Goal: Check status: Check status

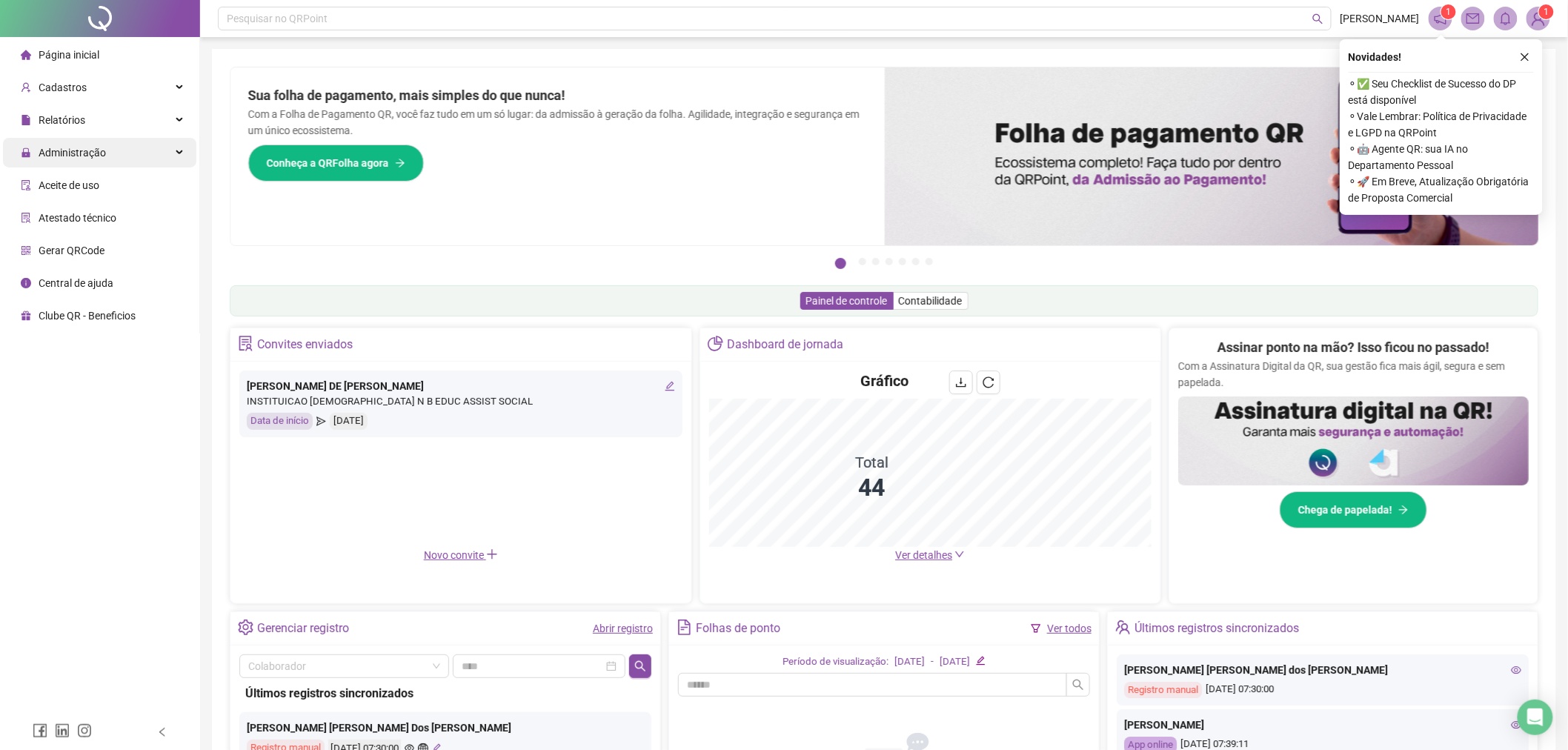
click at [88, 153] on span "Administração" at bounding box center [72, 152] width 68 height 12
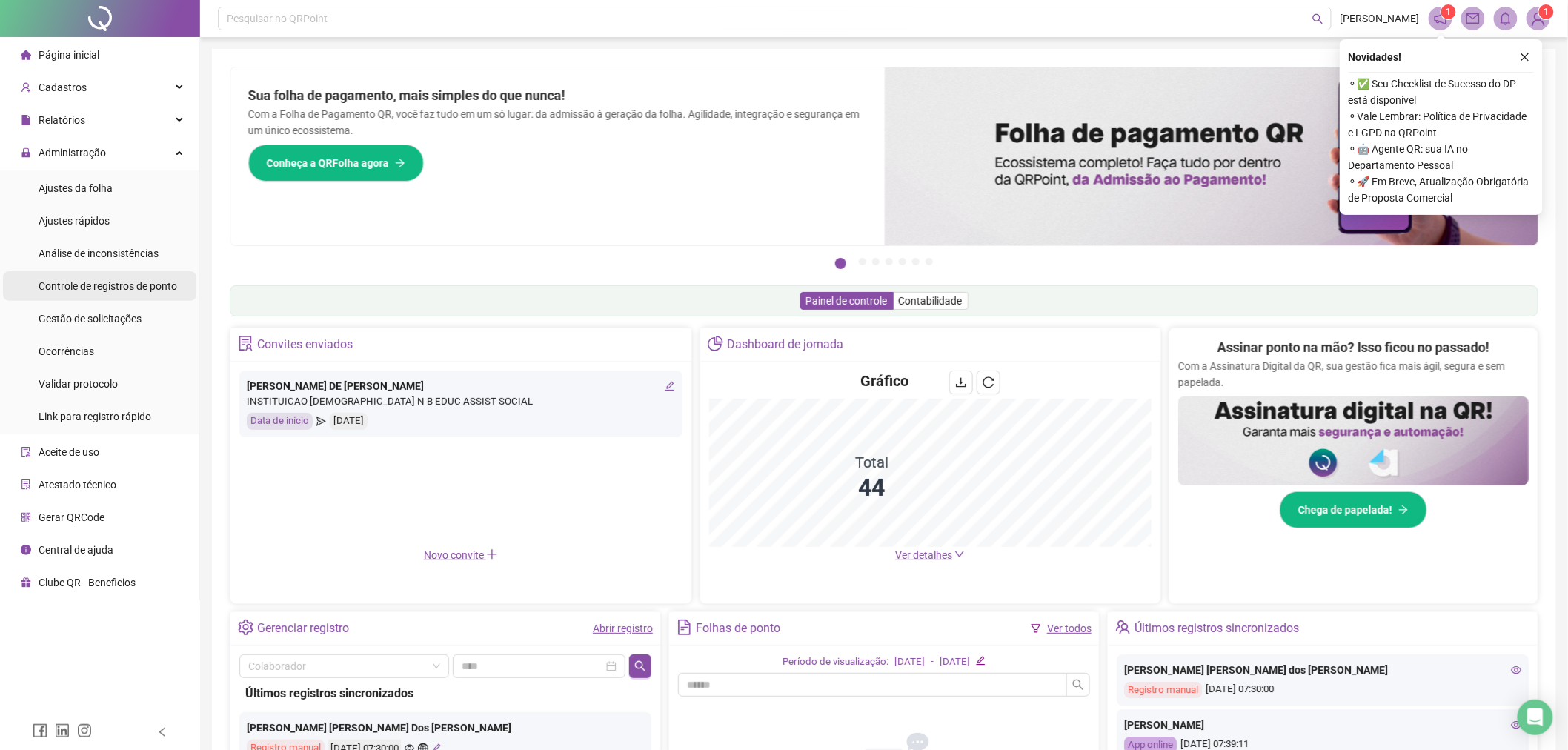
click at [127, 287] on span "Controle de registros de ponto" at bounding box center [107, 286] width 138 height 12
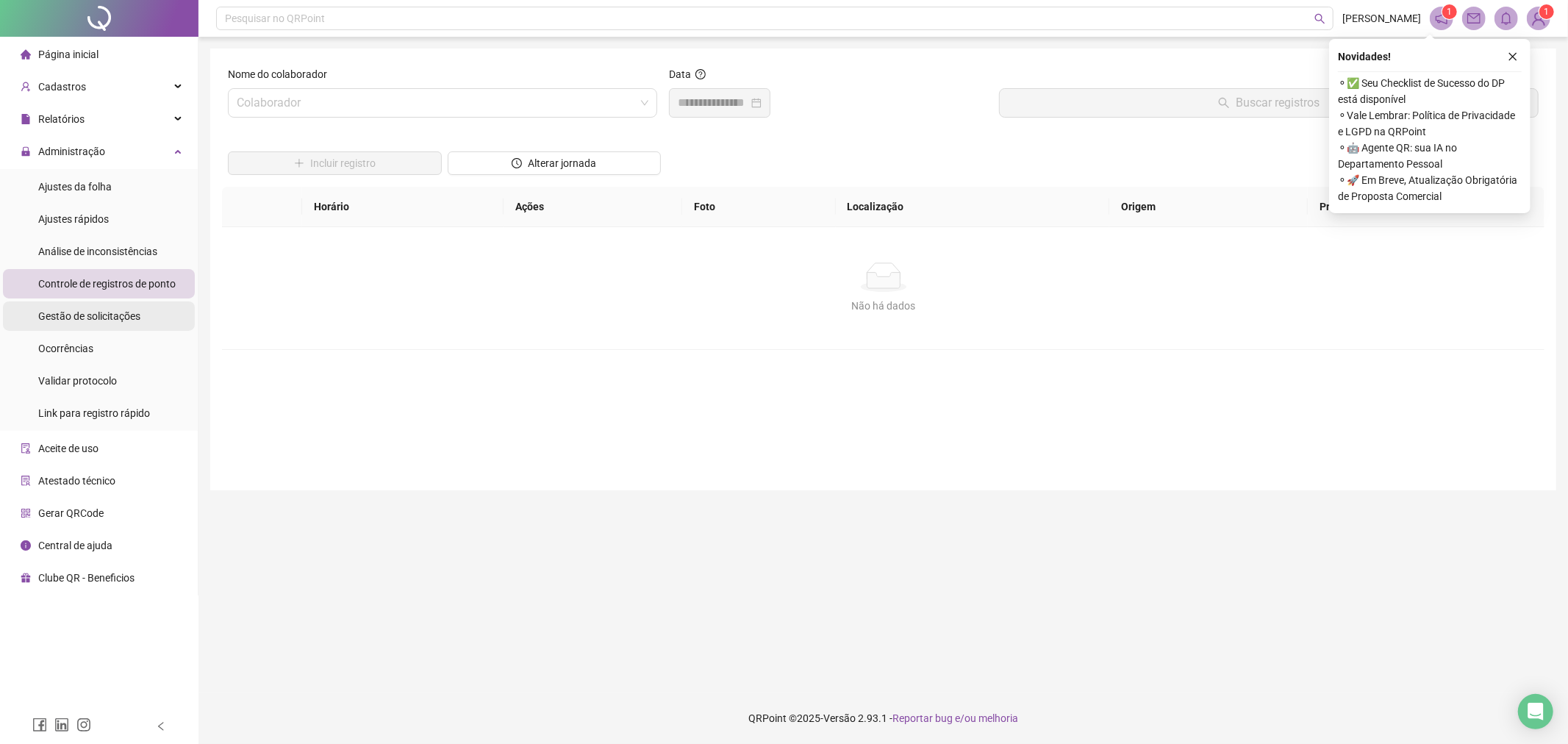
click at [138, 308] on li "Gestão de solicitações" at bounding box center [99, 316] width 192 height 29
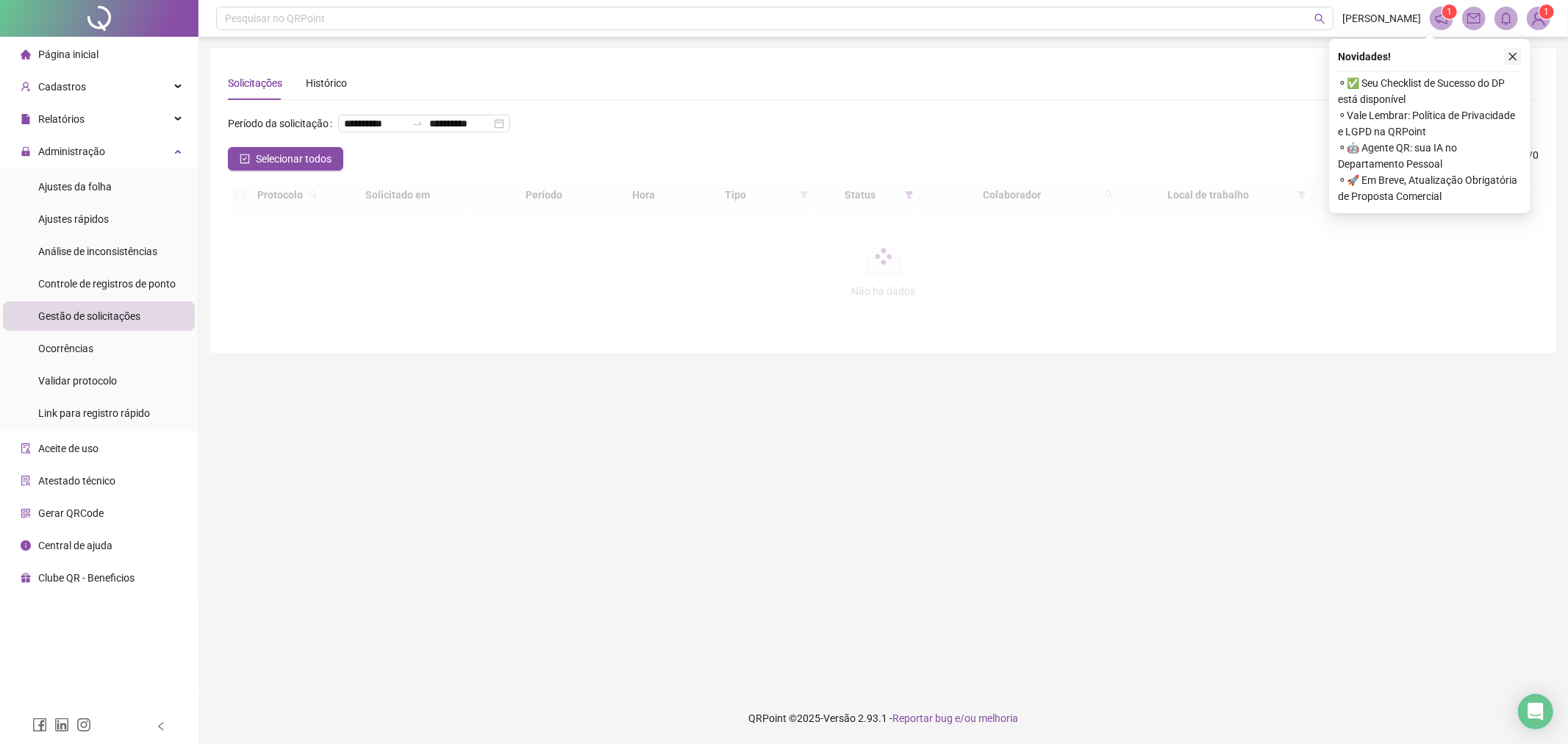
click at [1516, 56] on icon "close" at bounding box center [1513, 56] width 10 height 10
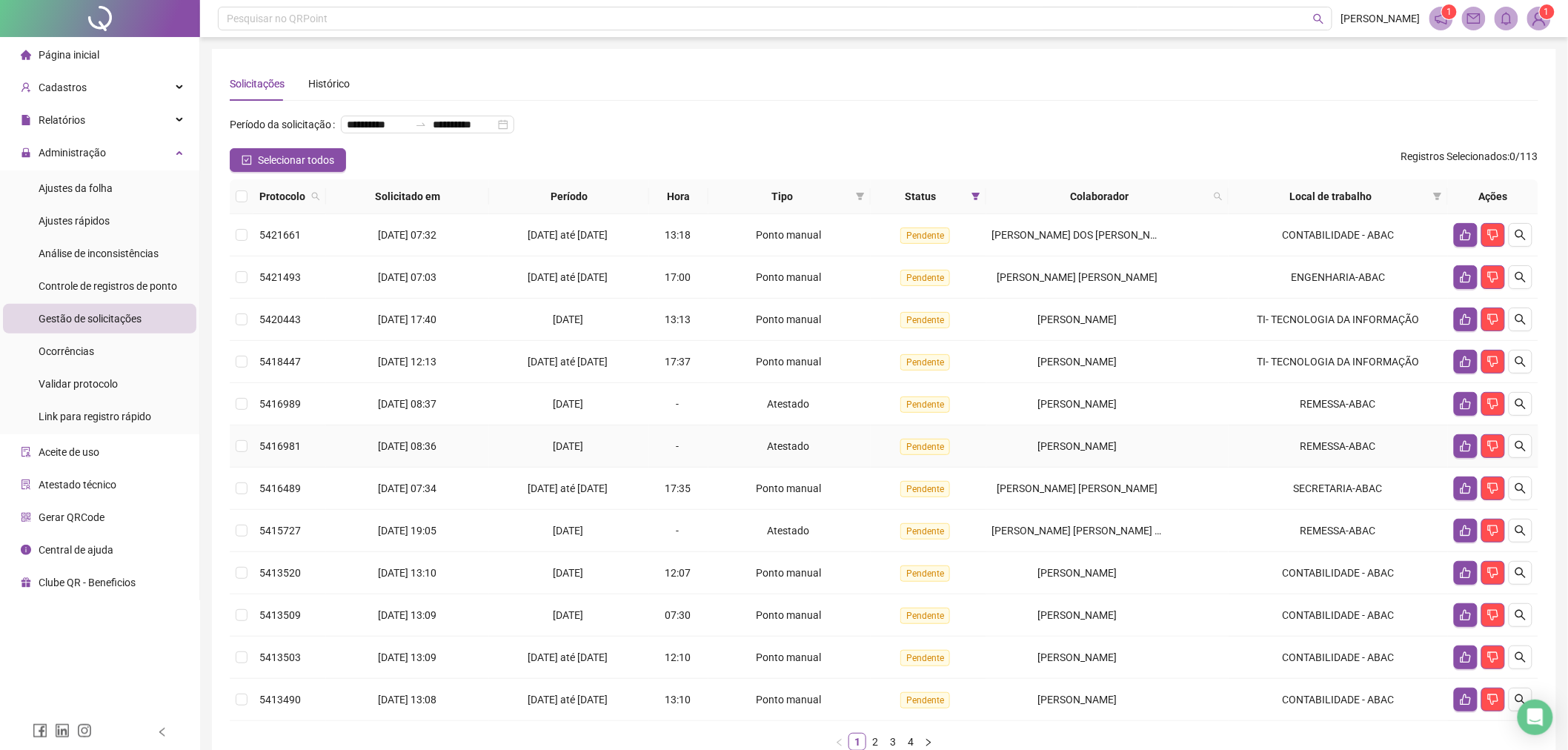
scroll to position [82, 0]
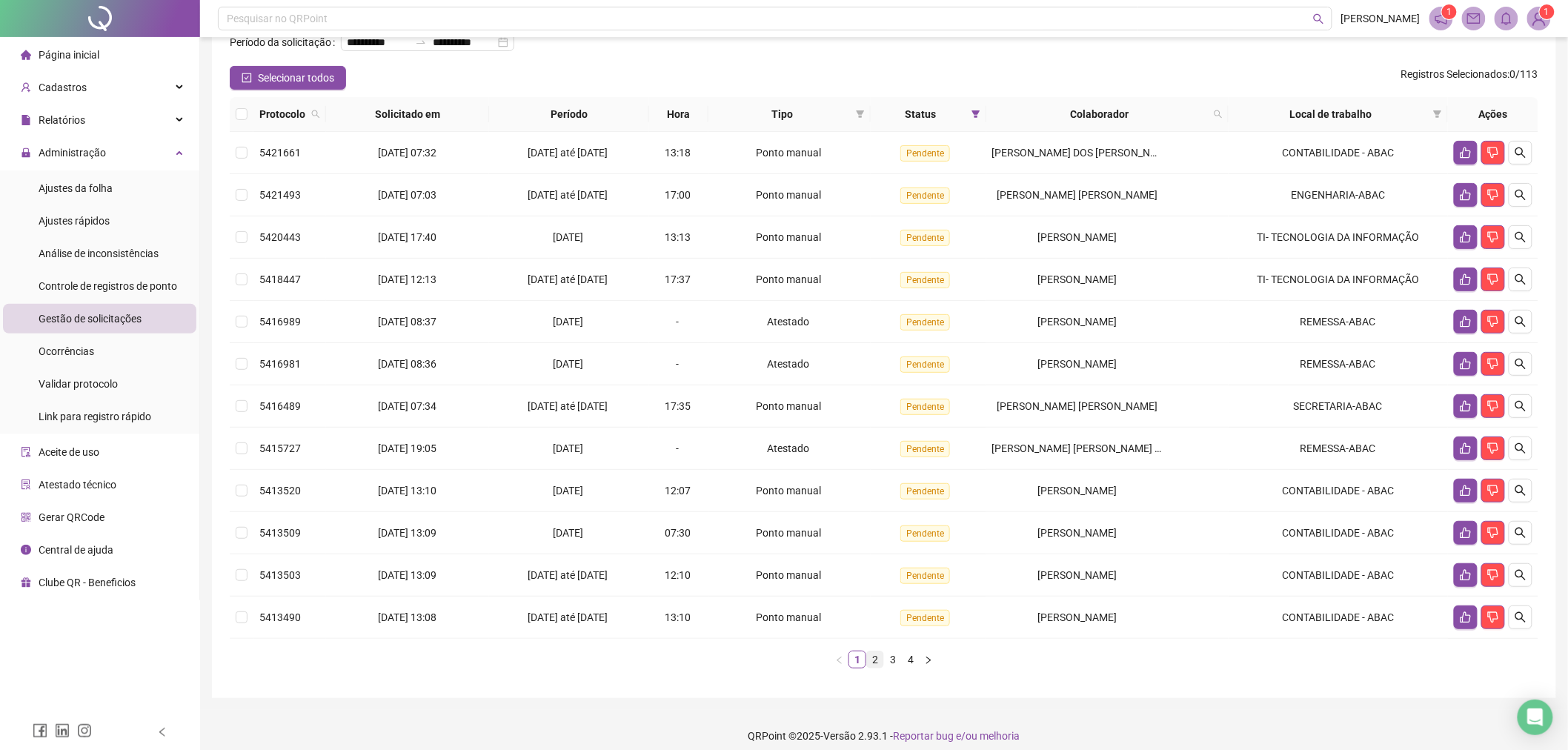
click at [871, 668] on li "2" at bounding box center [875, 659] width 18 height 17
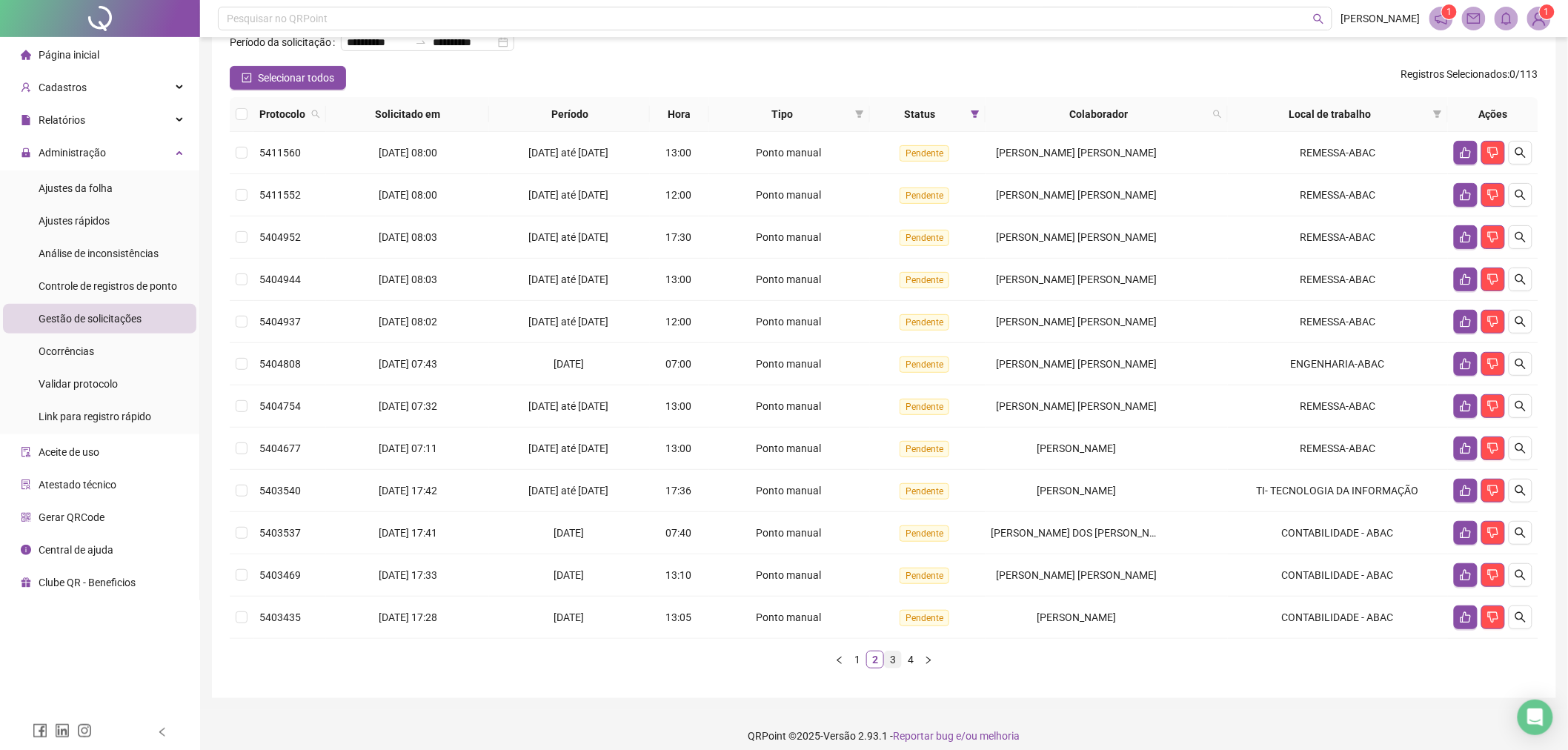
click at [891, 662] on link "3" at bounding box center [893, 659] width 16 height 16
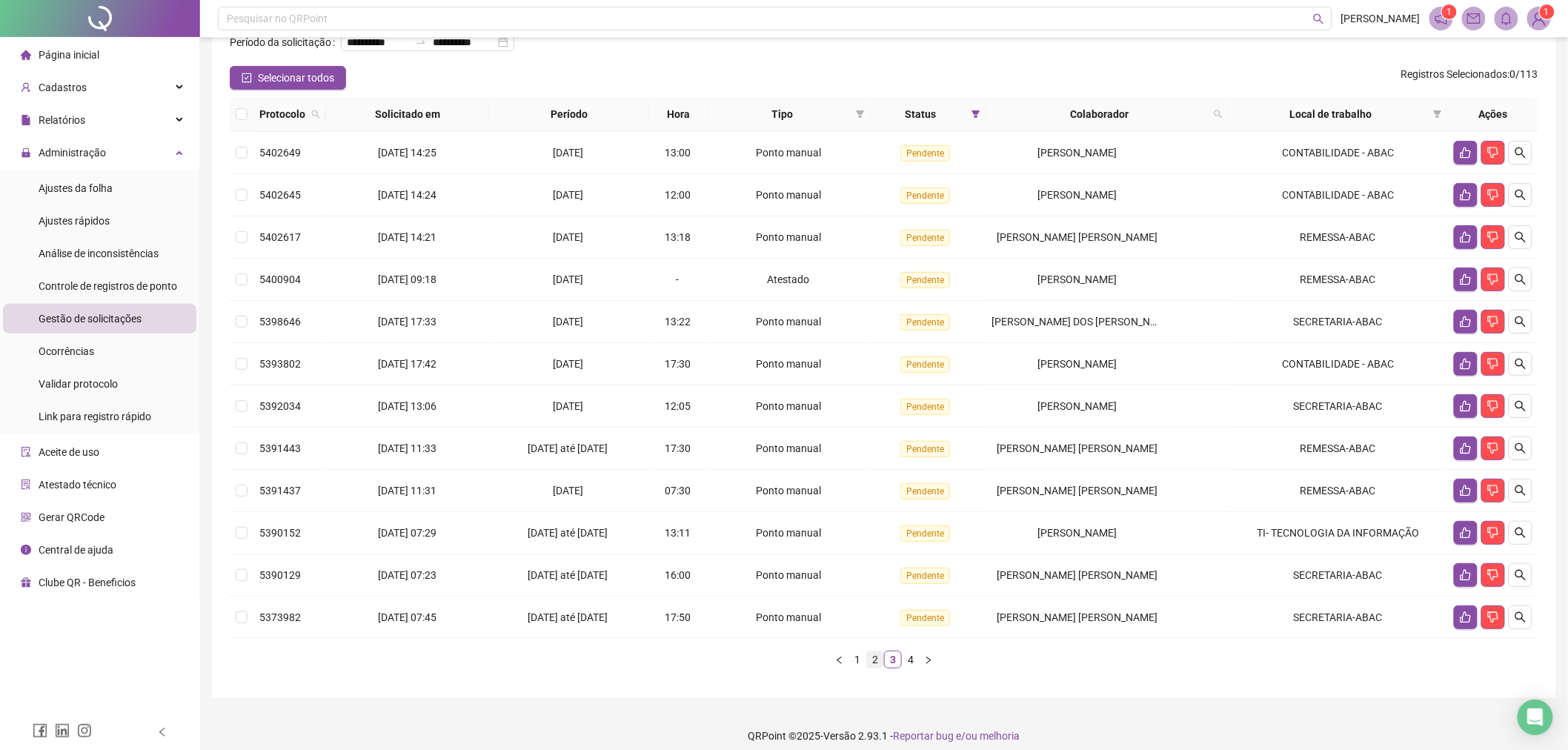
click at [881, 660] on link "2" at bounding box center [875, 659] width 16 height 16
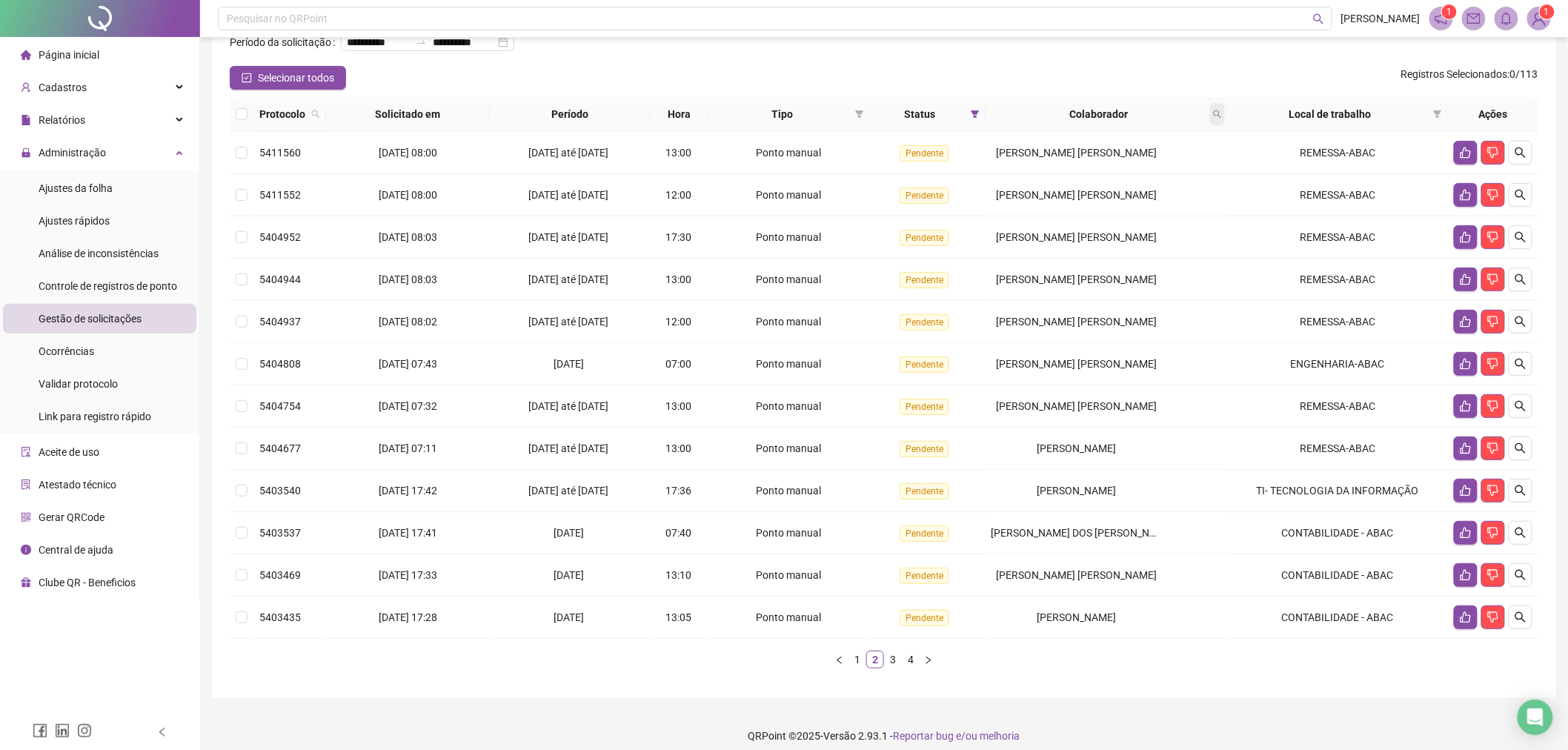
click at [1222, 110] on icon "search" at bounding box center [1217, 114] width 9 height 9
type input "****"
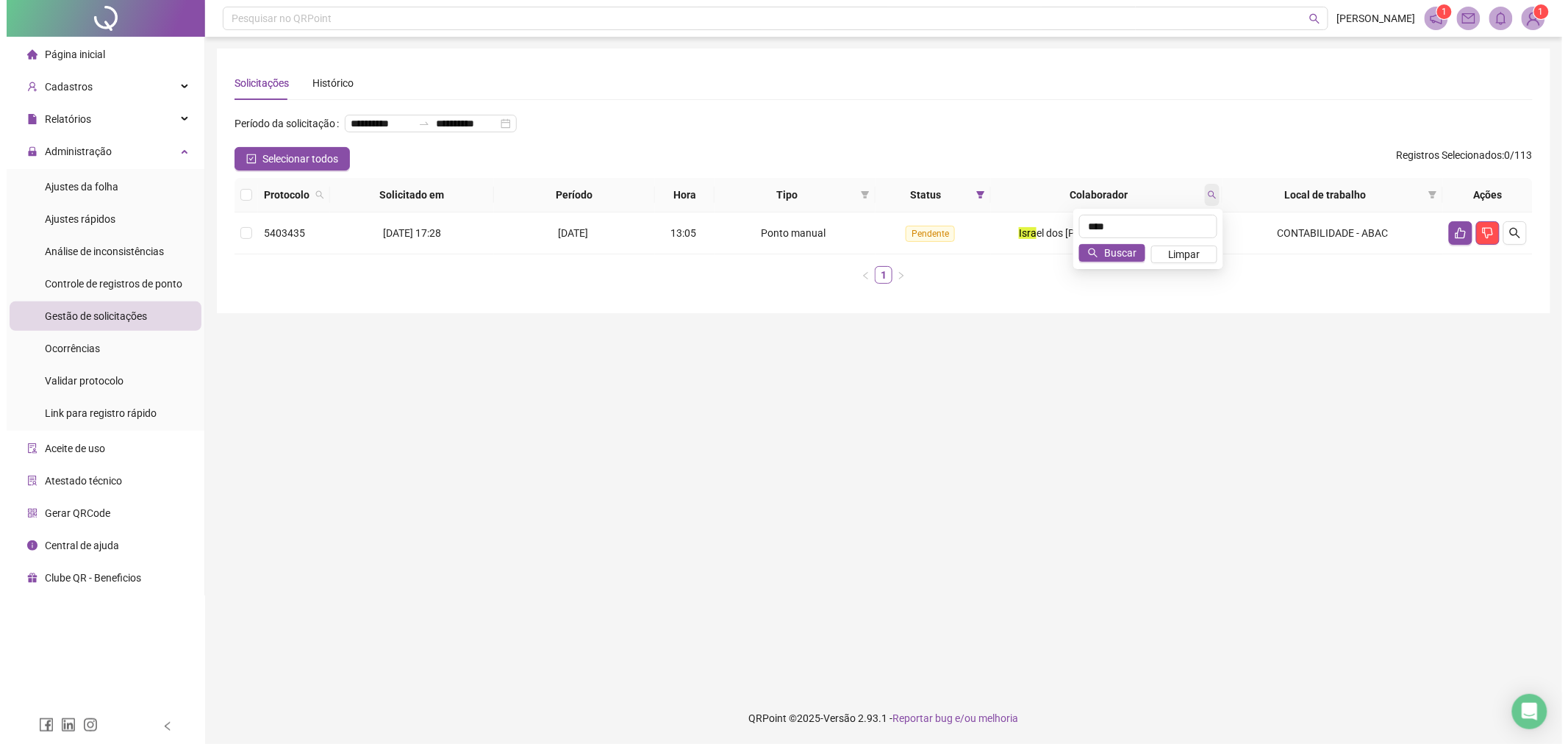
scroll to position [0, 0]
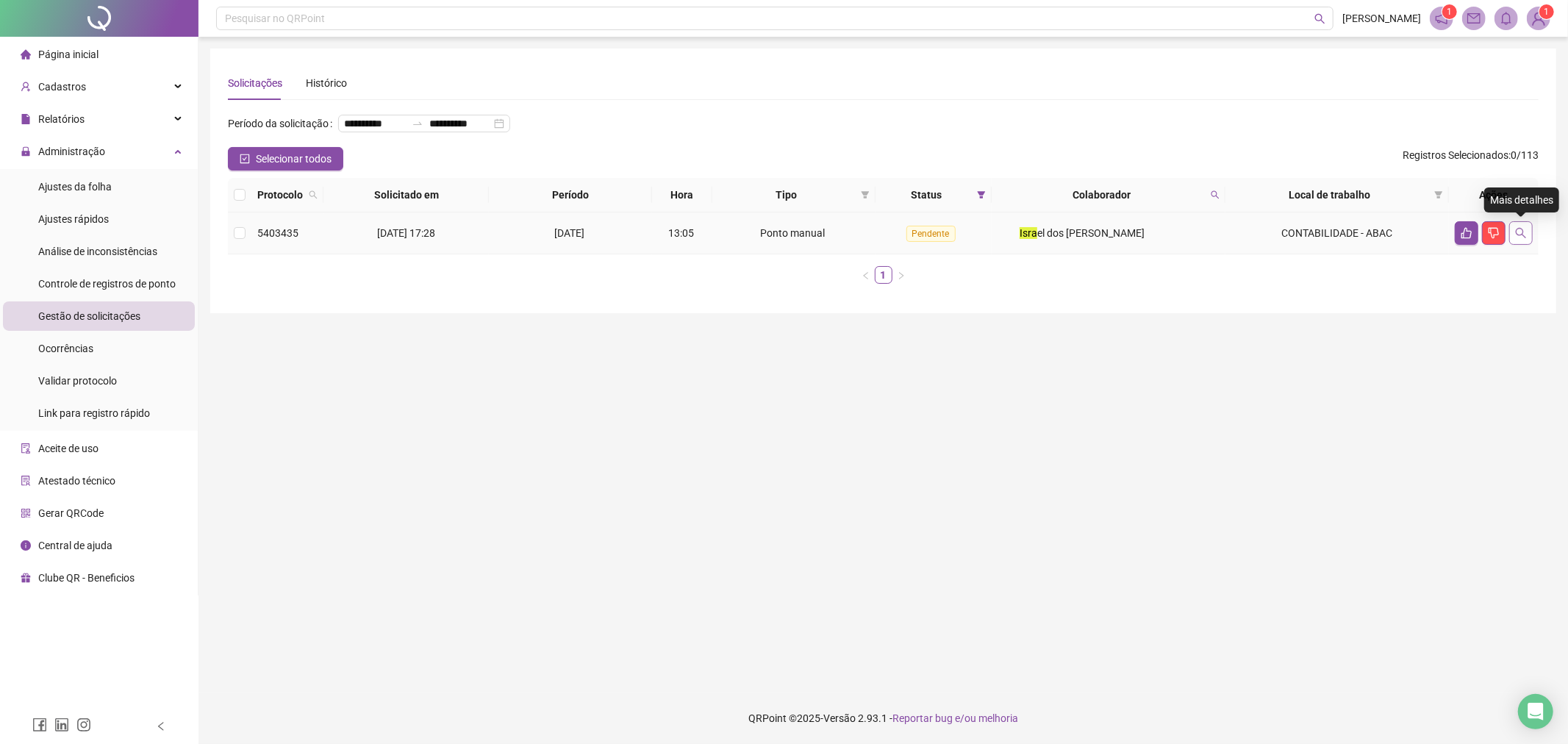
click at [1513, 230] on button "button" at bounding box center [1521, 233] width 24 height 24
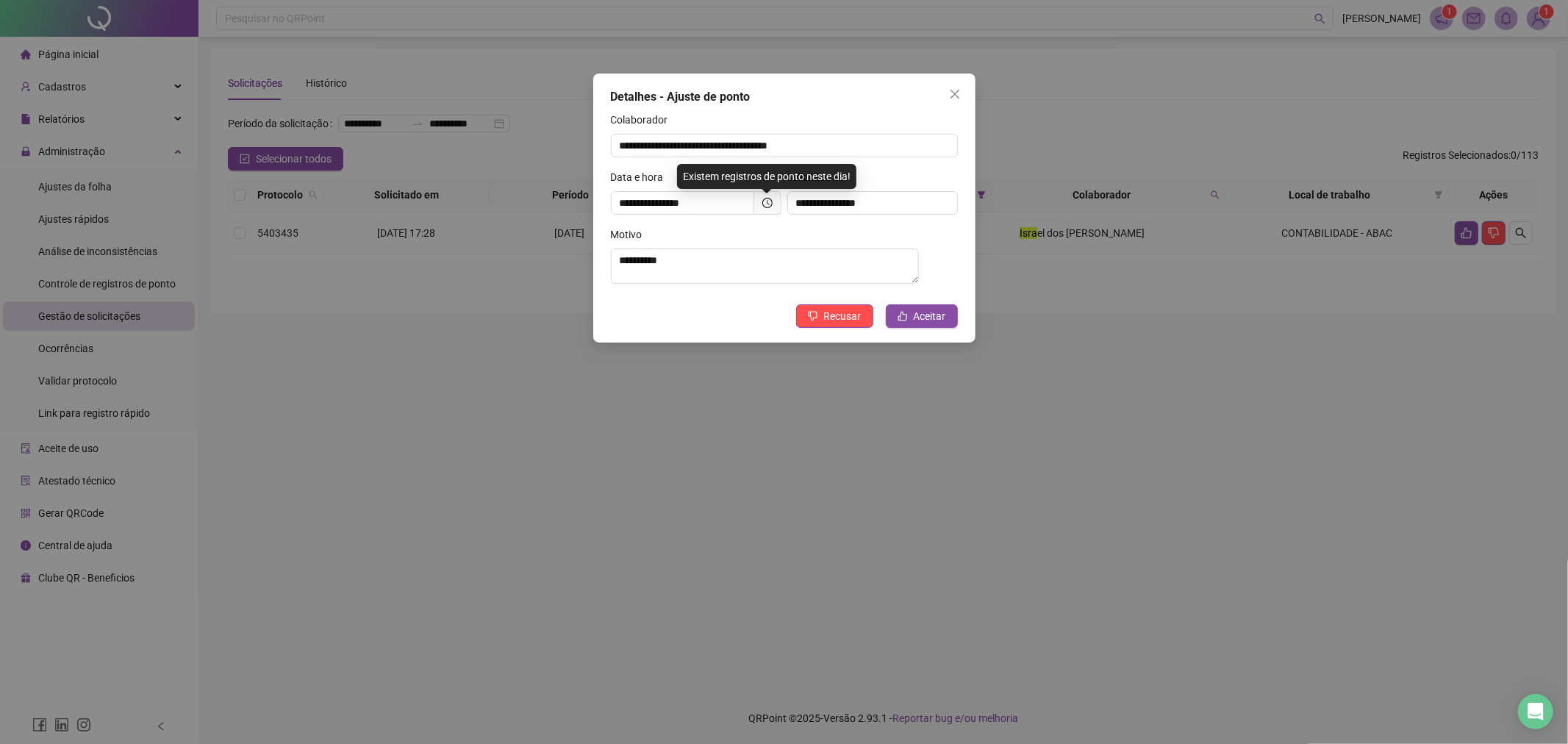
click at [947, 245] on div "Motivo" at bounding box center [784, 237] width 347 height 22
drag, startPoint x: 741, startPoint y: 231, endPoint x: 752, endPoint y: 224, distance: 13.0
click at [746, 231] on div "Motivo" at bounding box center [784, 237] width 347 height 22
click at [916, 322] on span "Aceitar" at bounding box center [930, 316] width 32 height 16
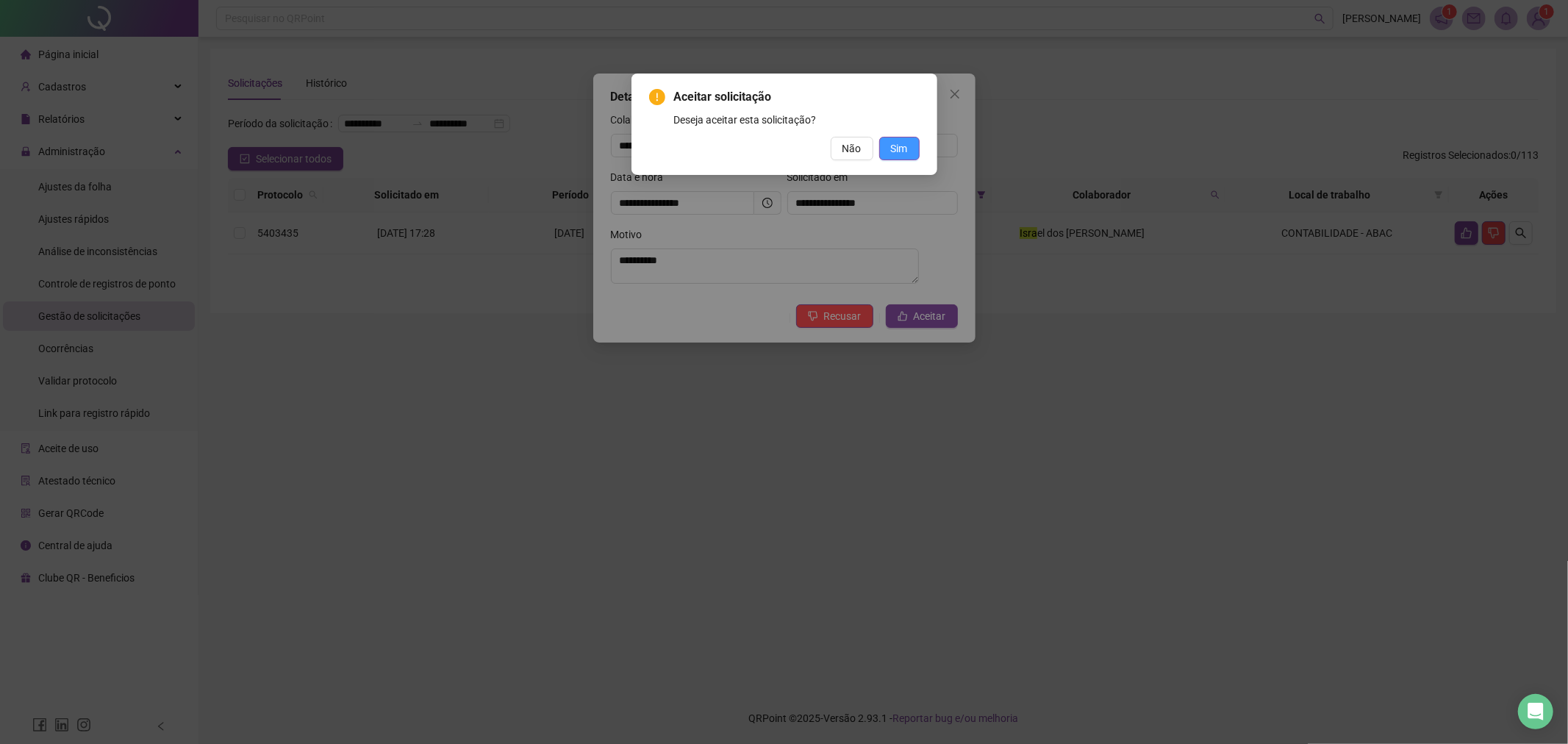
click at [905, 143] on span "Sim" at bounding box center [899, 148] width 17 height 16
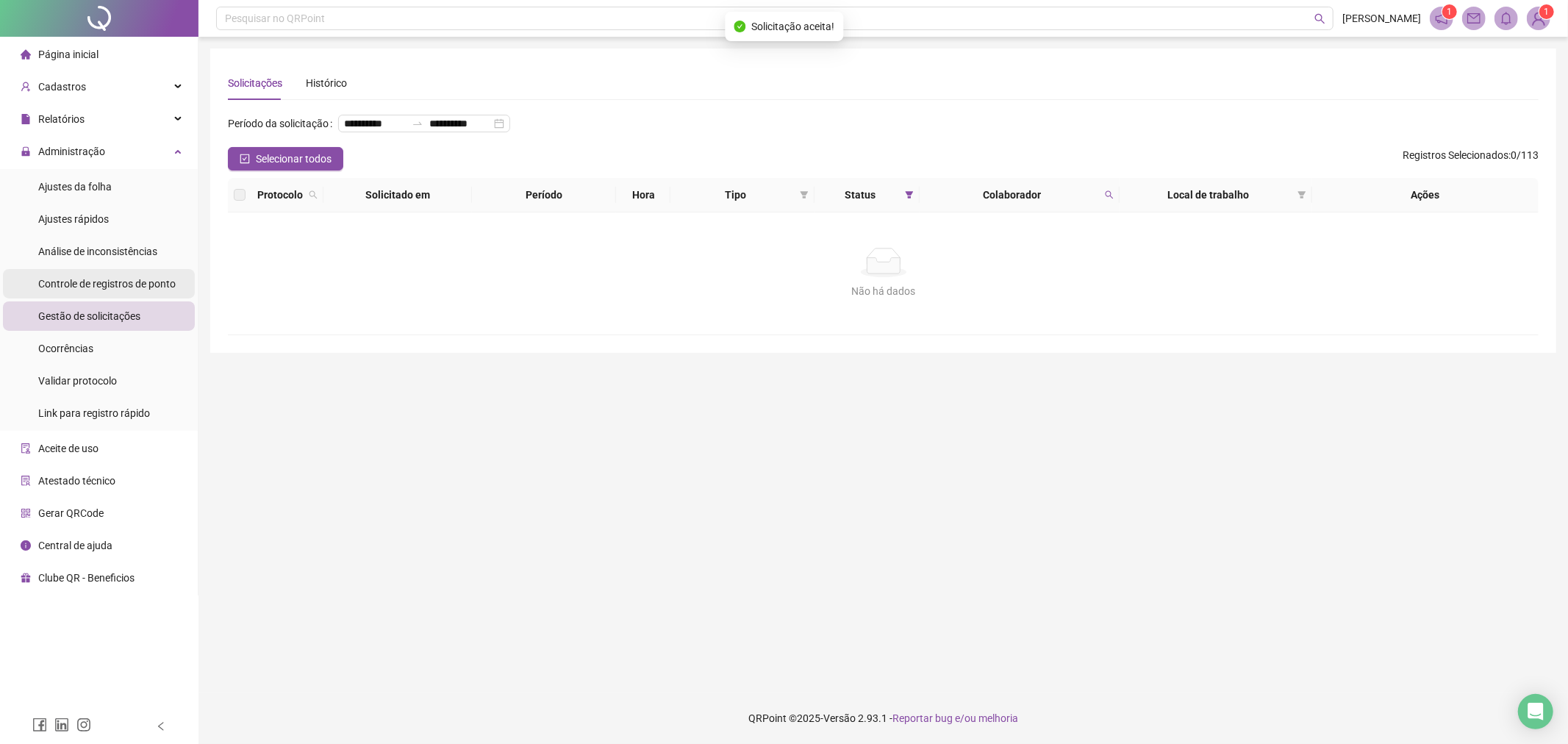
click at [63, 283] on span "Controle de registros de ponto" at bounding box center [107, 283] width 137 height 12
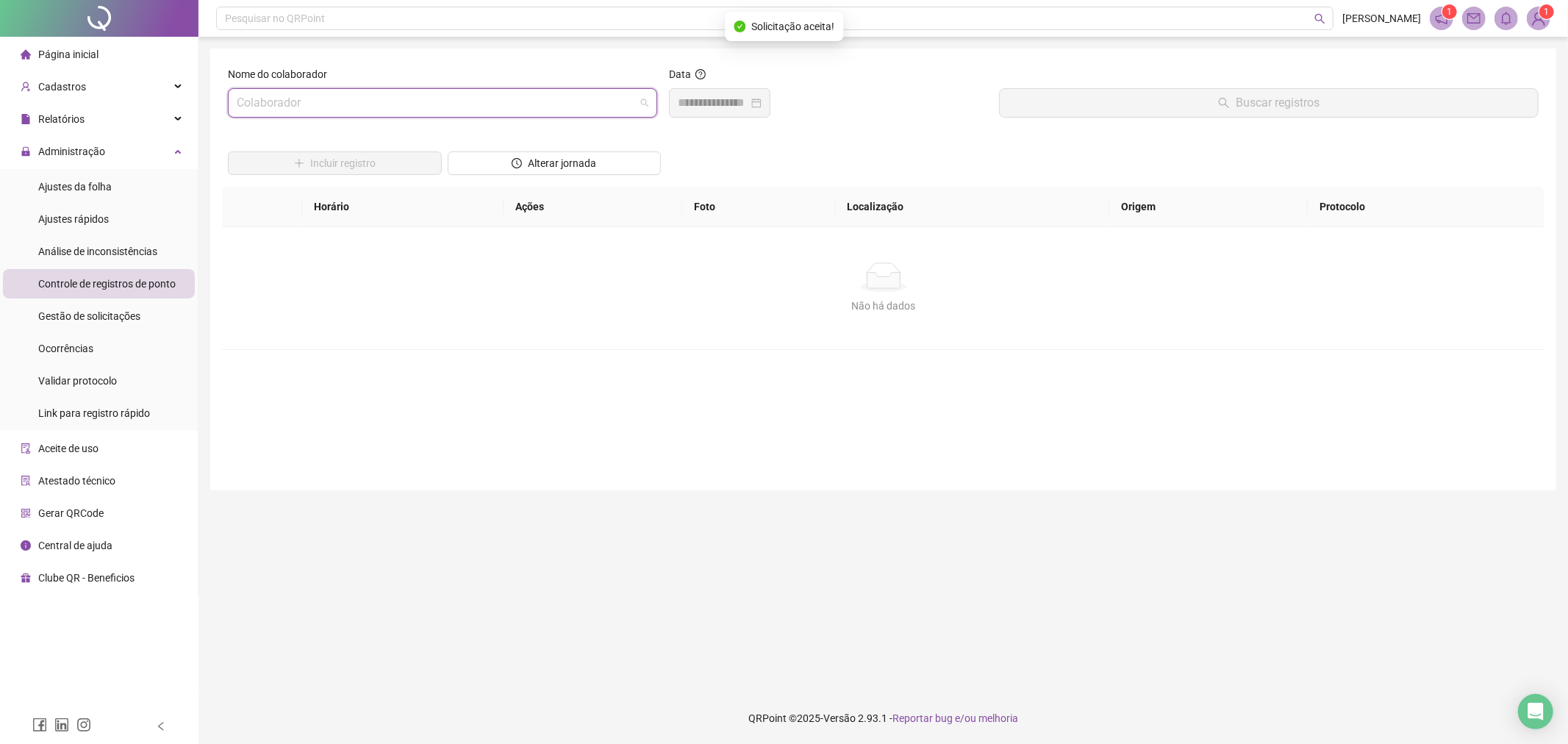
click at [448, 102] on input "search" at bounding box center [436, 103] width 399 height 28
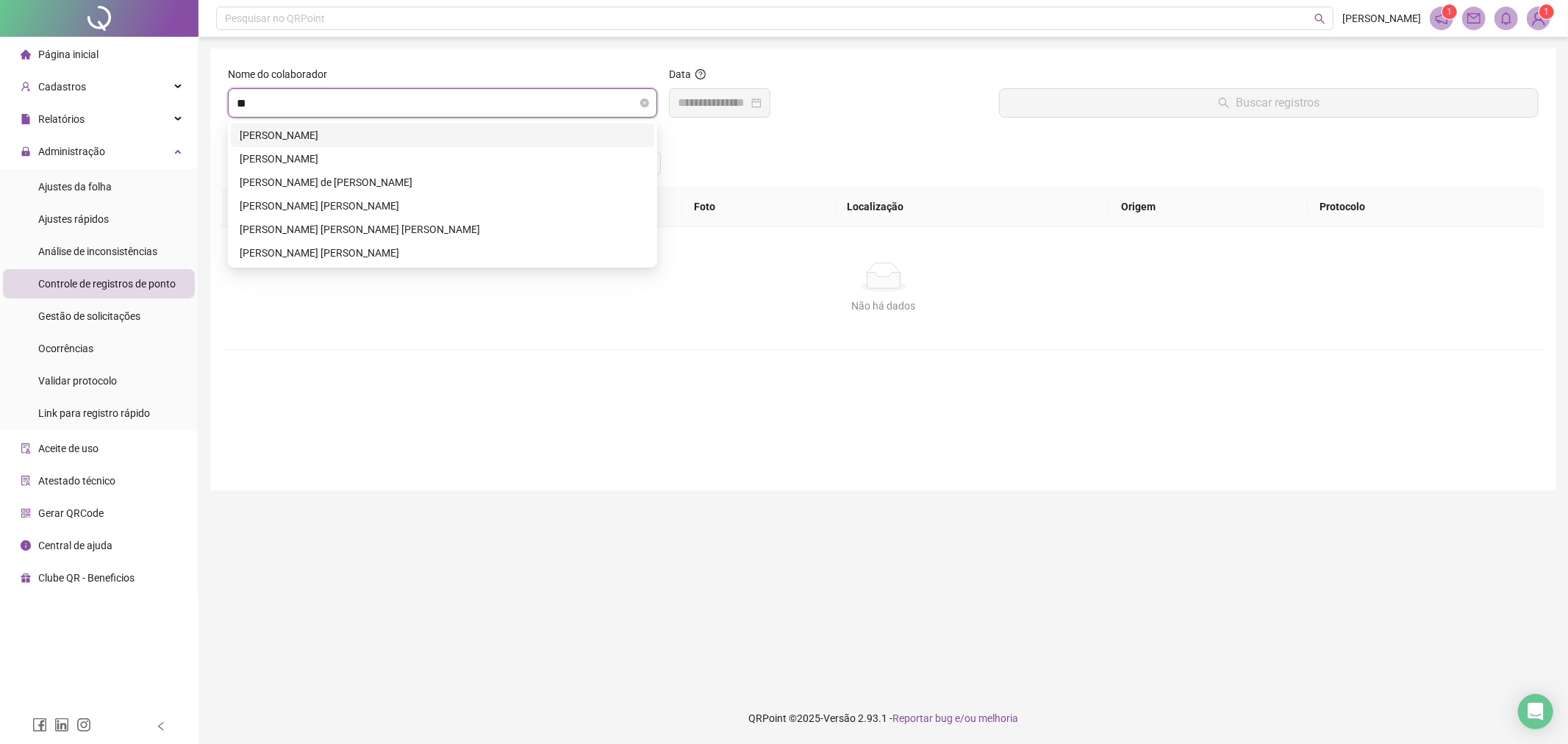
type input "***"
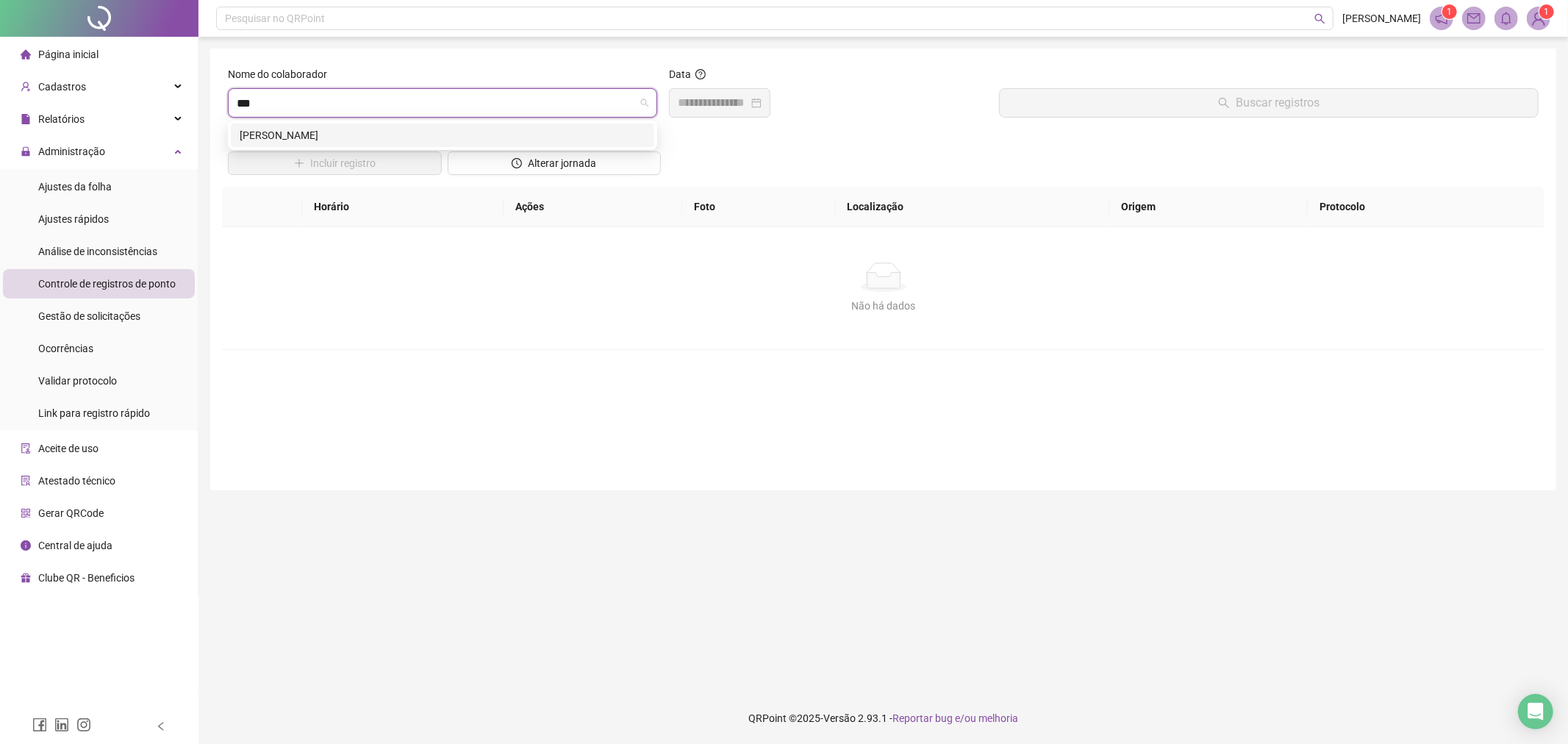
click at [427, 140] on div "[PERSON_NAME]" at bounding box center [443, 135] width 406 height 16
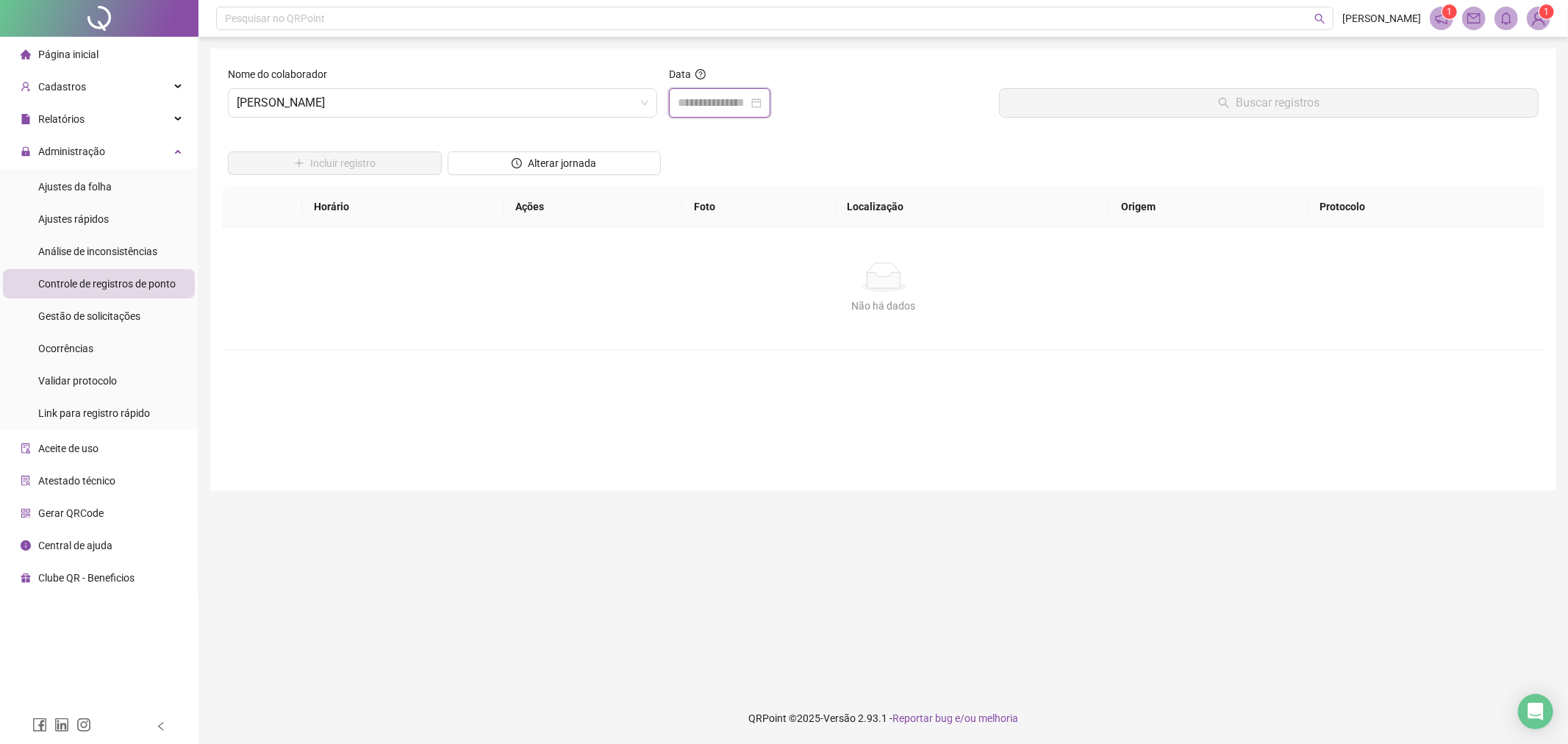
click at [712, 111] on input at bounding box center [713, 103] width 70 height 17
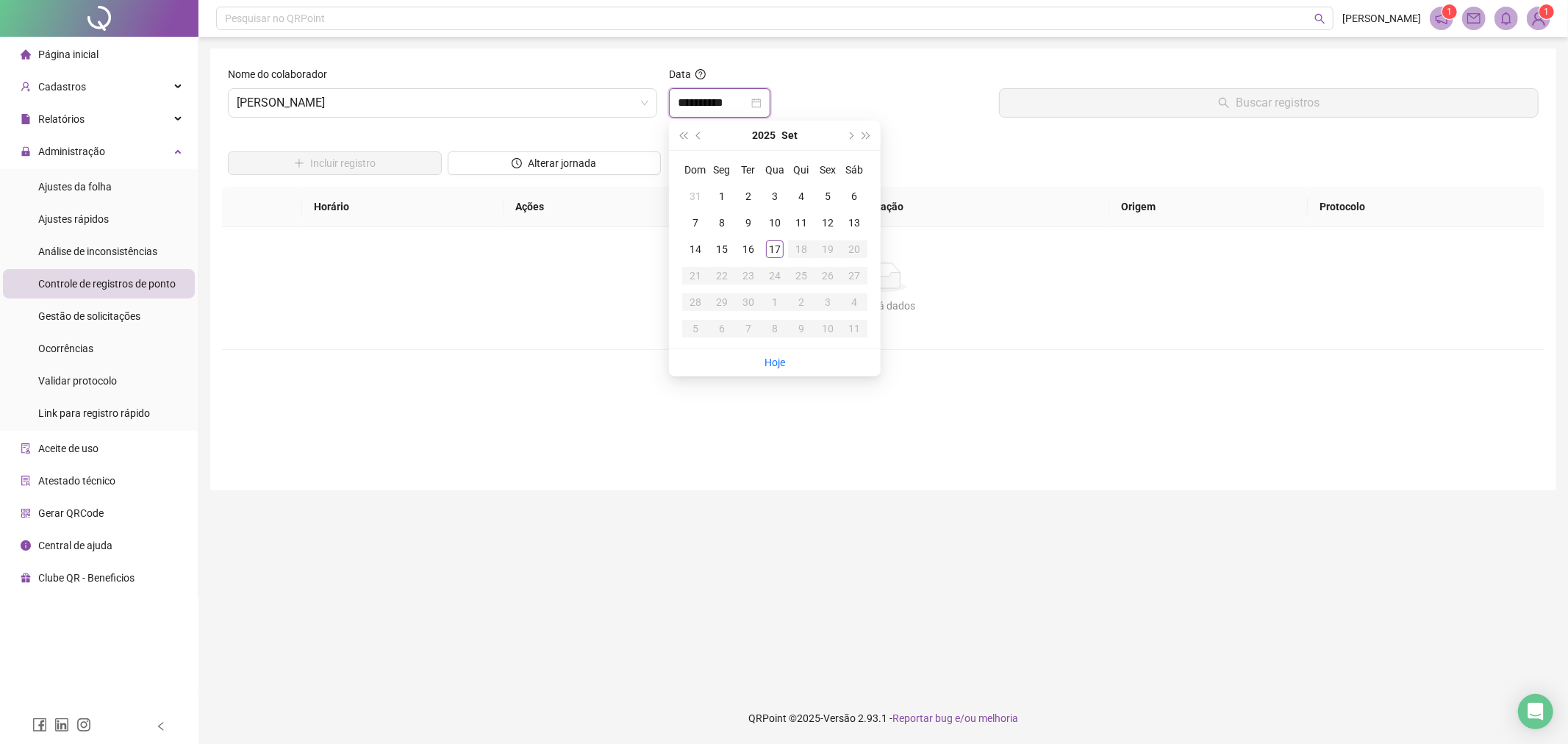
type input "**********"
click at [800, 229] on div "11" at bounding box center [801, 222] width 17 height 17
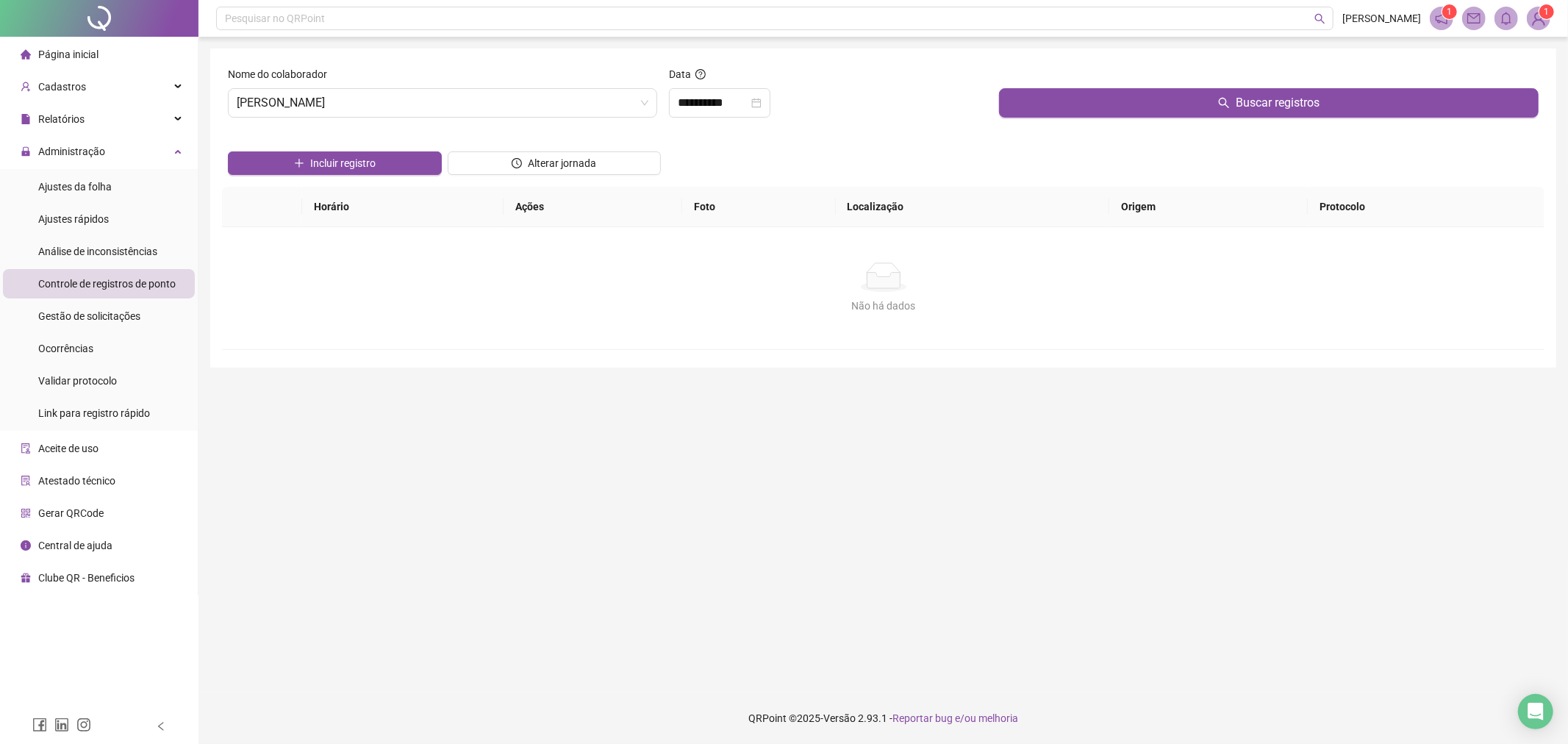
click at [929, 140] on div "Incluir registro Alterar jornada" at bounding box center [883, 158] width 1316 height 58
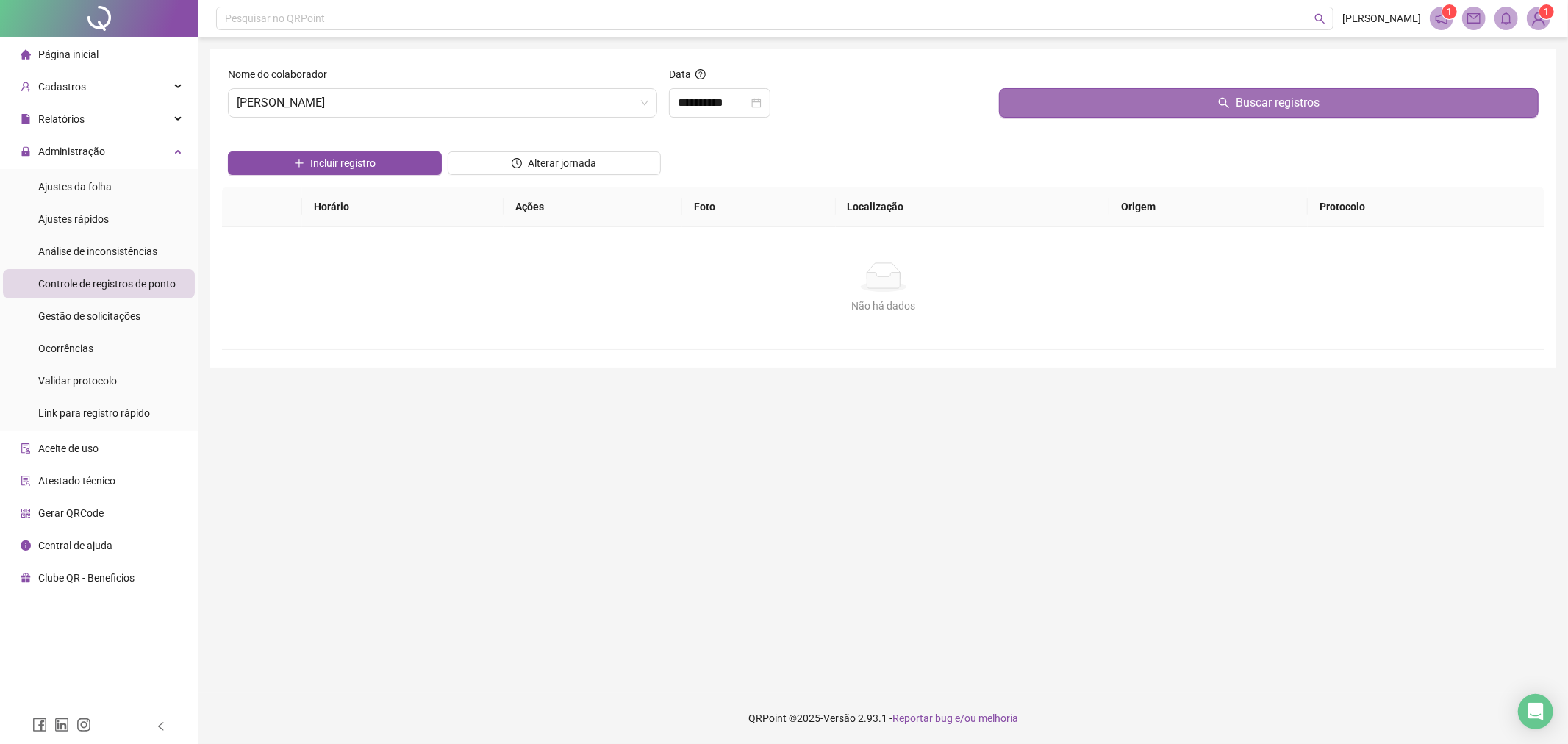
click at [1047, 109] on button "Buscar registros" at bounding box center [1269, 103] width 540 height 29
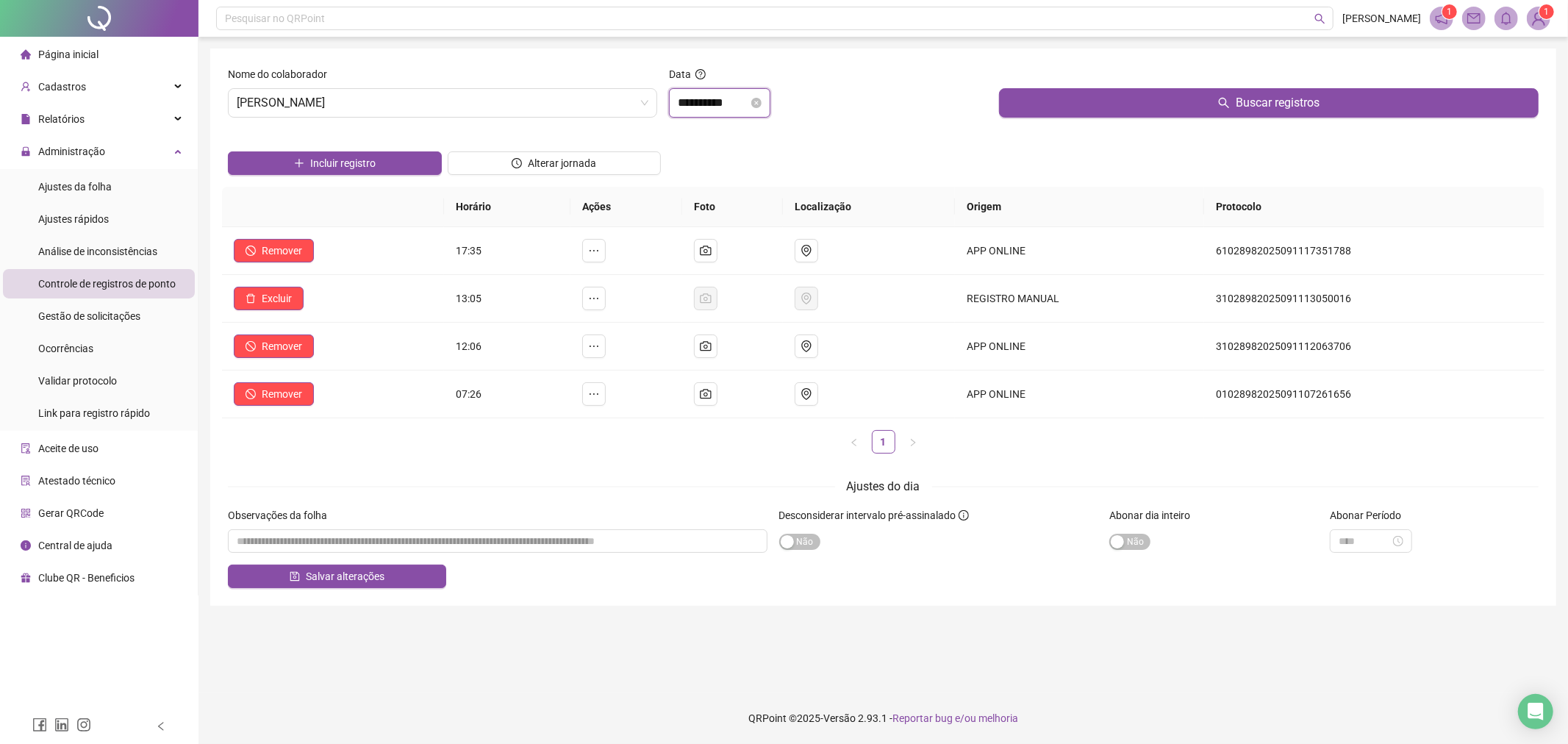
click at [706, 101] on input "**********" at bounding box center [713, 103] width 70 height 17
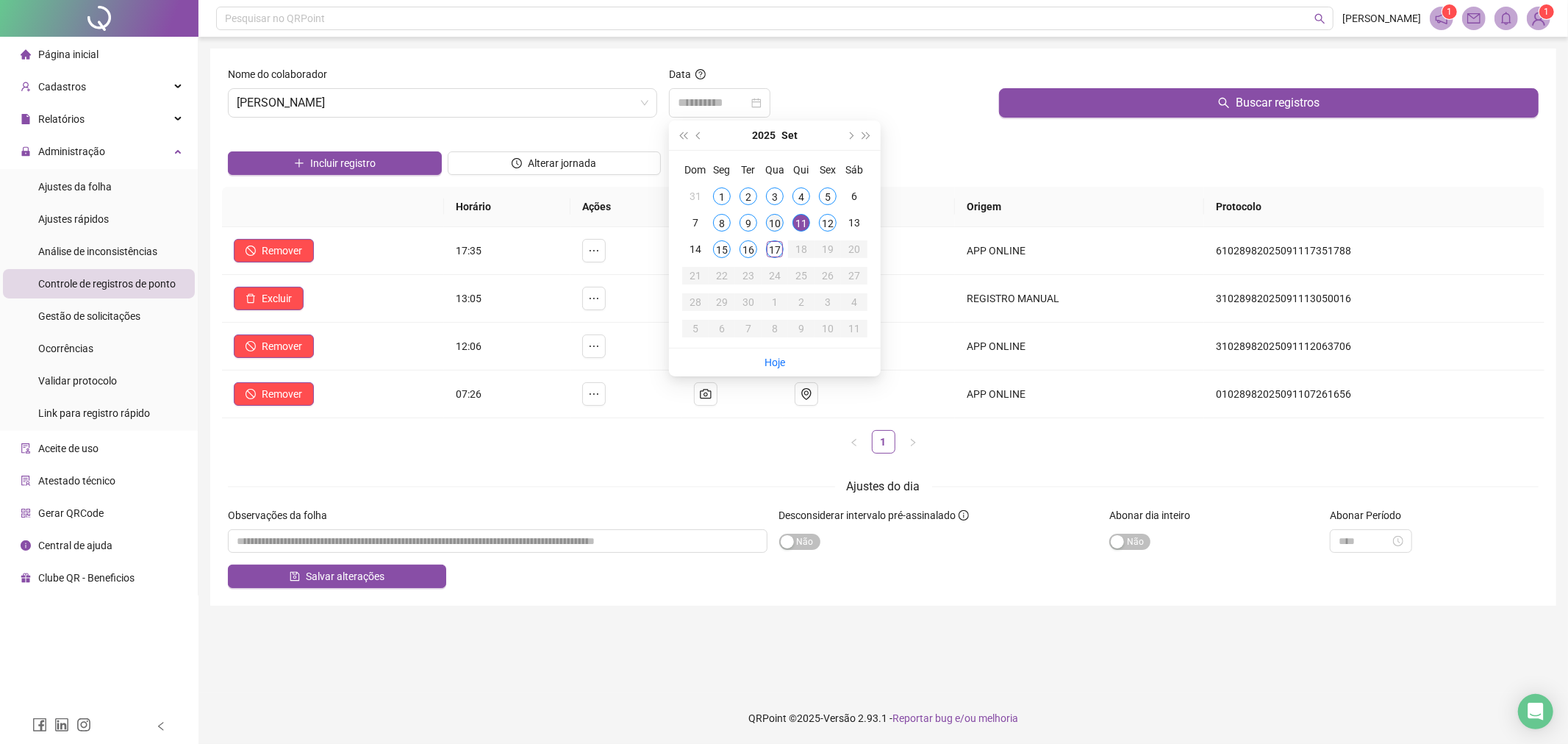
click at [780, 219] on div "10" at bounding box center [775, 222] width 17 height 17
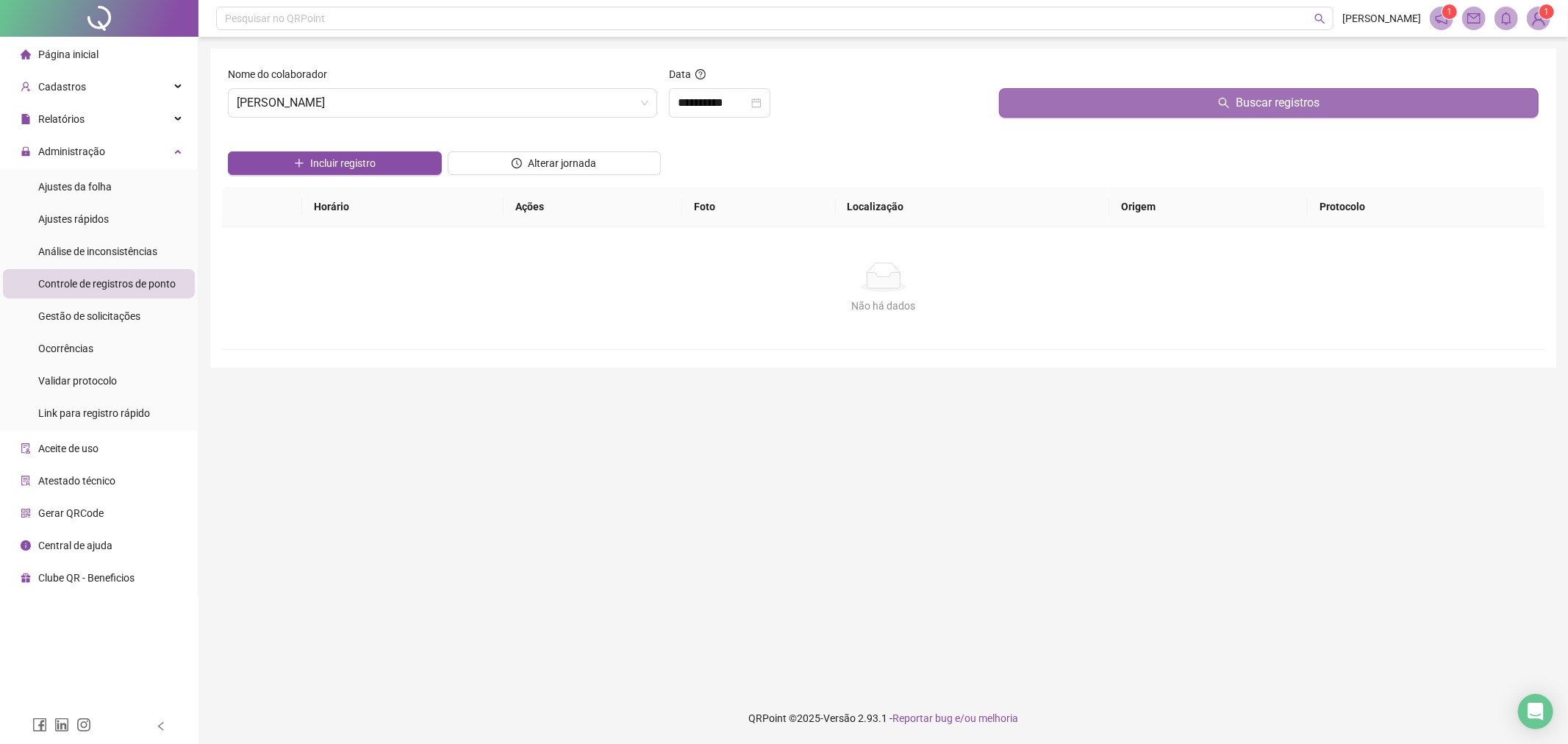
click at [1059, 114] on button "Buscar registros" at bounding box center [1269, 103] width 540 height 29
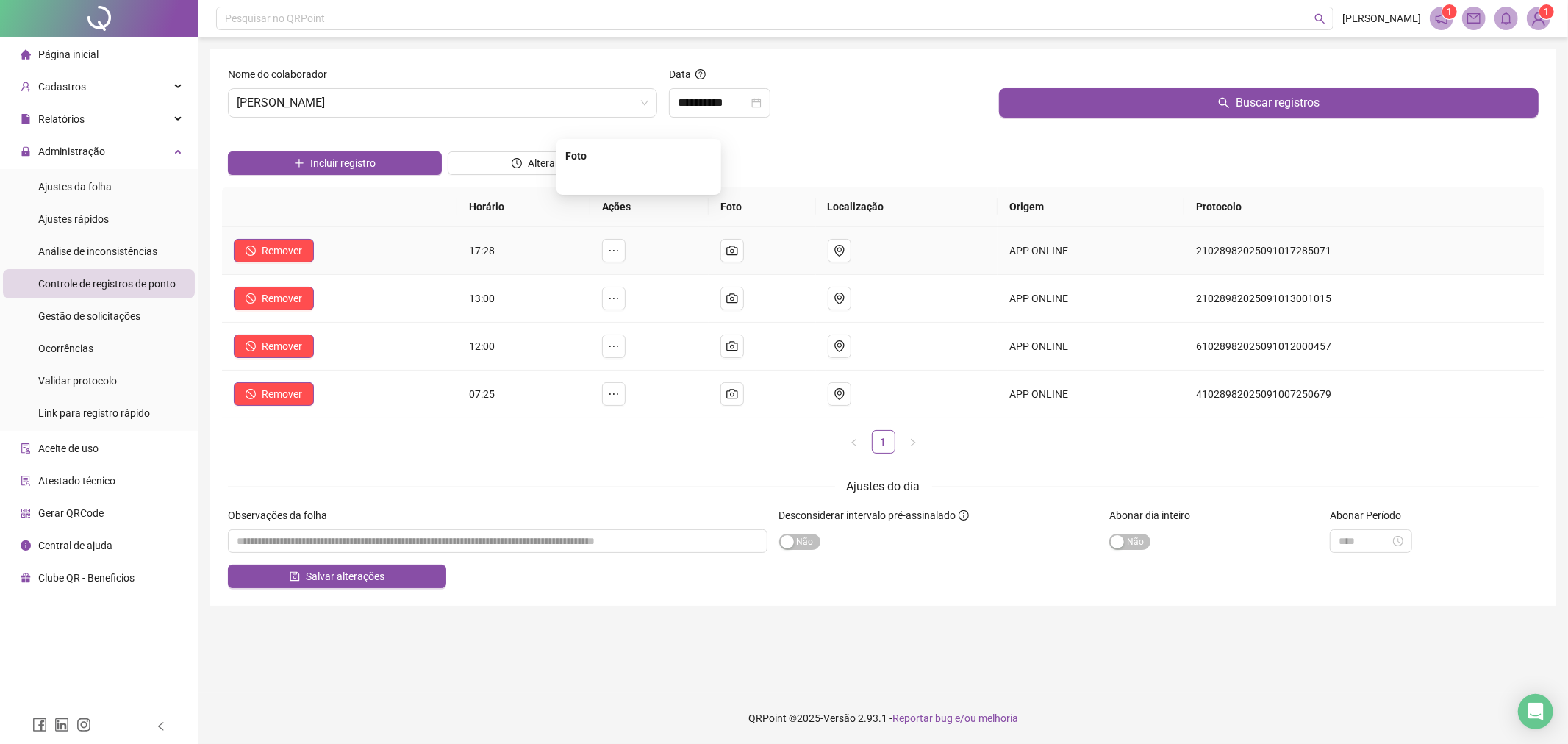
click at [639, 178] on img at bounding box center [639, 178] width 0 height 0
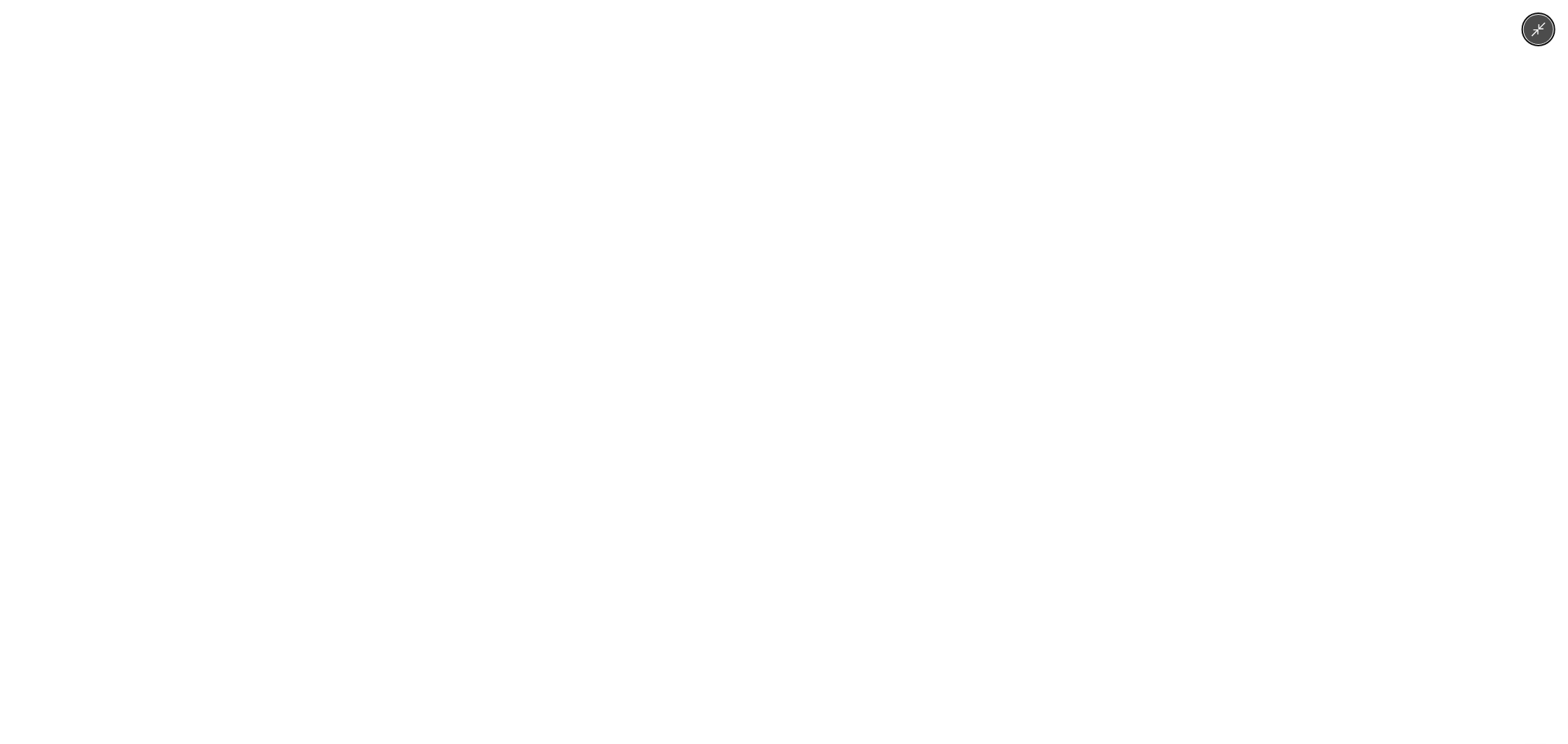
click at [1243, 265] on div at bounding box center [784, 372] width 1568 height 744
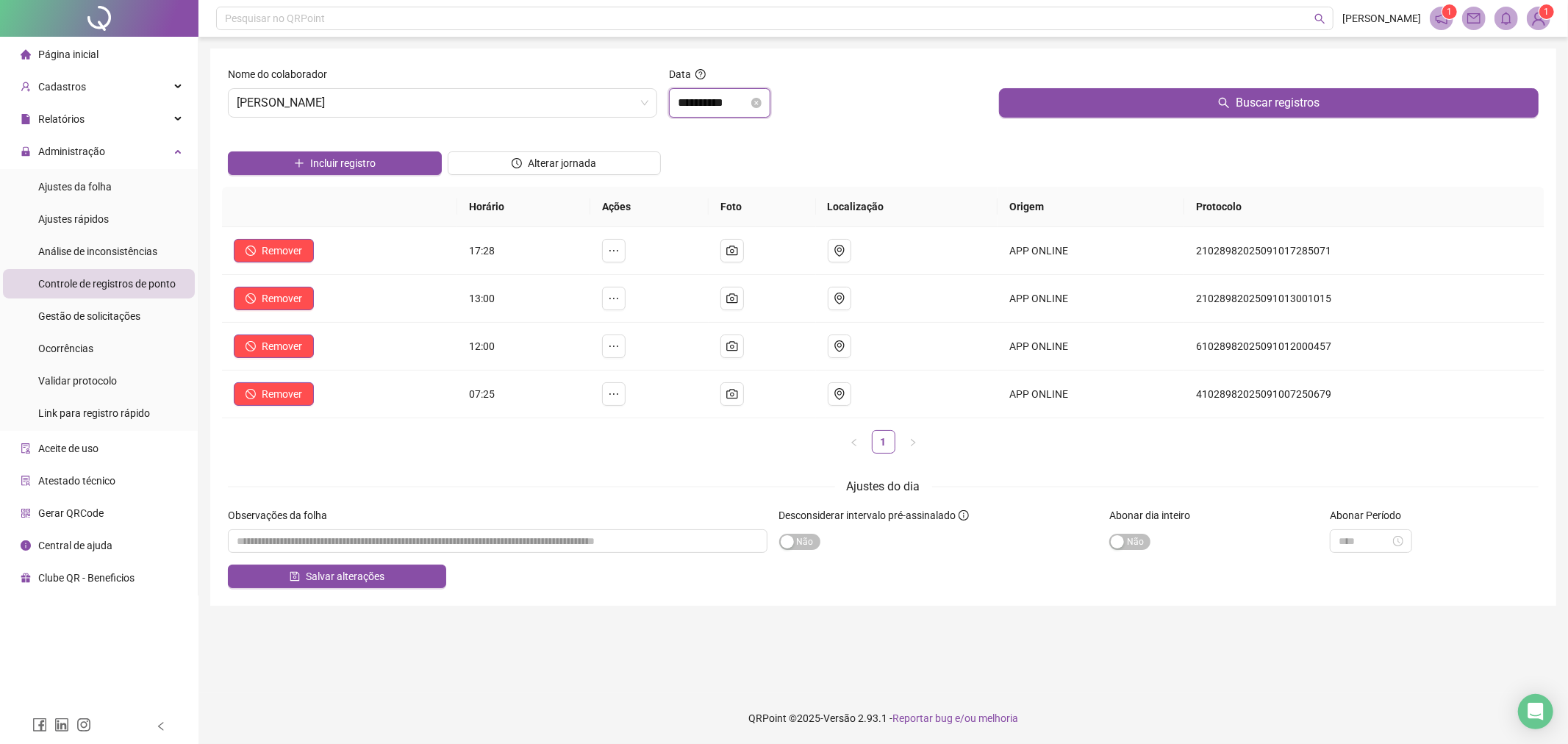
click at [713, 105] on input "**********" at bounding box center [713, 103] width 70 height 17
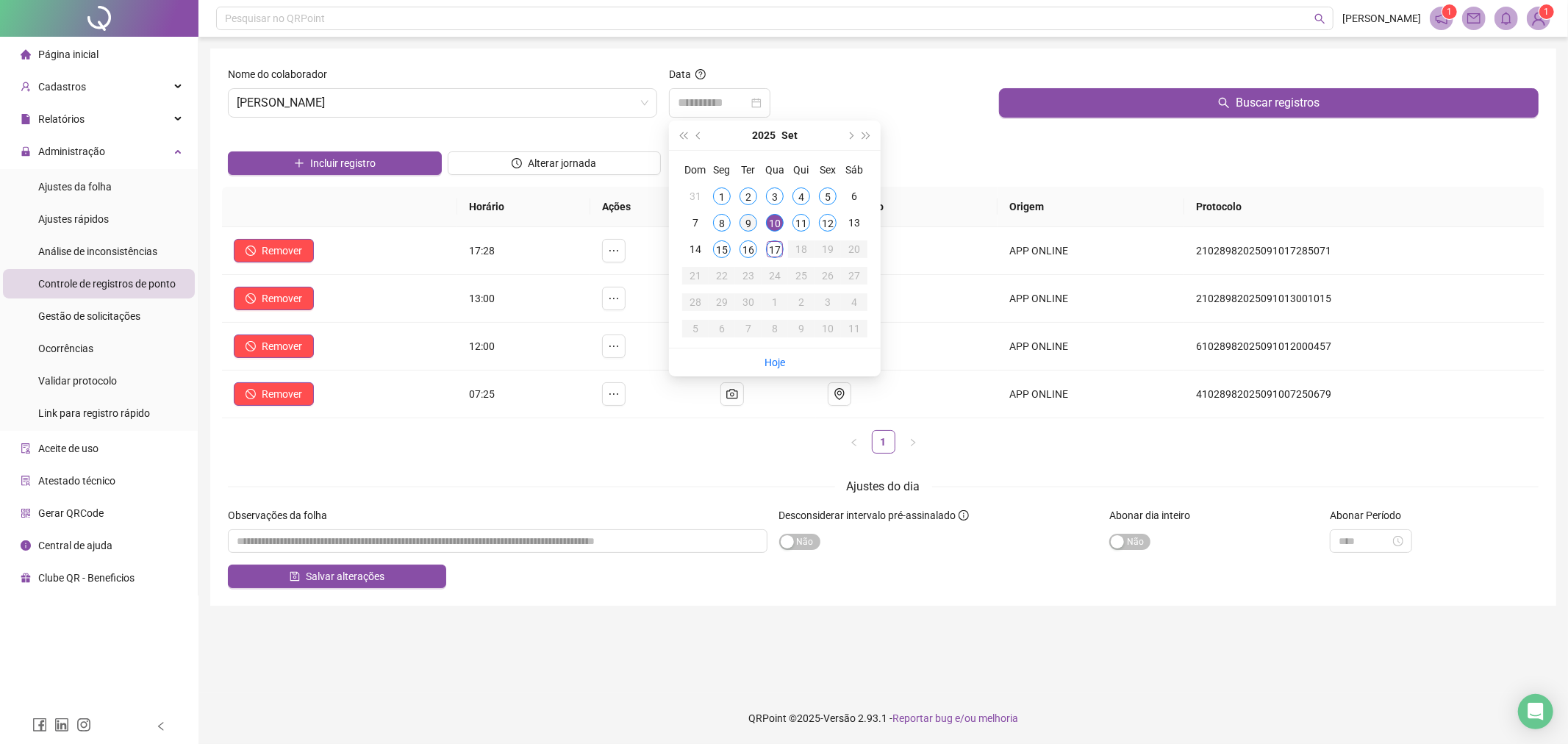
click at [750, 220] on div "9" at bounding box center [748, 222] width 17 height 17
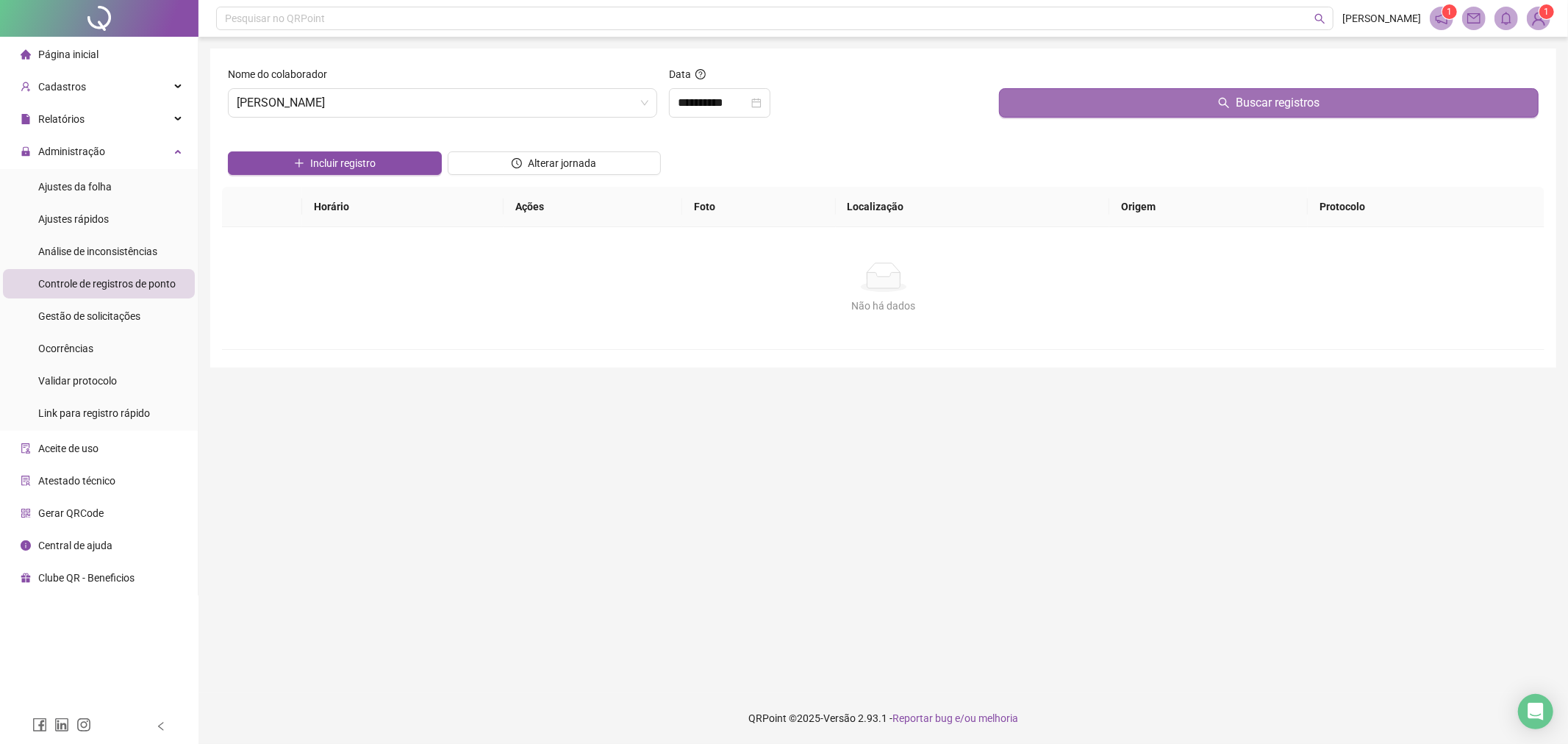
drag, startPoint x: 1121, startPoint y: 134, endPoint x: 1136, endPoint y: 104, distance: 33.5
click at [1122, 133] on div "Incluir registro Alterar jornada" at bounding box center [883, 158] width 1316 height 58
click at [1136, 104] on button "Buscar registros" at bounding box center [1269, 103] width 540 height 29
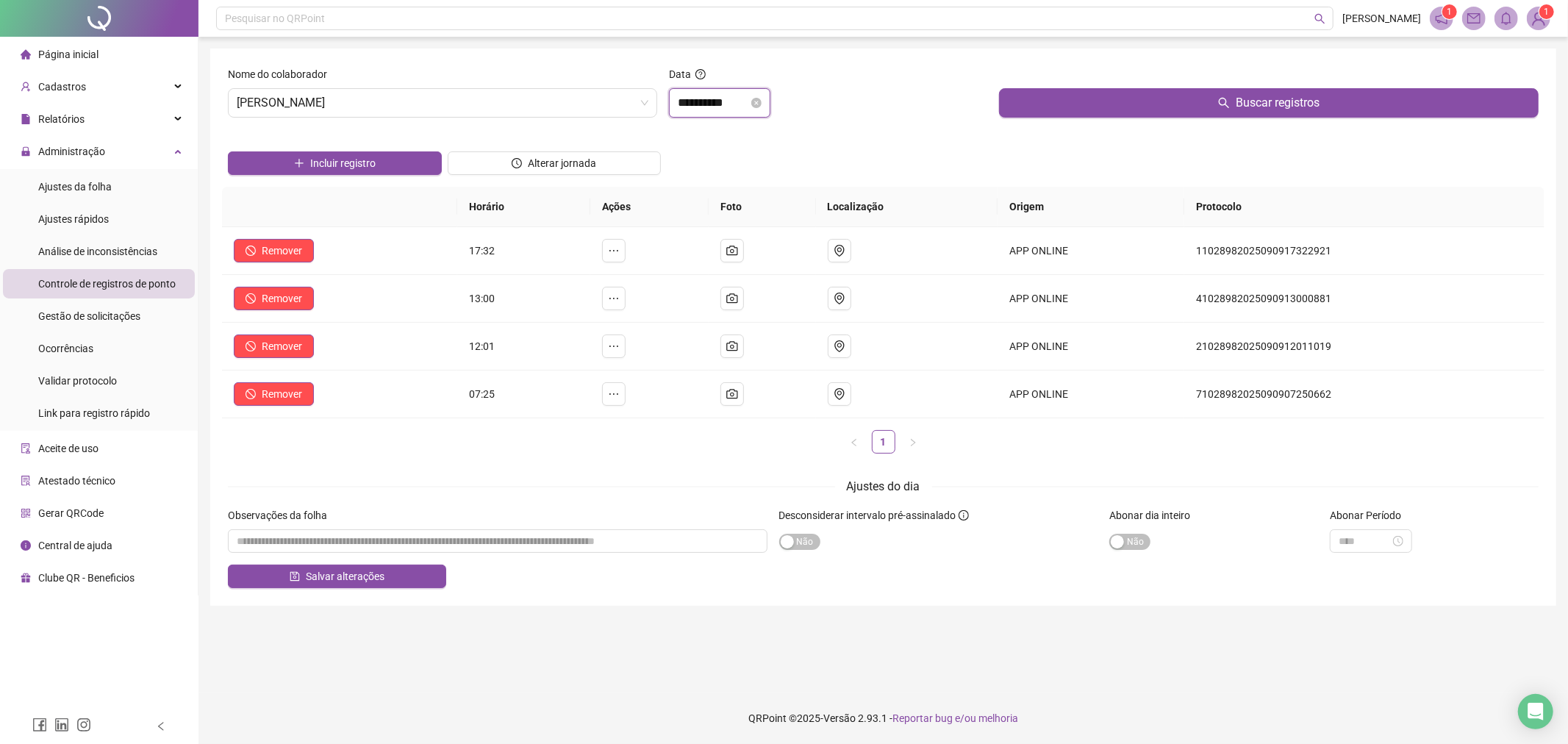
click at [709, 99] on input "**********" at bounding box center [713, 103] width 70 height 17
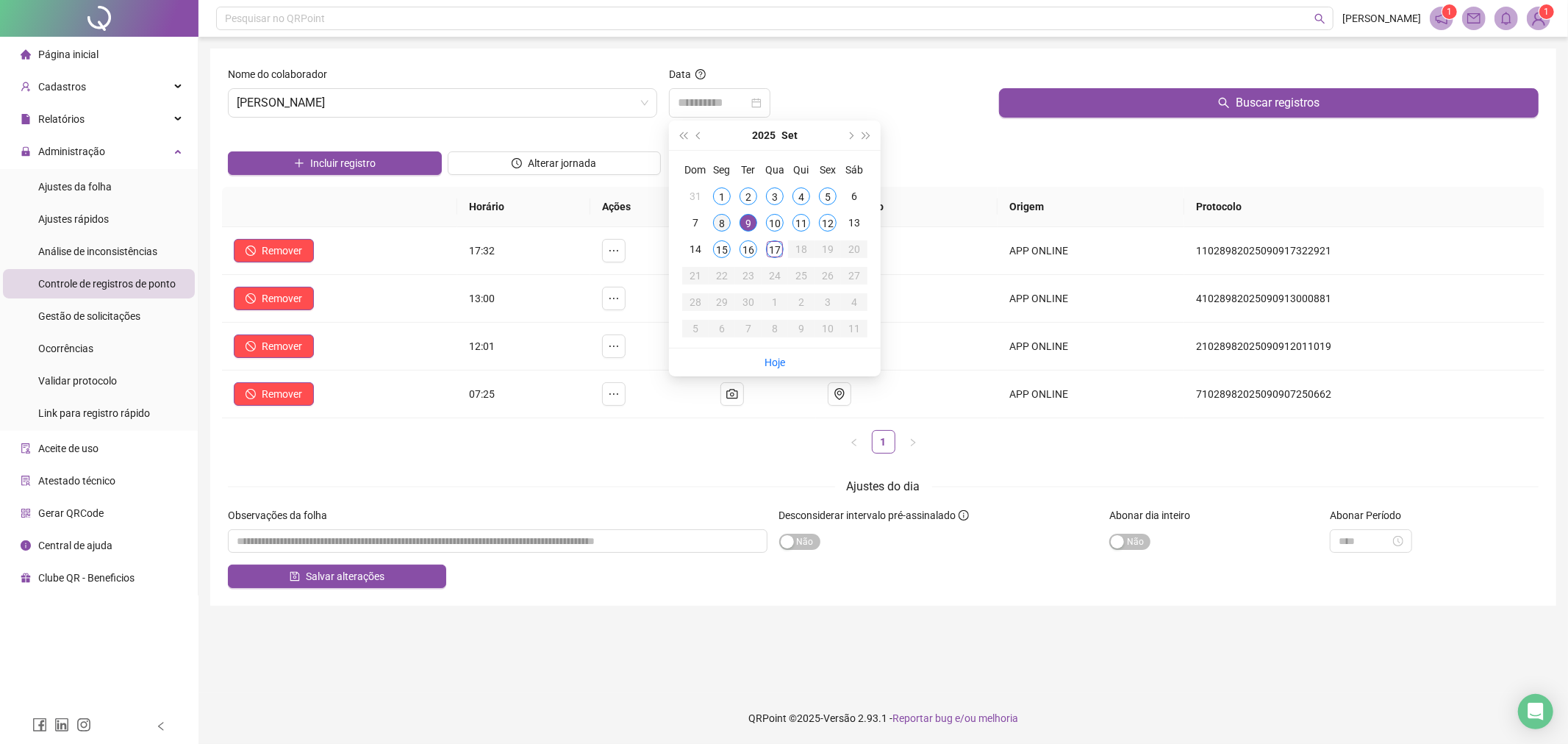
click at [719, 223] on div "8" at bounding box center [722, 222] width 17 height 17
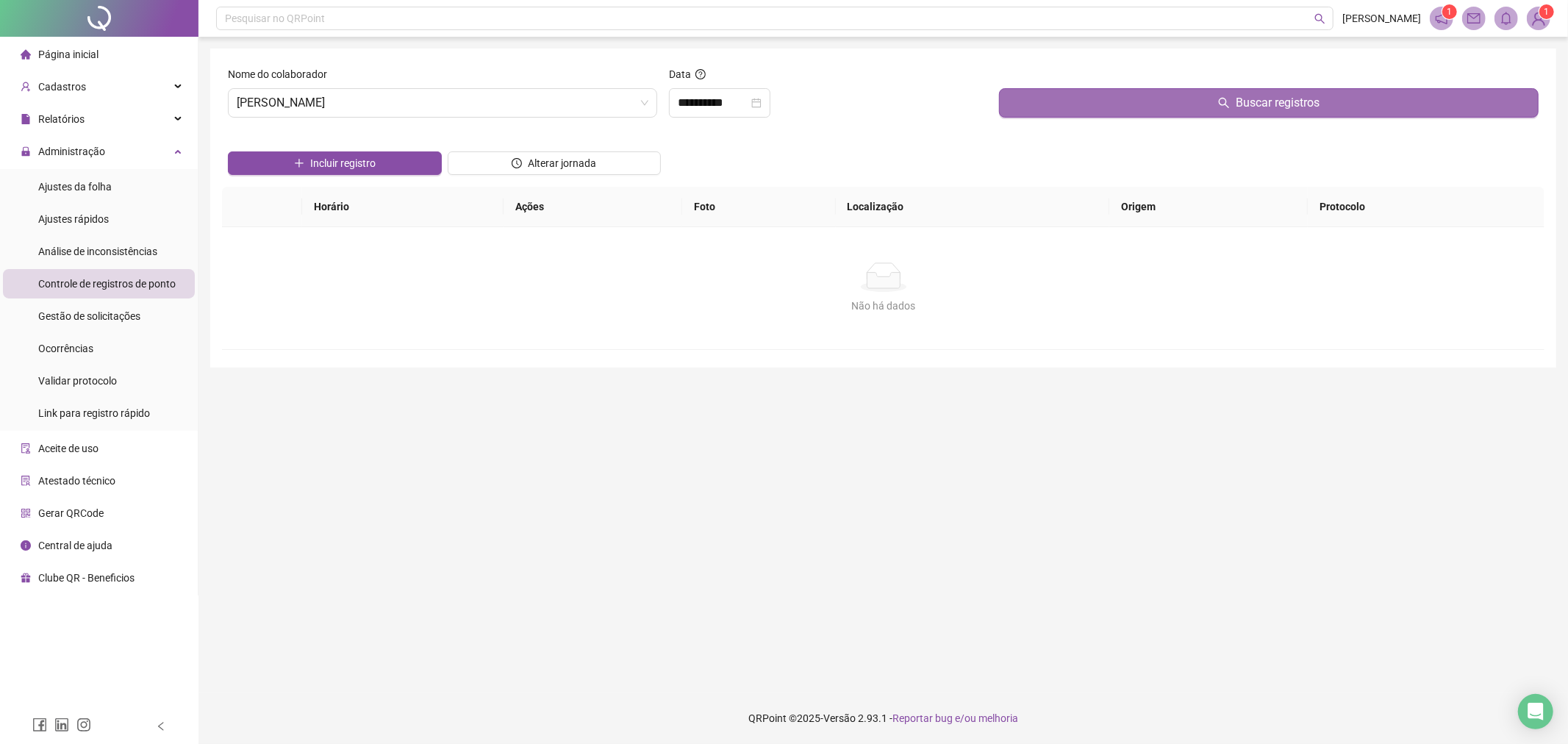
click at [1127, 92] on button "Buscar registros" at bounding box center [1269, 103] width 540 height 29
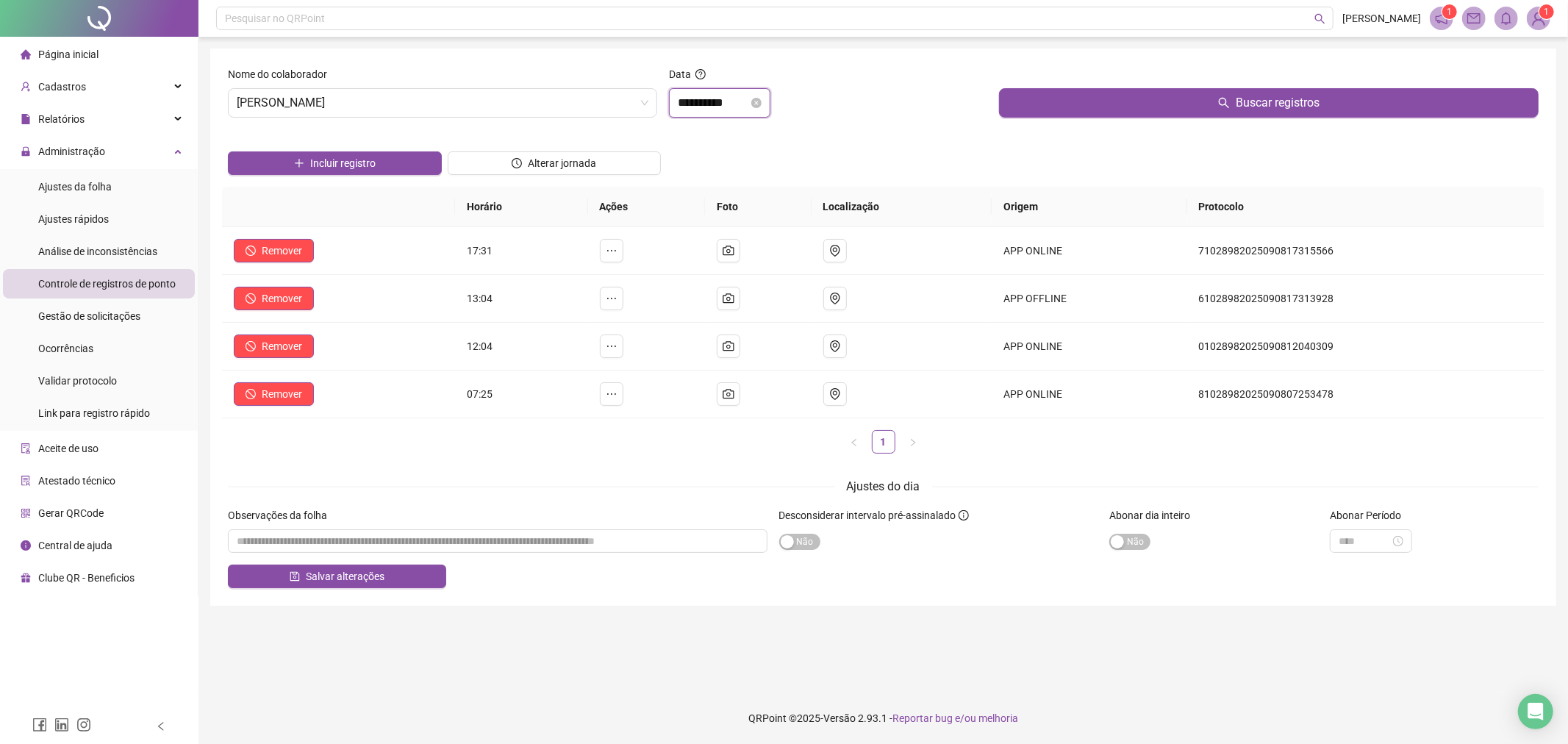
click at [689, 106] on input "**********" at bounding box center [713, 103] width 70 height 17
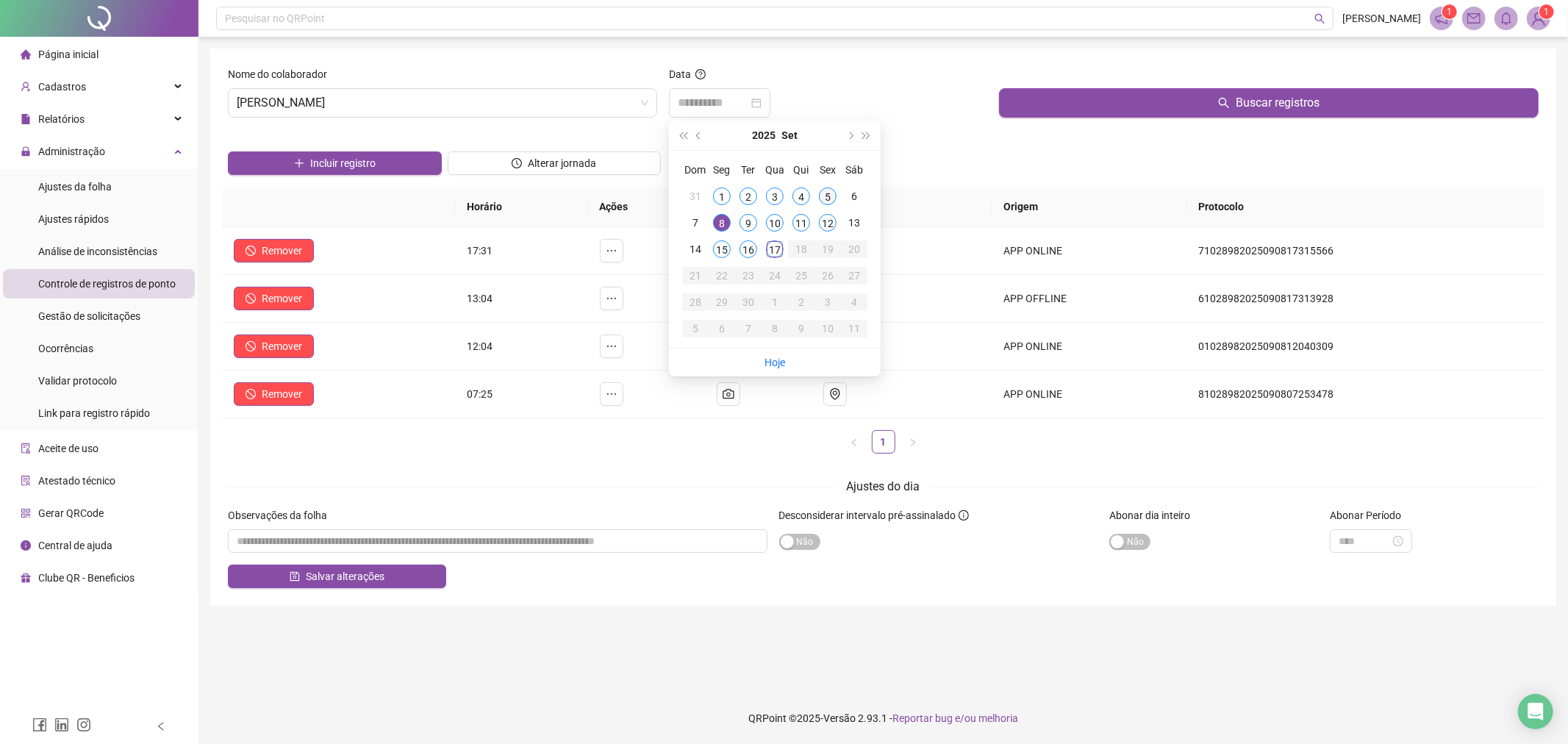
click at [825, 194] on div "5" at bounding box center [828, 196] width 17 height 17
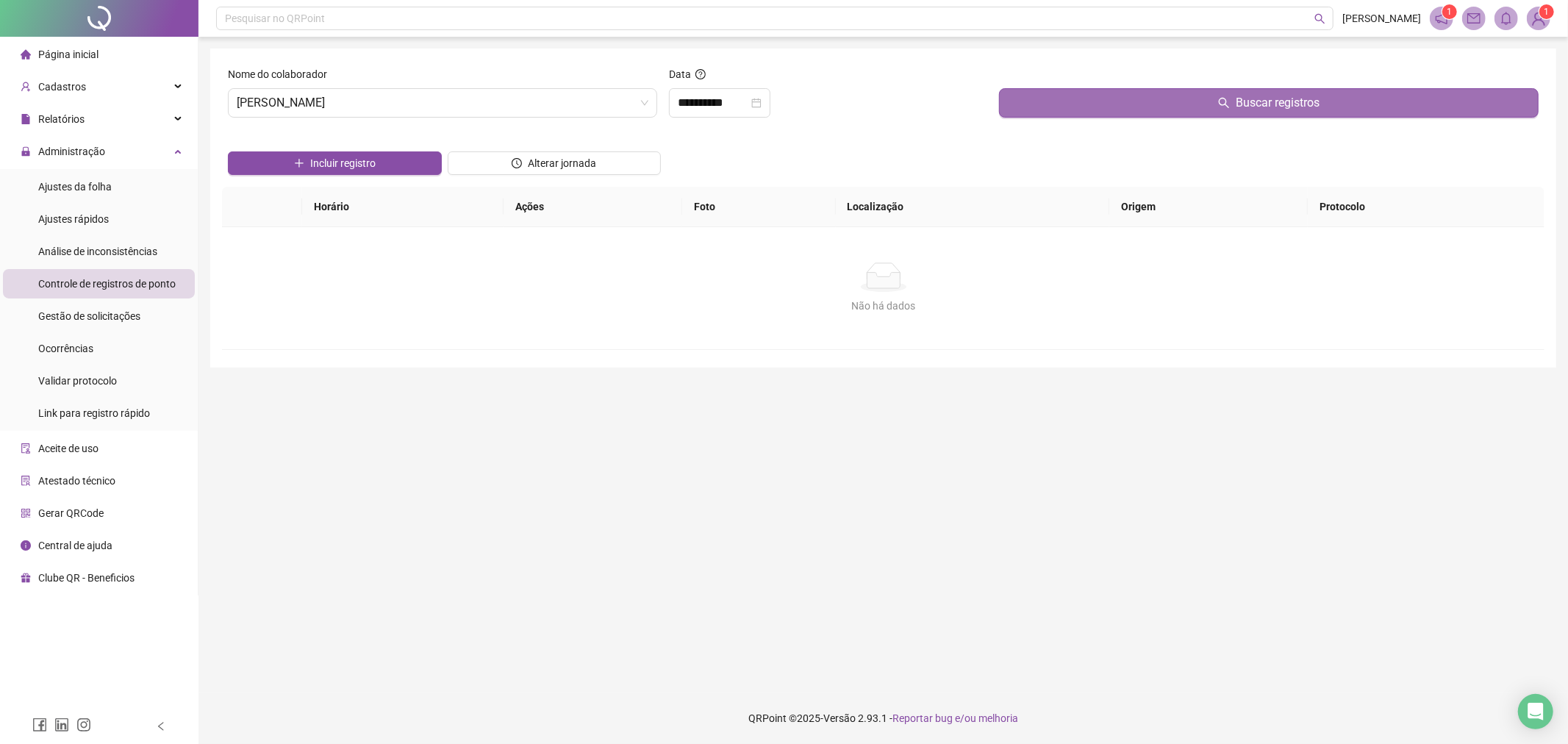
click at [1128, 103] on button "Buscar registros" at bounding box center [1269, 103] width 540 height 29
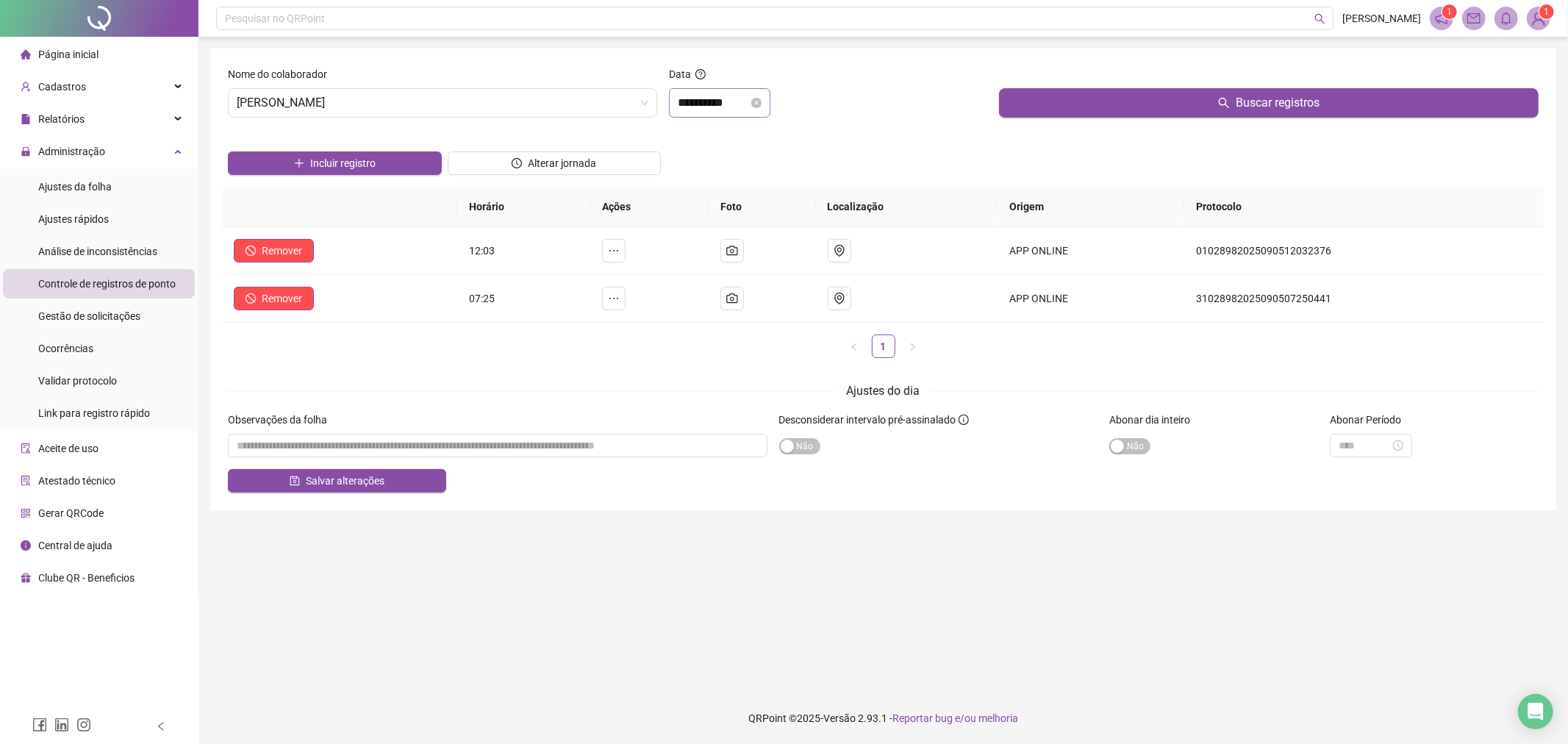
click at [712, 92] on div "**********" at bounding box center [720, 103] width 102 height 29
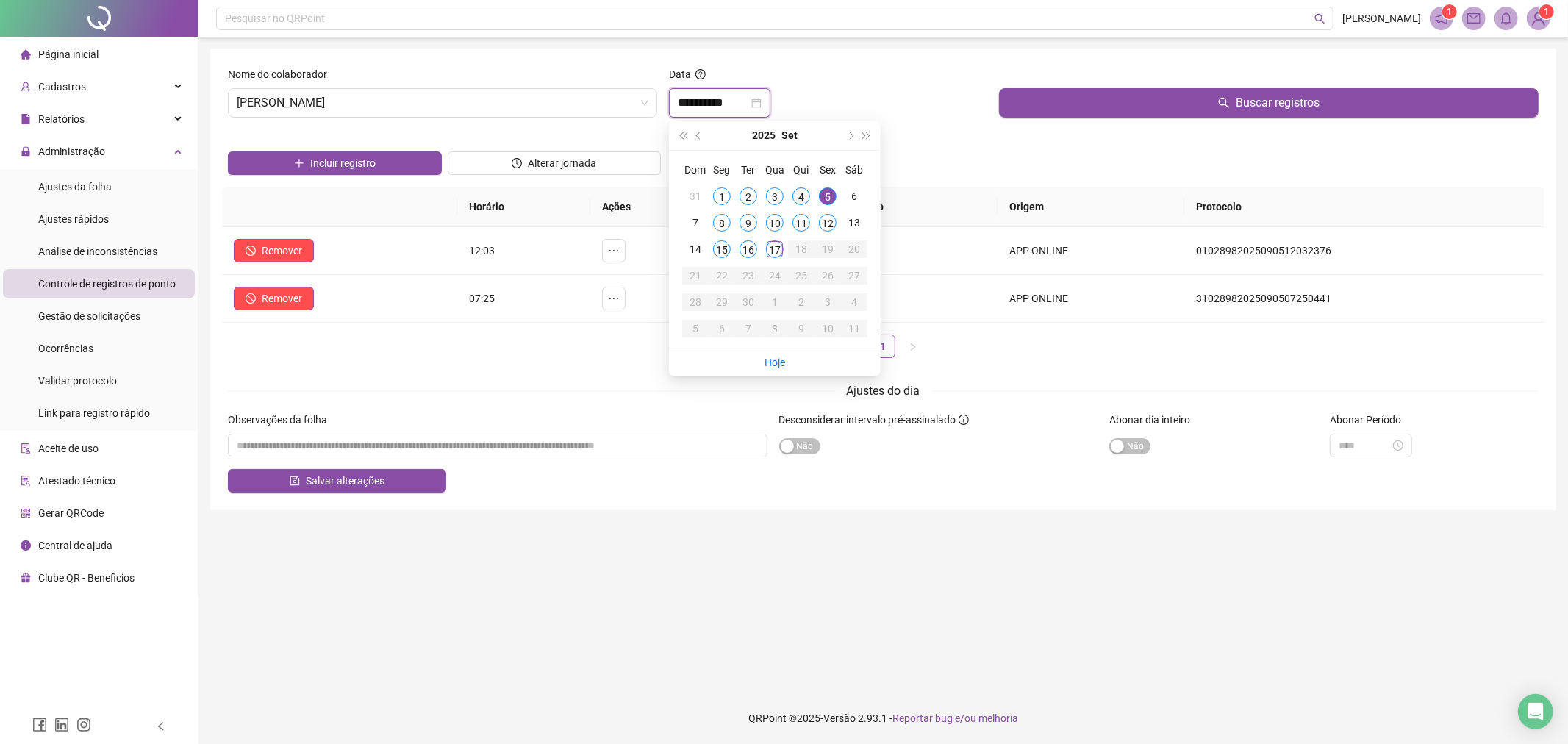
type input "**********"
click at [799, 189] on div "4" at bounding box center [801, 196] width 17 height 17
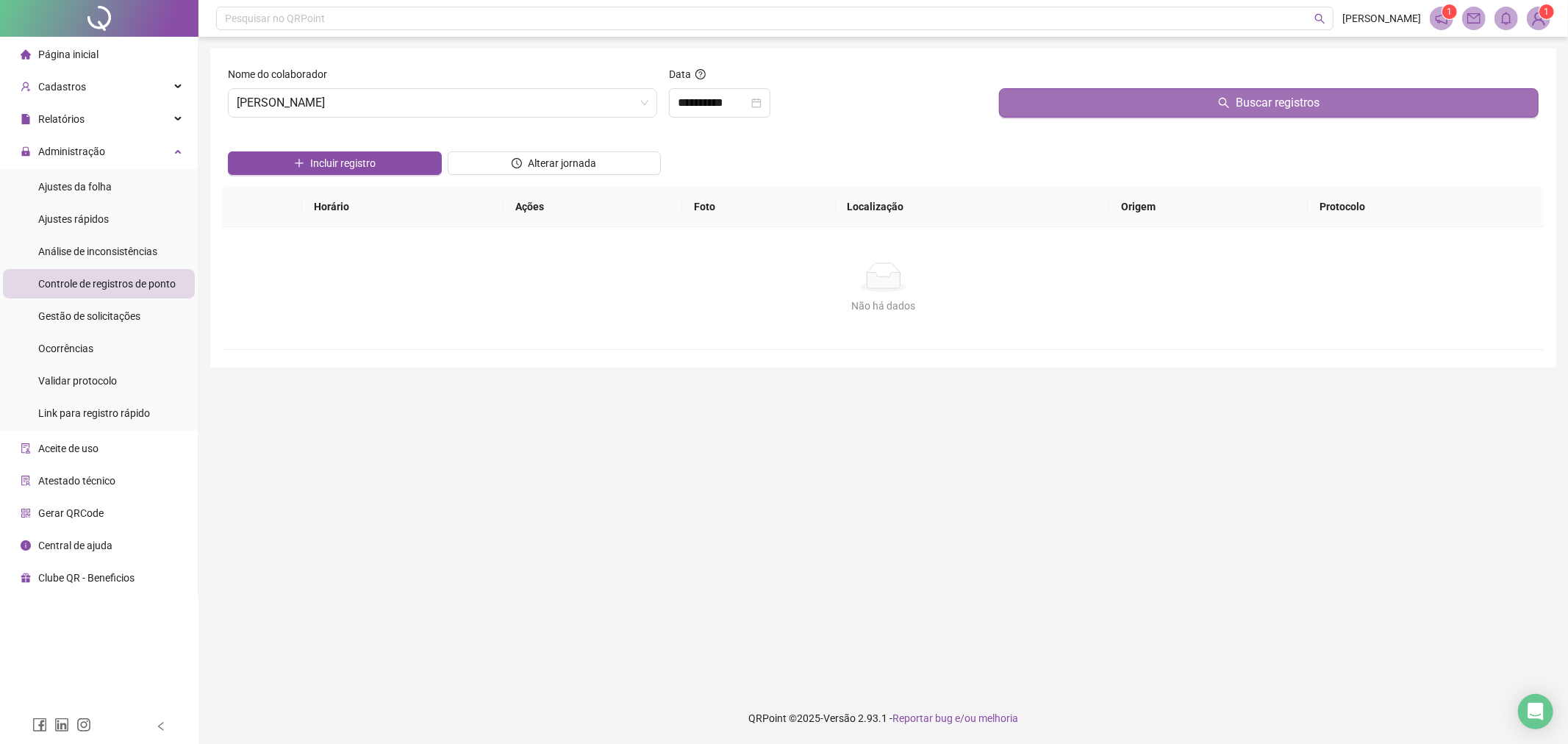
click at [1138, 103] on button "Buscar registros" at bounding box center [1269, 103] width 540 height 29
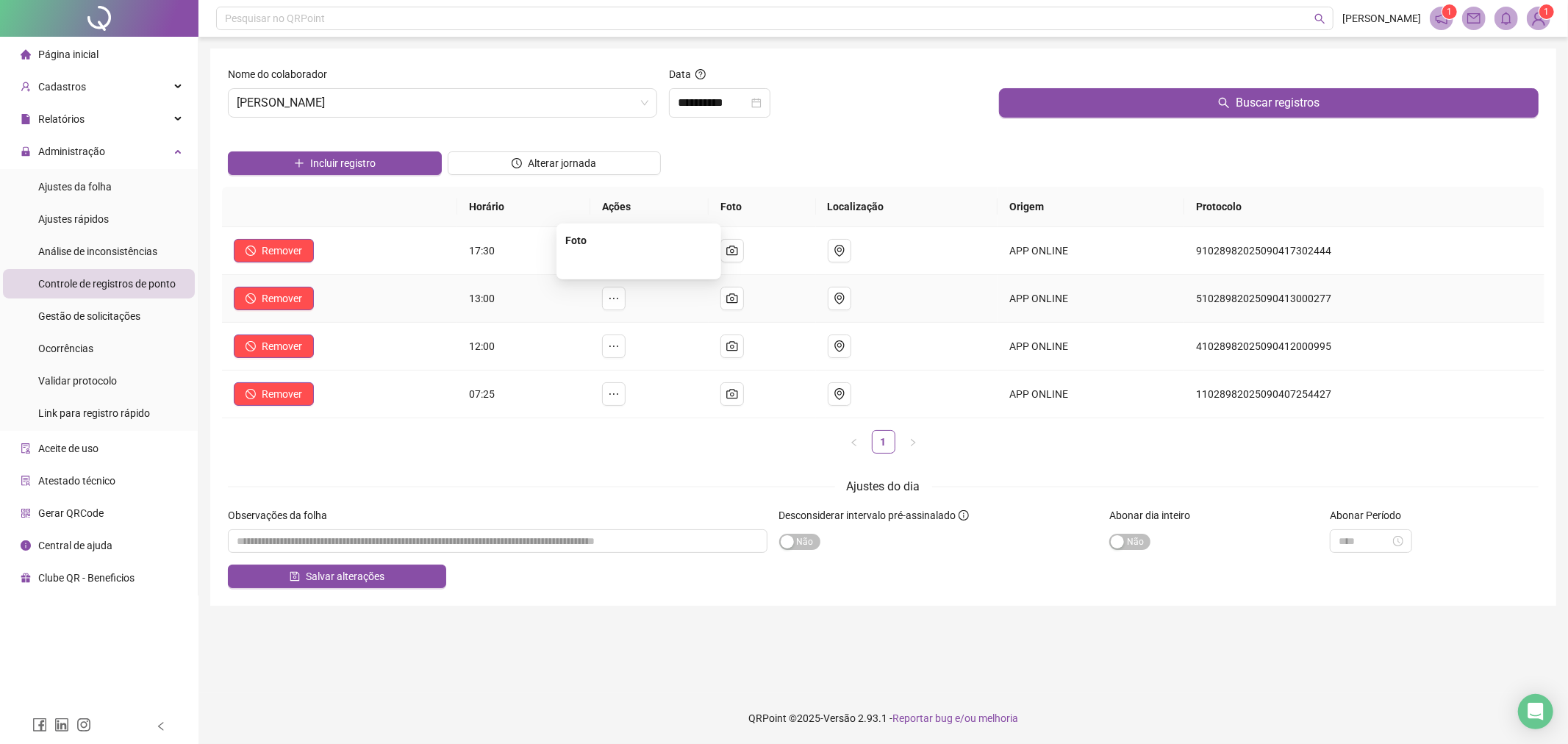
click at [639, 263] on img at bounding box center [639, 263] width 0 height 0
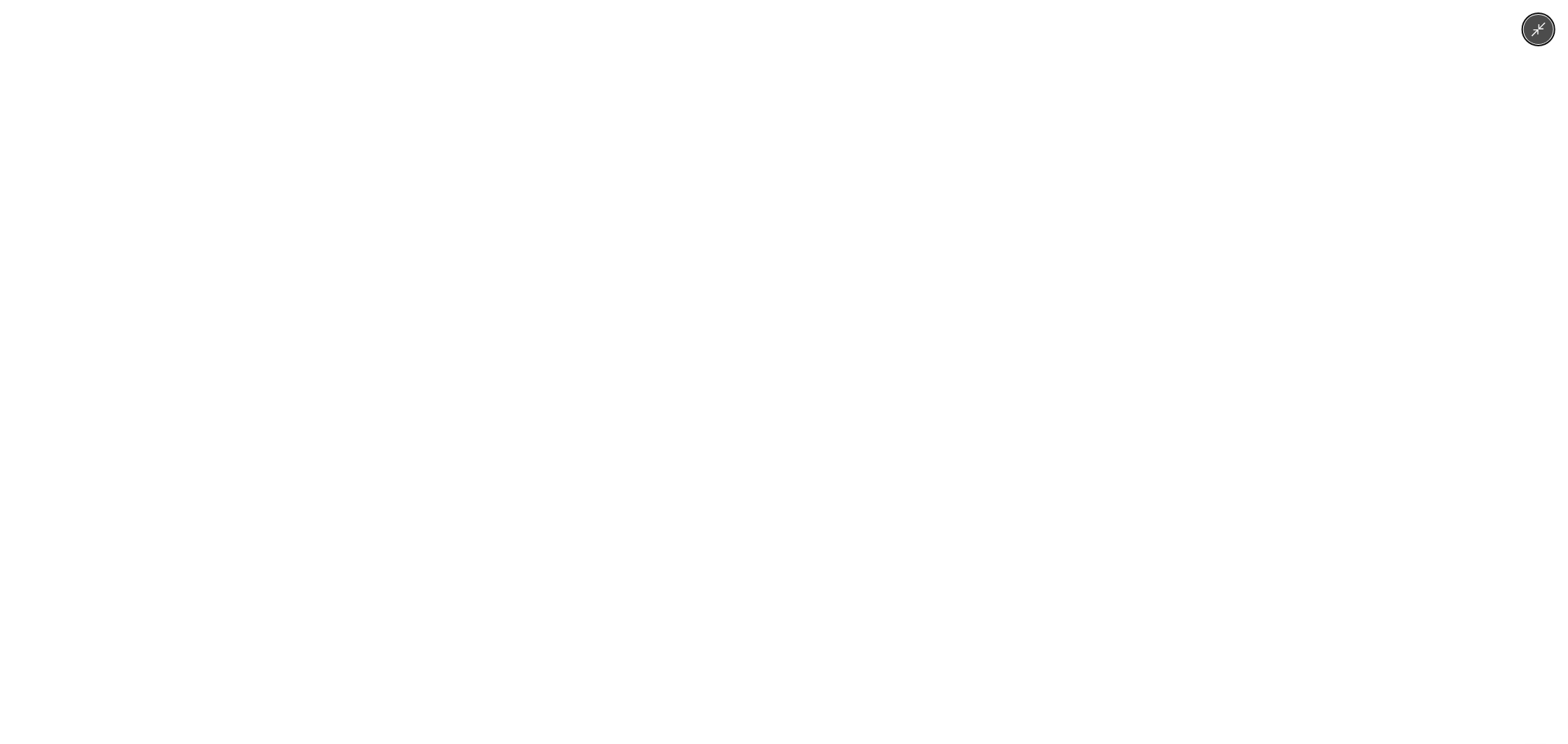
click at [682, 304] on img at bounding box center [784, 372] width 992 height 744
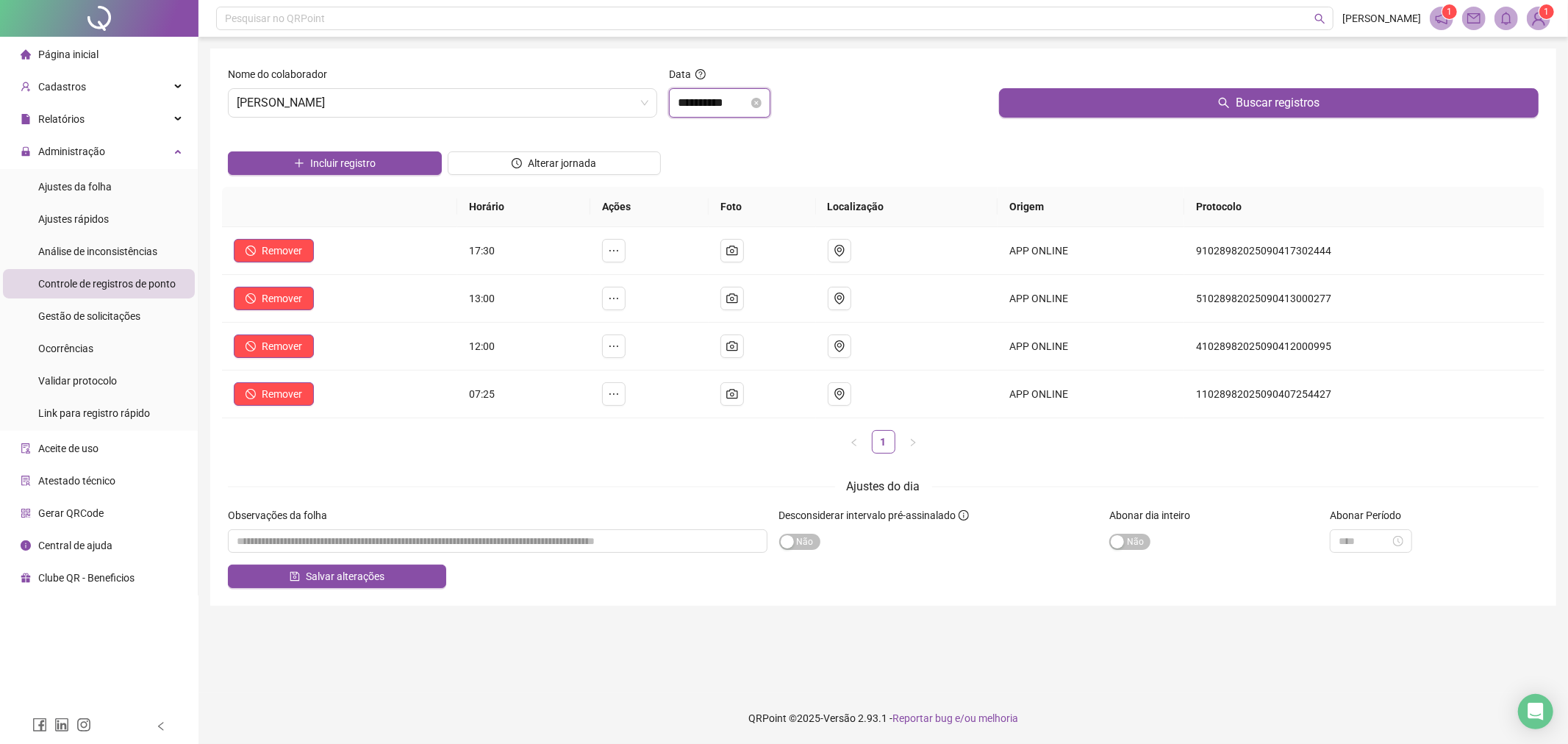
click at [703, 99] on input "**********" at bounding box center [713, 103] width 70 height 17
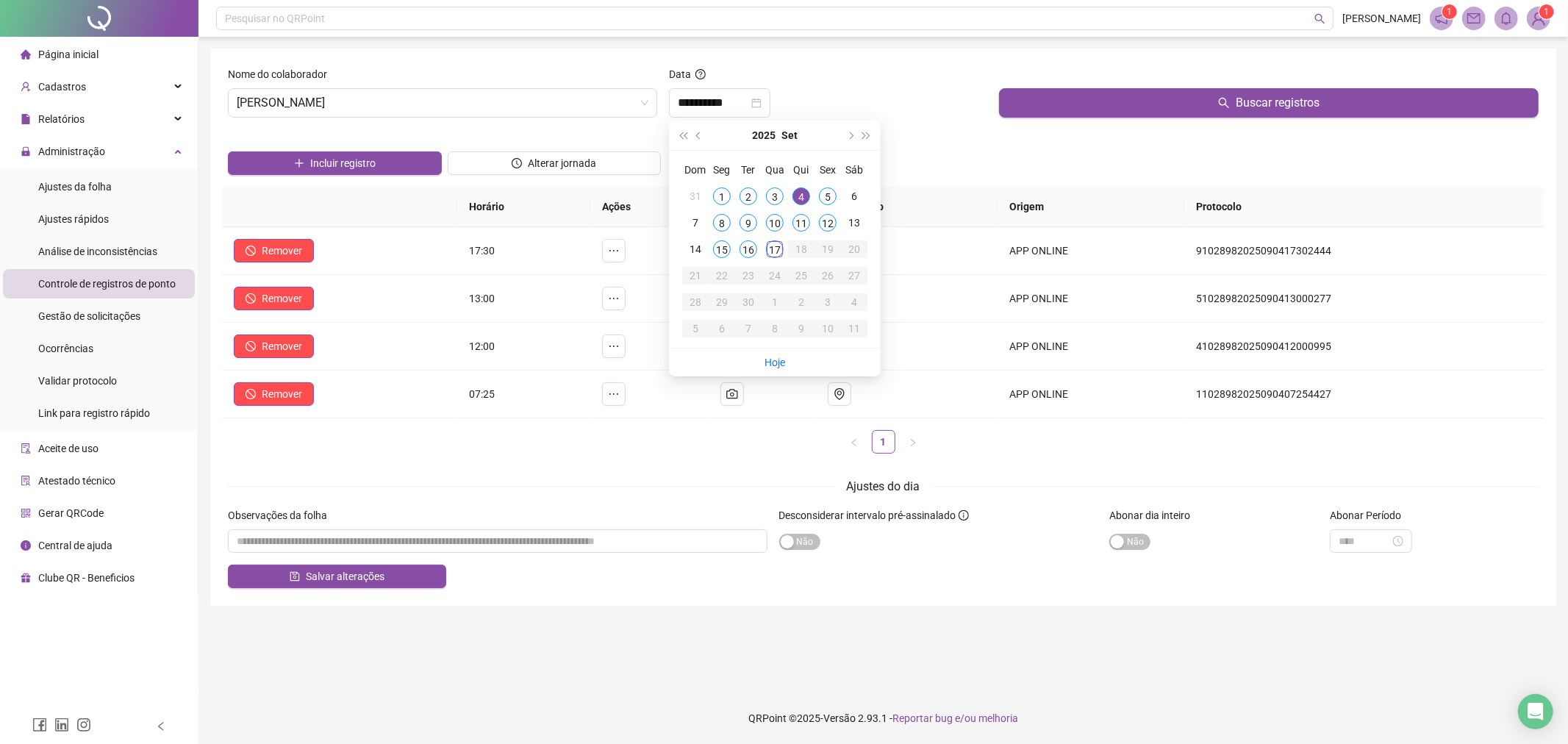
click at [564, 118] on div "Nome do colaborador [PERSON_NAME]" at bounding box center [442, 98] width 441 height 63
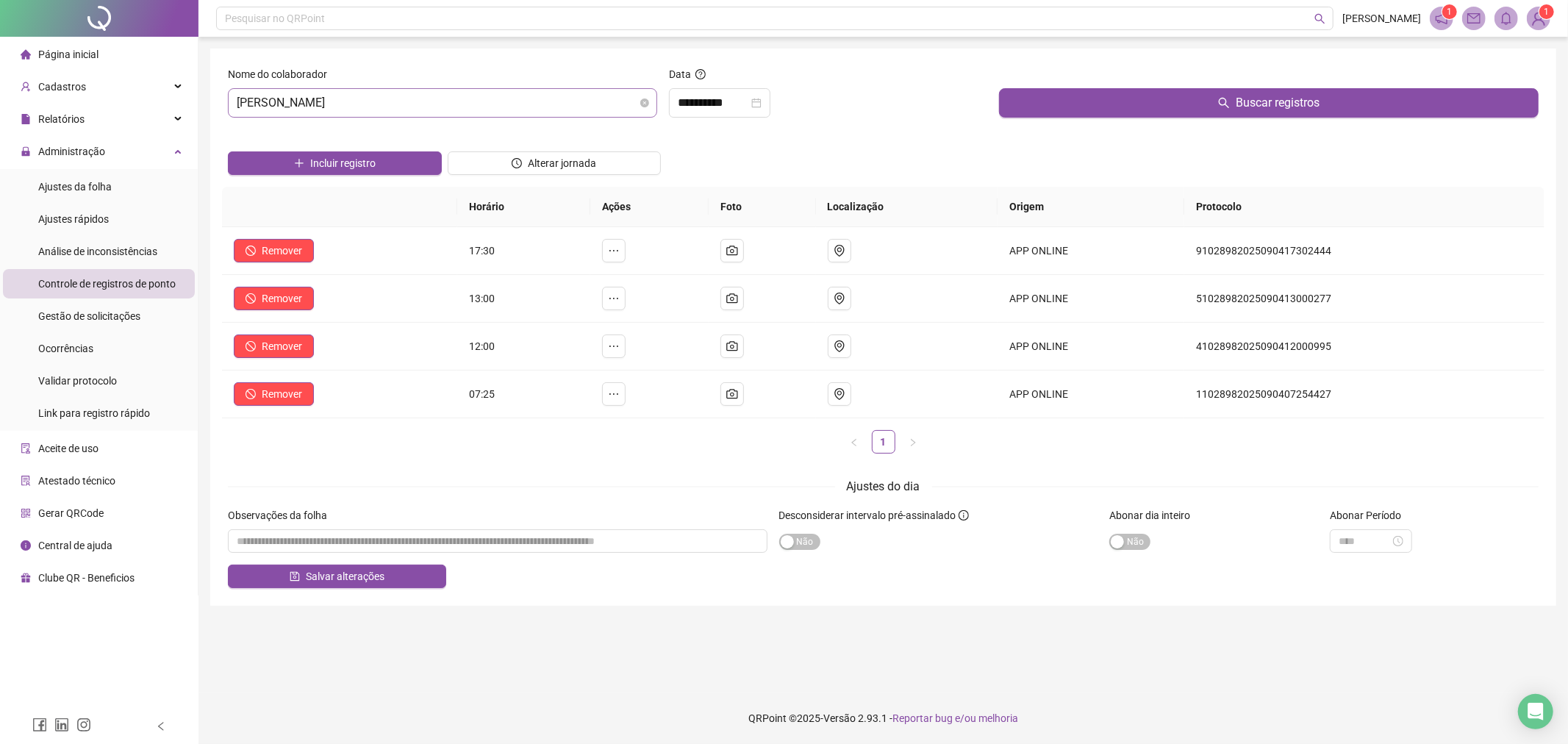
click at [547, 104] on span "[PERSON_NAME]" at bounding box center [443, 103] width 412 height 28
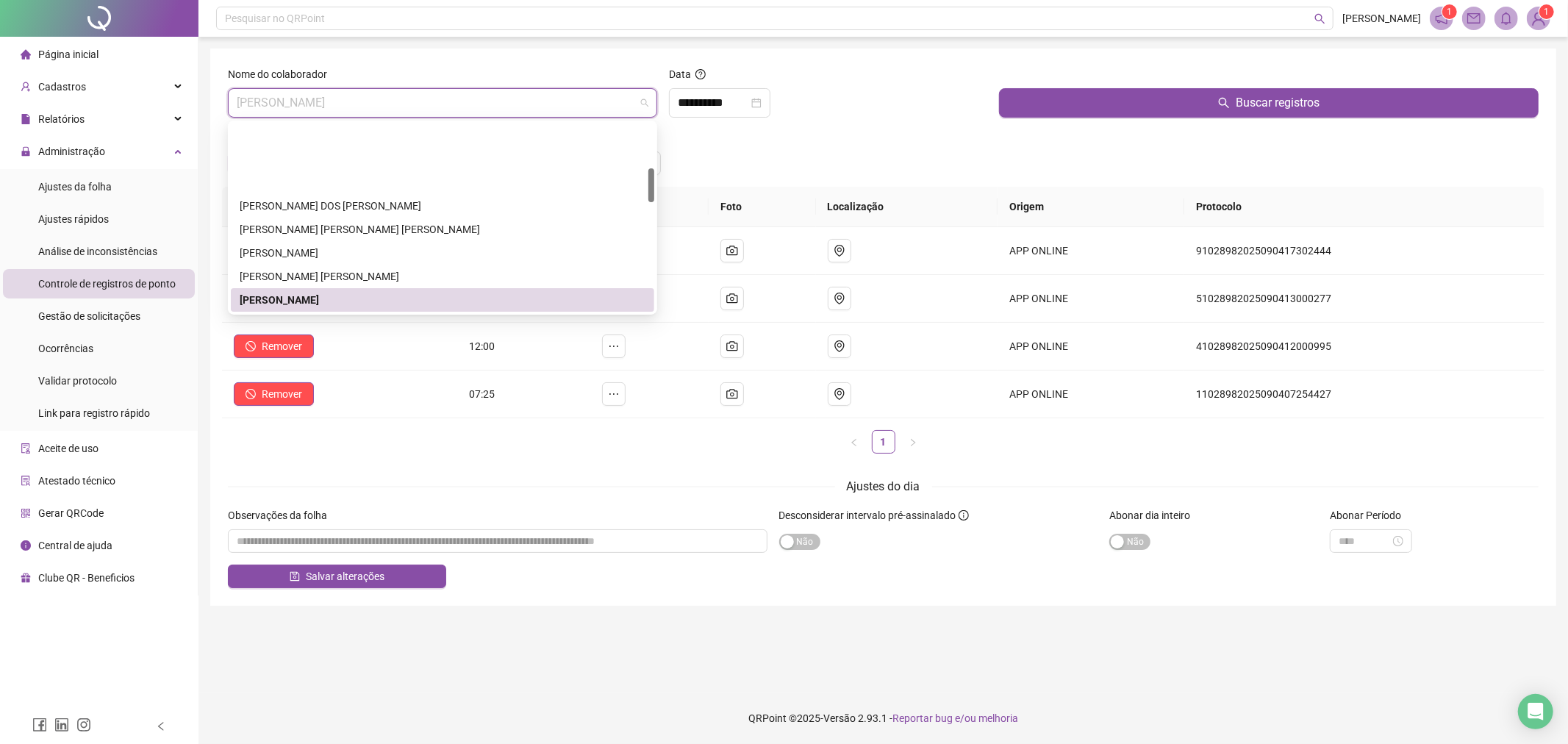
scroll to position [327, 0]
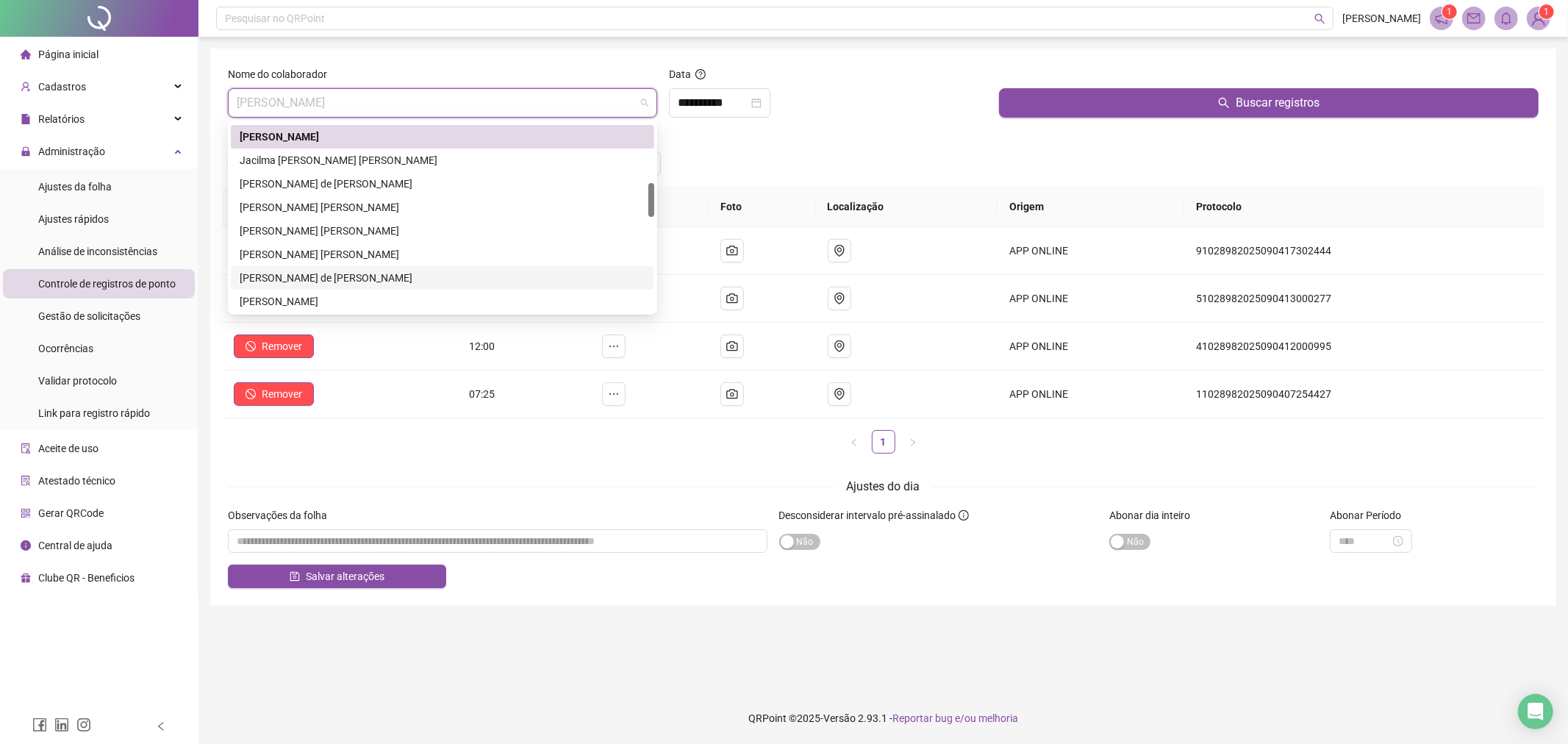
click at [353, 270] on div "[PERSON_NAME] de [PERSON_NAME]" at bounding box center [443, 278] width 406 height 16
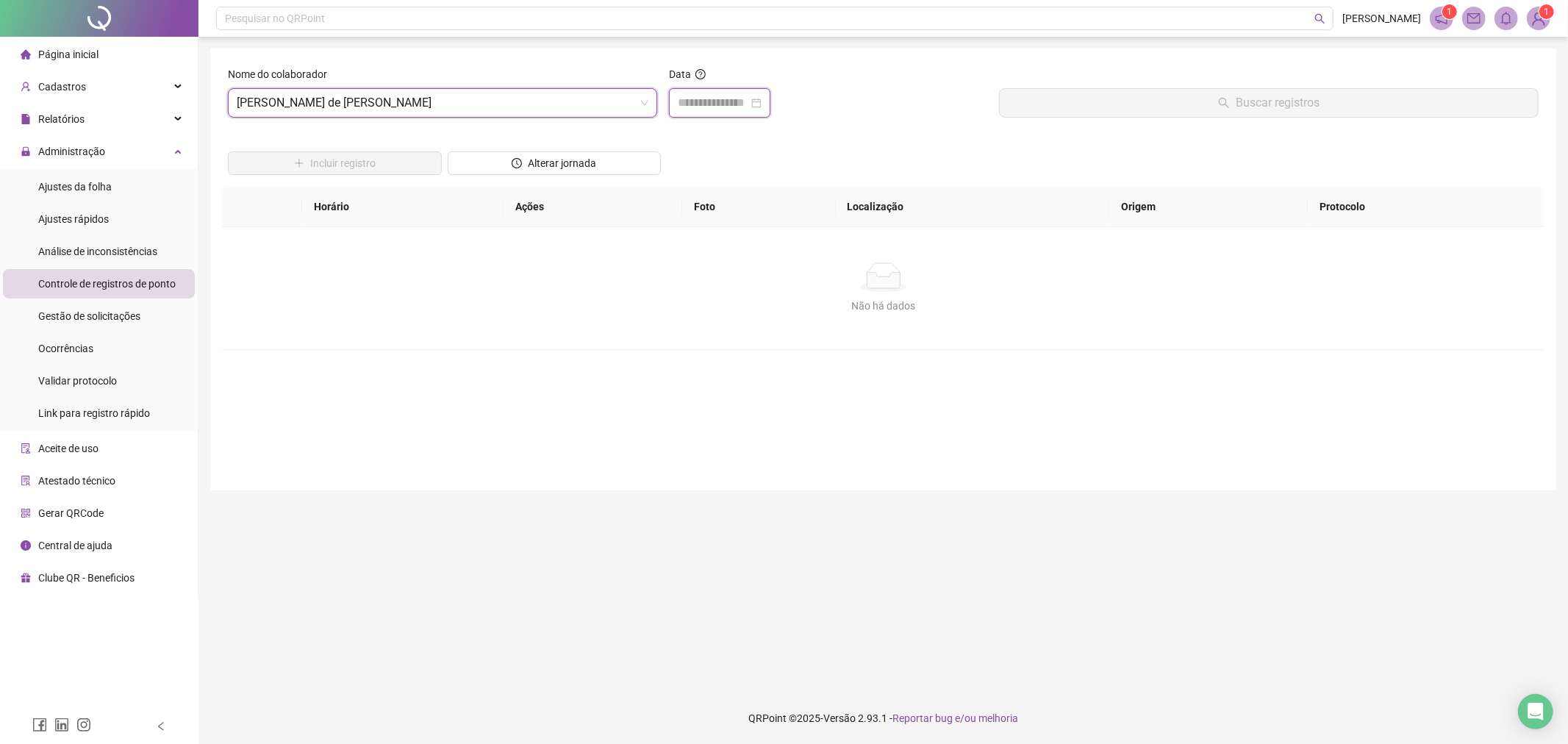
click at [748, 95] on input at bounding box center [713, 103] width 70 height 17
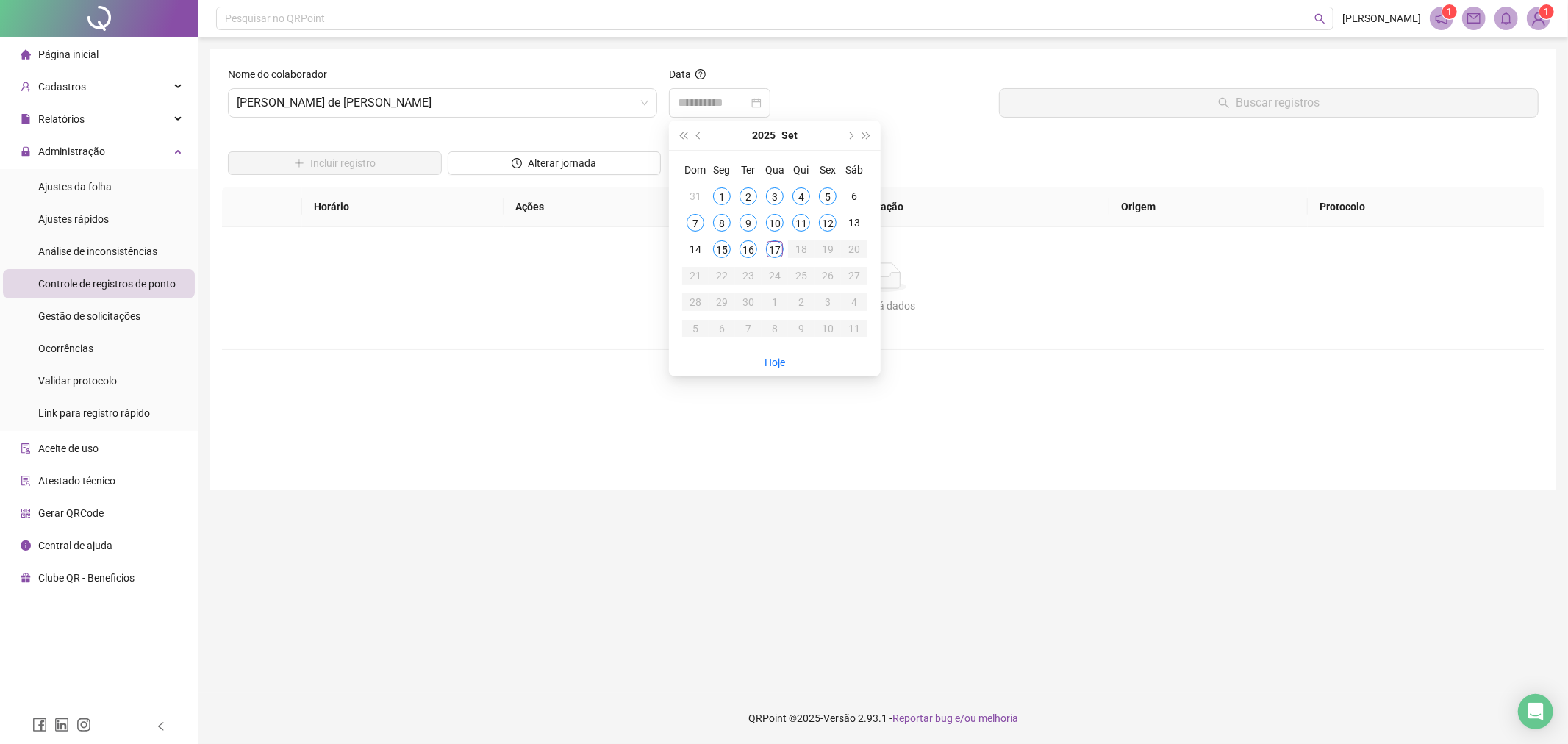
click at [769, 252] on div "17" at bounding box center [775, 249] width 17 height 17
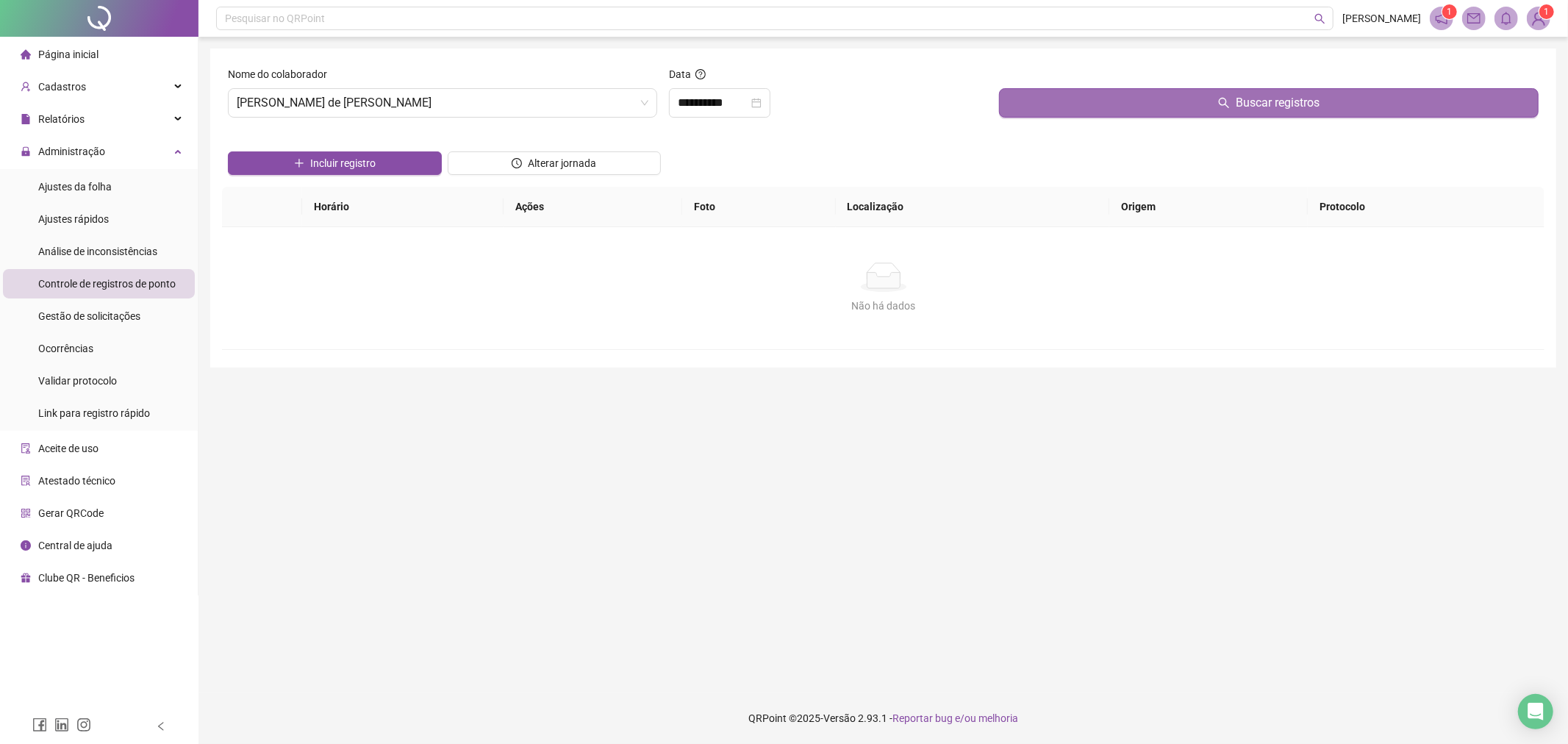
click at [1085, 99] on button "Buscar registros" at bounding box center [1269, 103] width 540 height 29
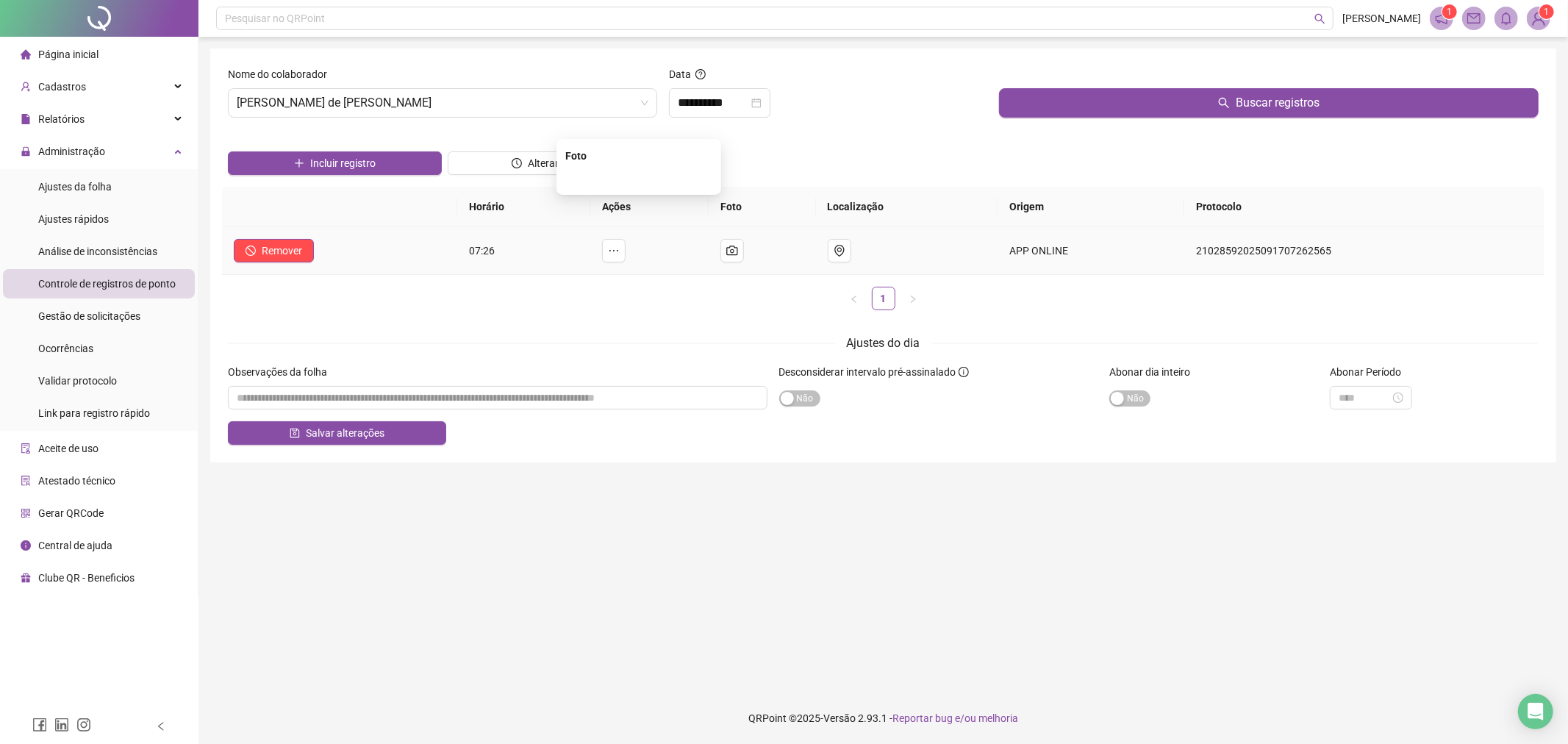
click at [639, 178] on img at bounding box center [639, 178] width 0 height 0
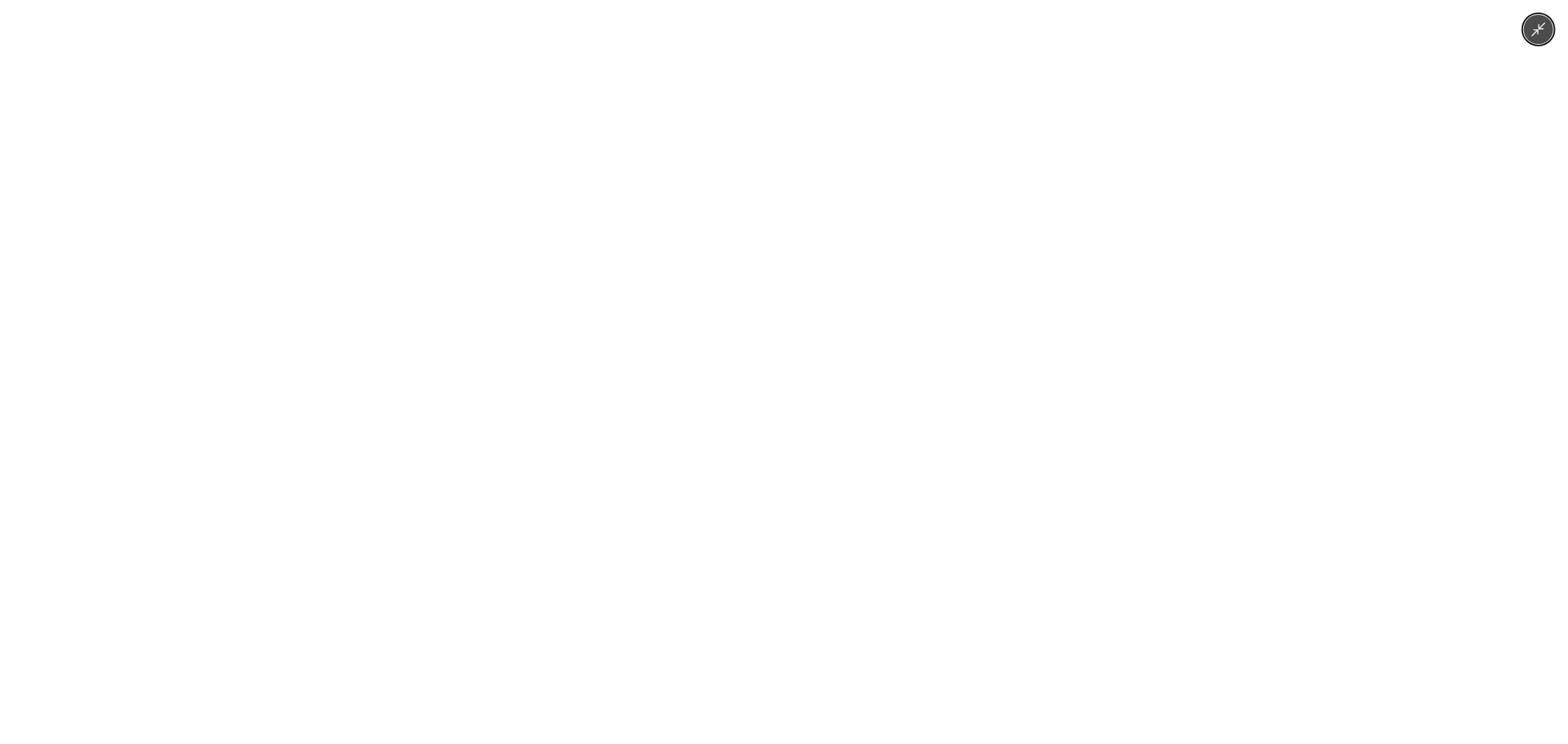
click at [1128, 402] on div at bounding box center [784, 372] width 1568 height 744
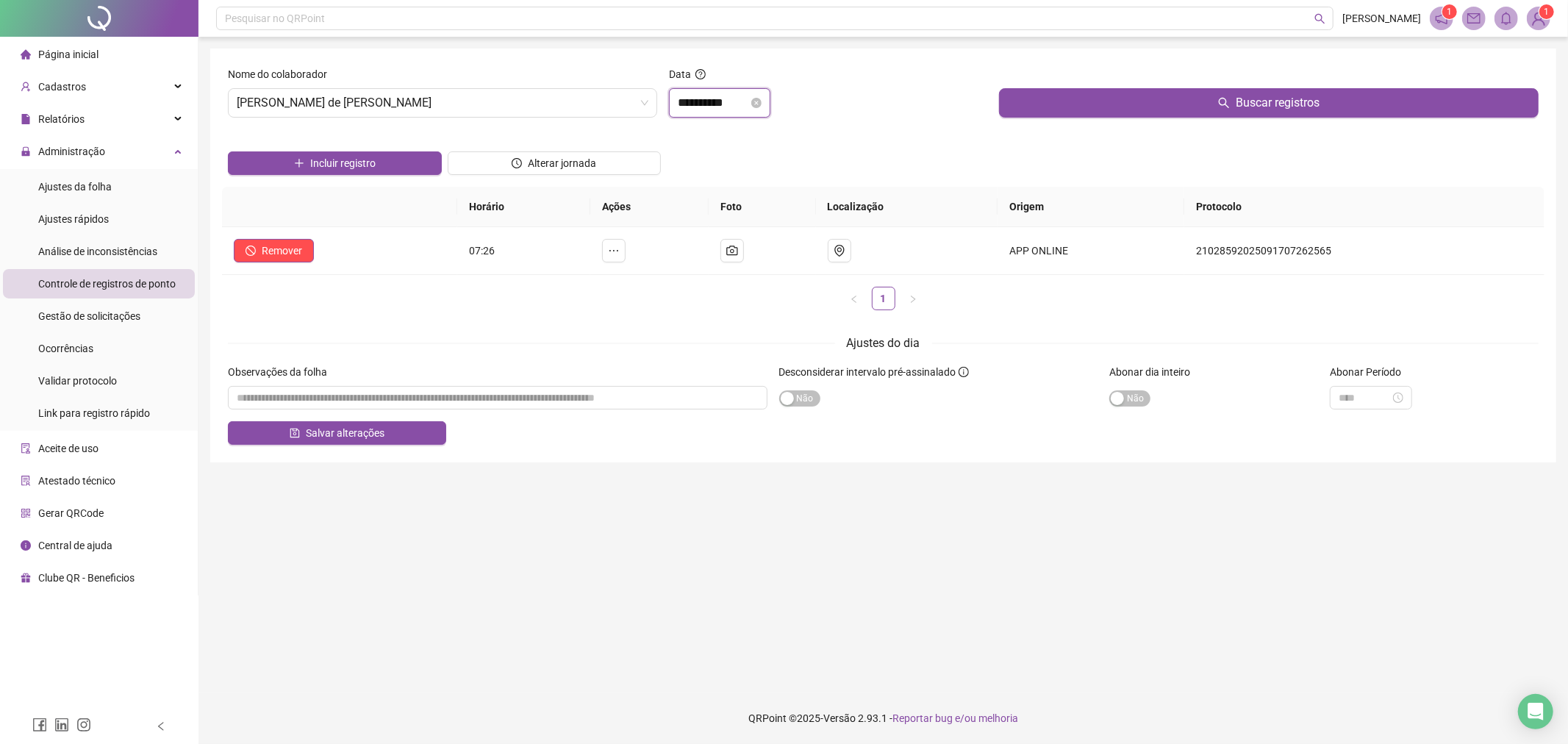
click at [738, 97] on input "**********" at bounding box center [713, 103] width 70 height 17
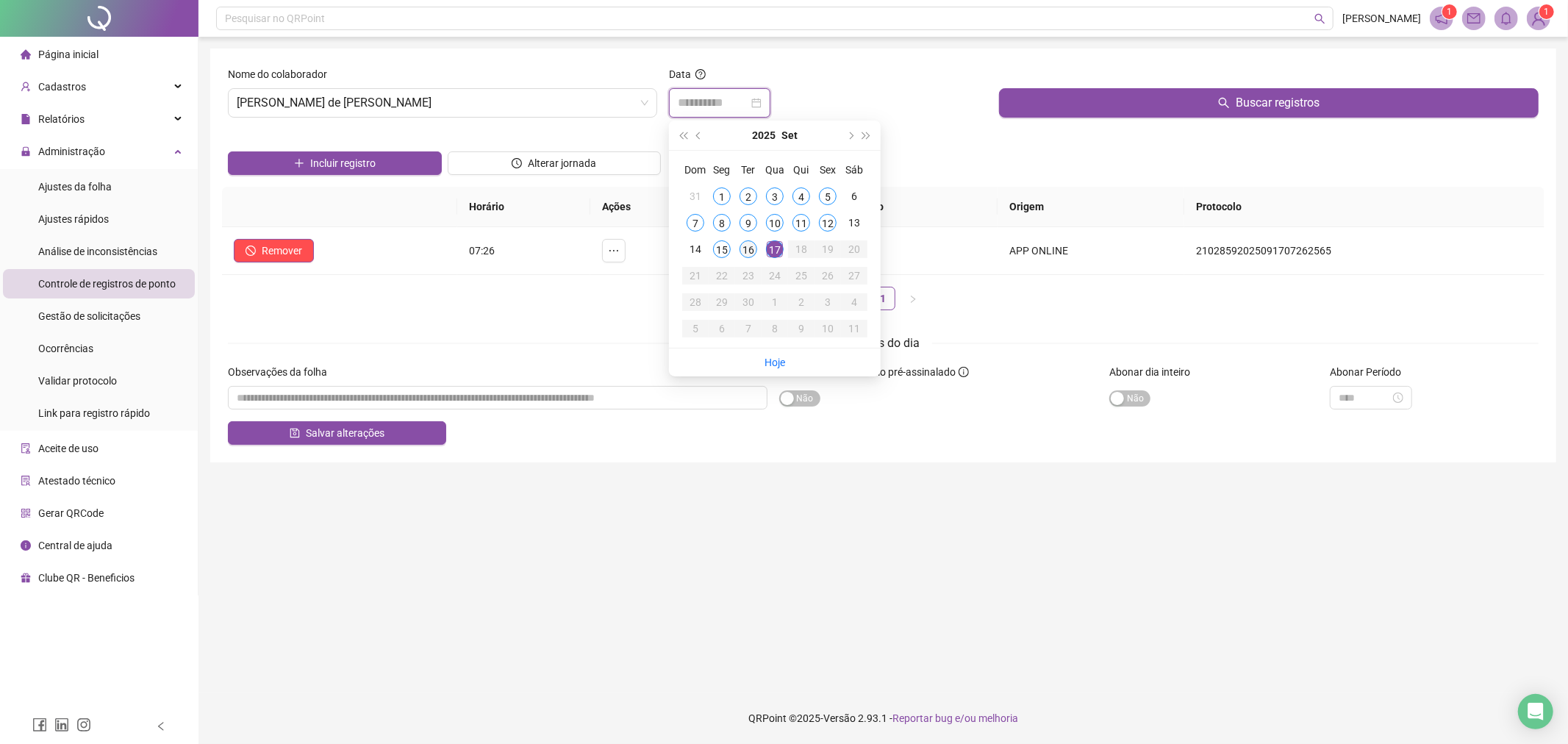
type input "**********"
click at [748, 251] on div "16" at bounding box center [748, 249] width 17 height 17
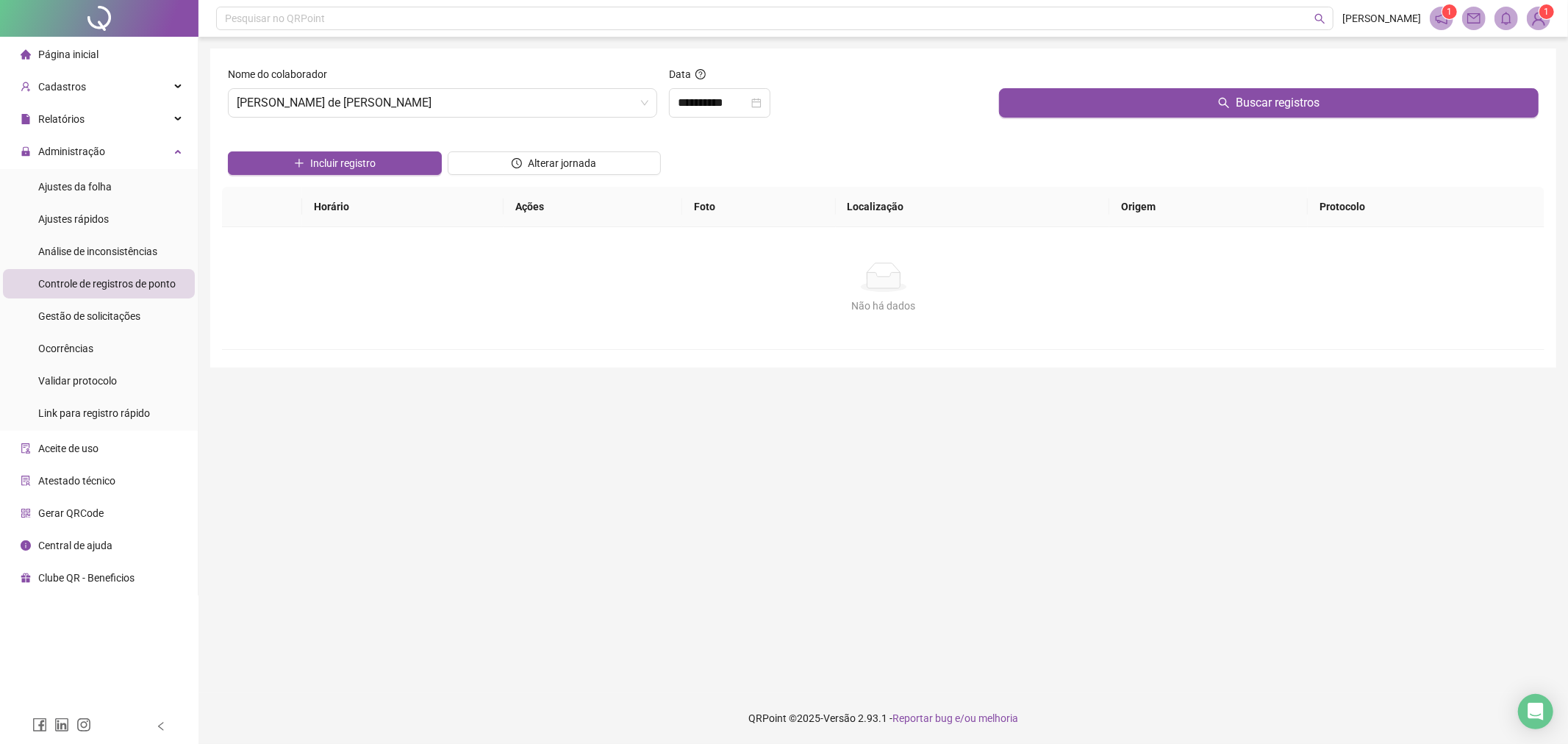
click at [1093, 123] on div "Buscar registros" at bounding box center [1269, 98] width 552 height 63
click at [1101, 119] on div "Buscar registros" at bounding box center [1269, 98] width 552 height 63
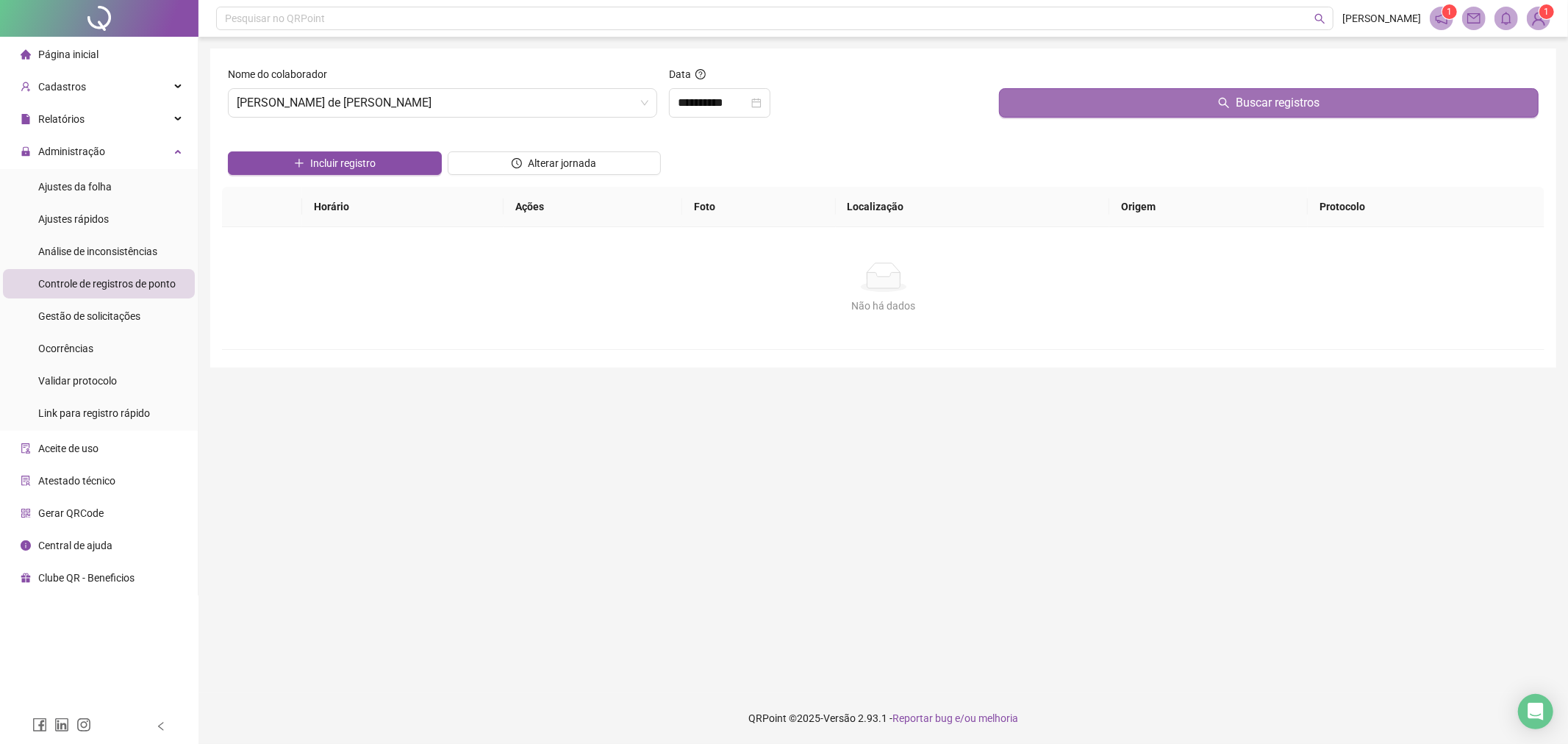
click at [1104, 108] on button "Buscar registros" at bounding box center [1269, 103] width 540 height 29
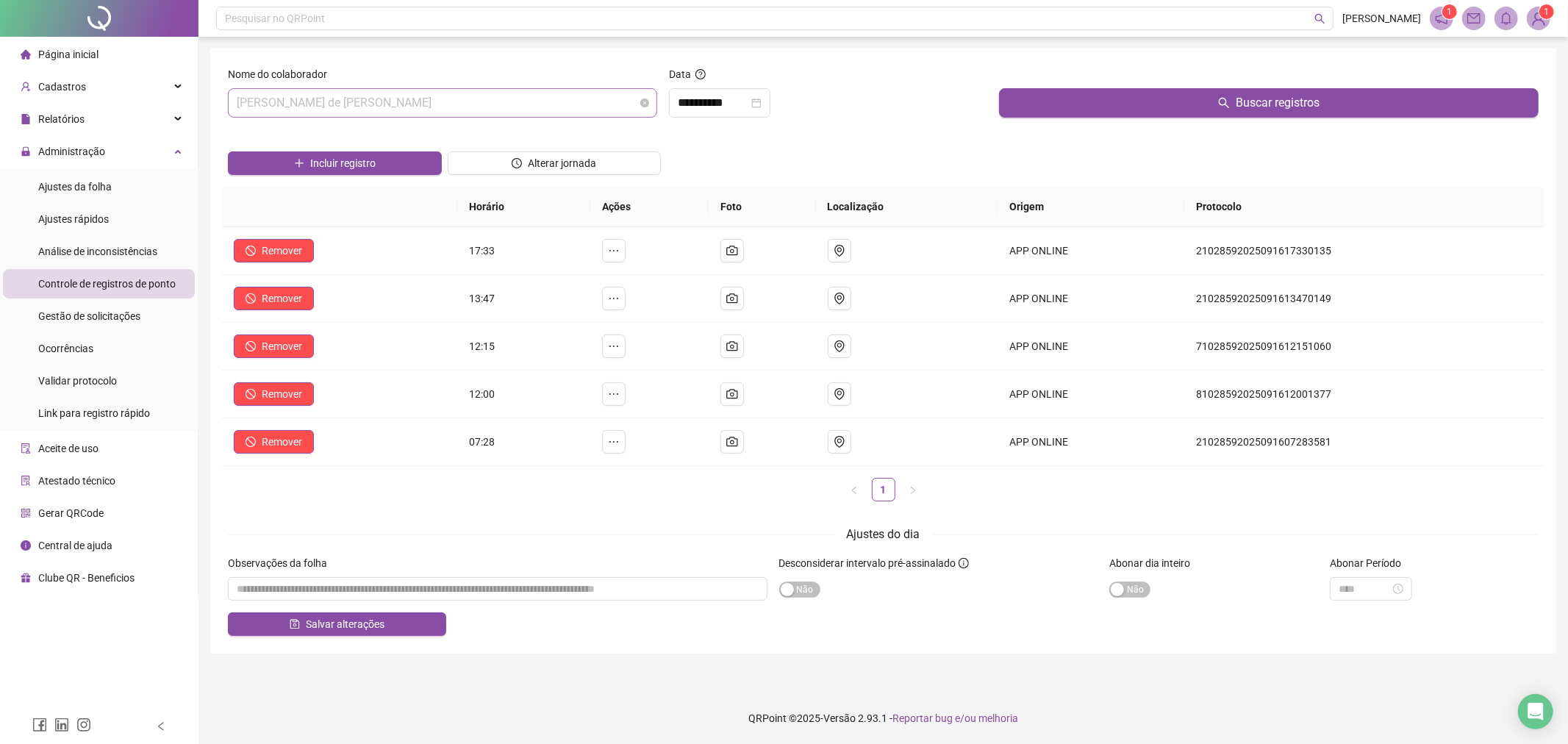
click at [541, 105] on span "[PERSON_NAME] de [PERSON_NAME]" at bounding box center [443, 103] width 412 height 28
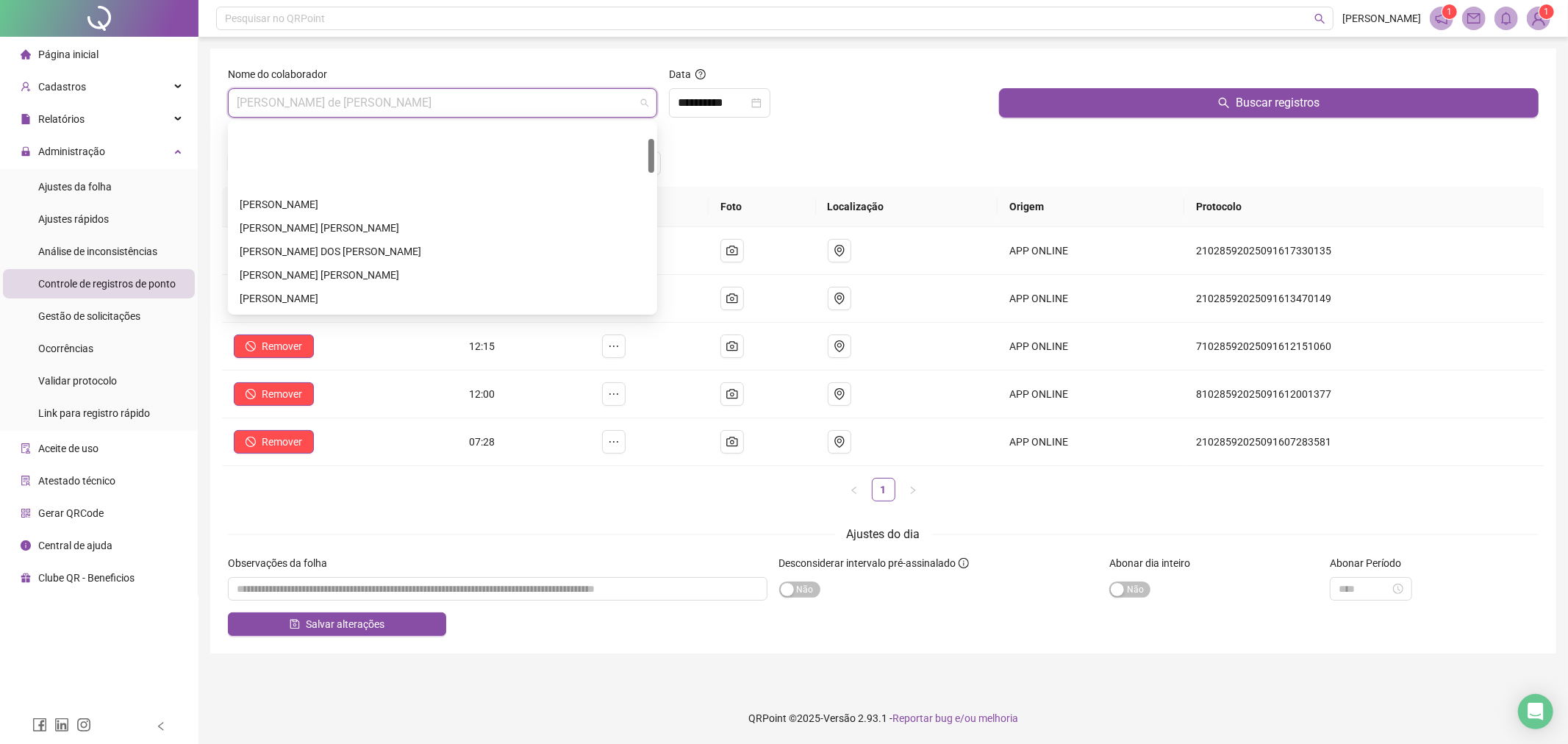
scroll to position [83, 0]
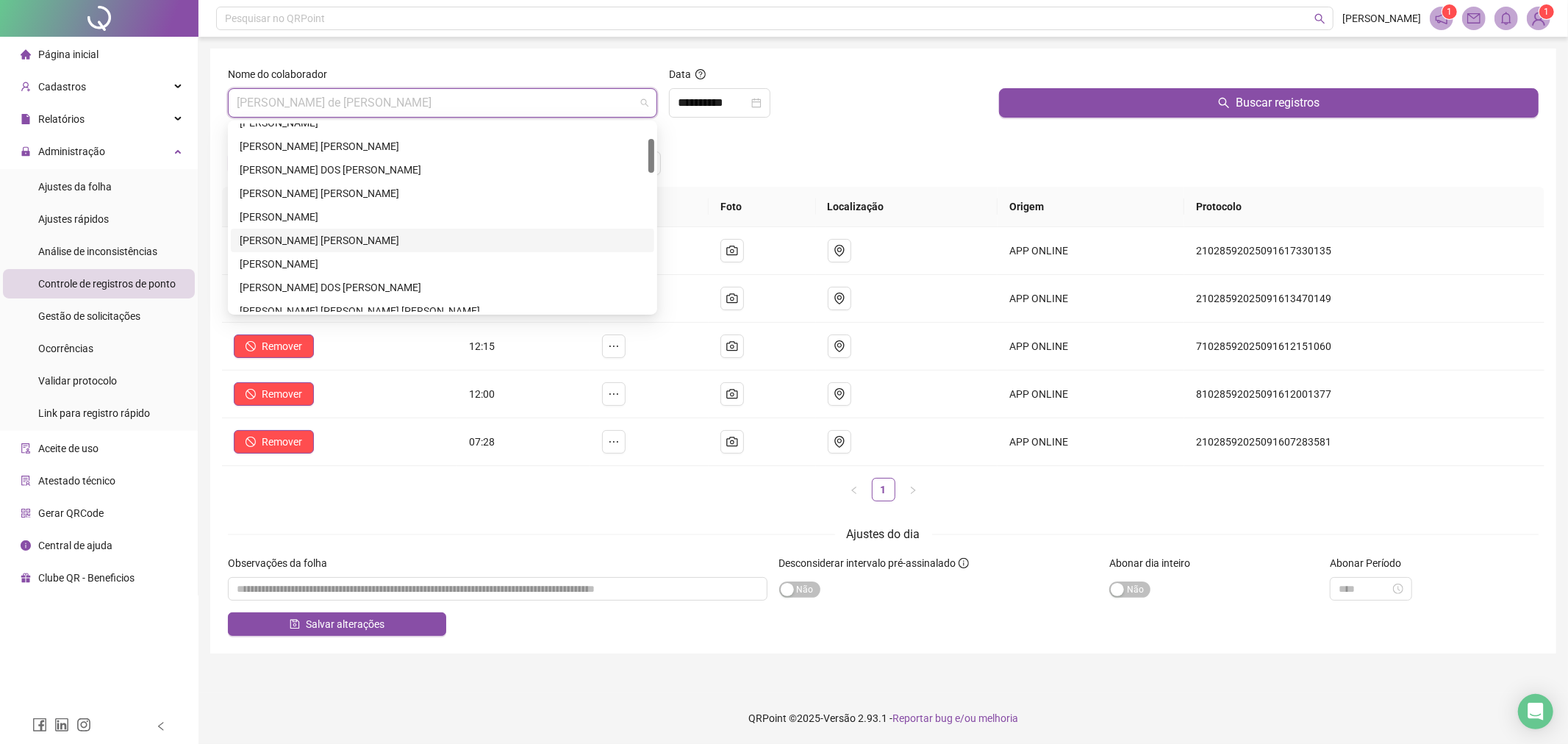
click at [368, 246] on div "[PERSON_NAME] [PERSON_NAME]" at bounding box center [443, 240] width 406 height 16
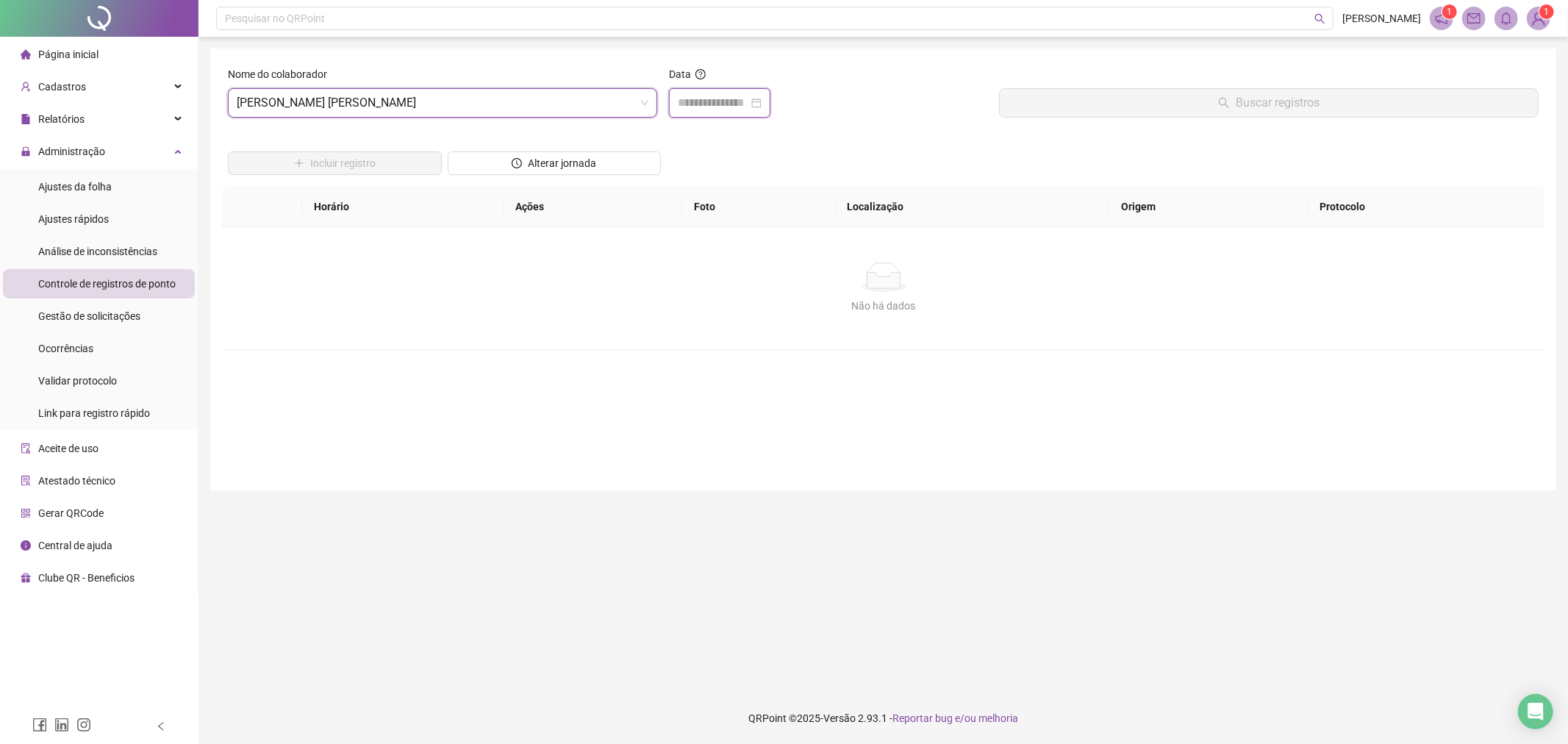
click at [684, 94] on input at bounding box center [713, 103] width 70 height 17
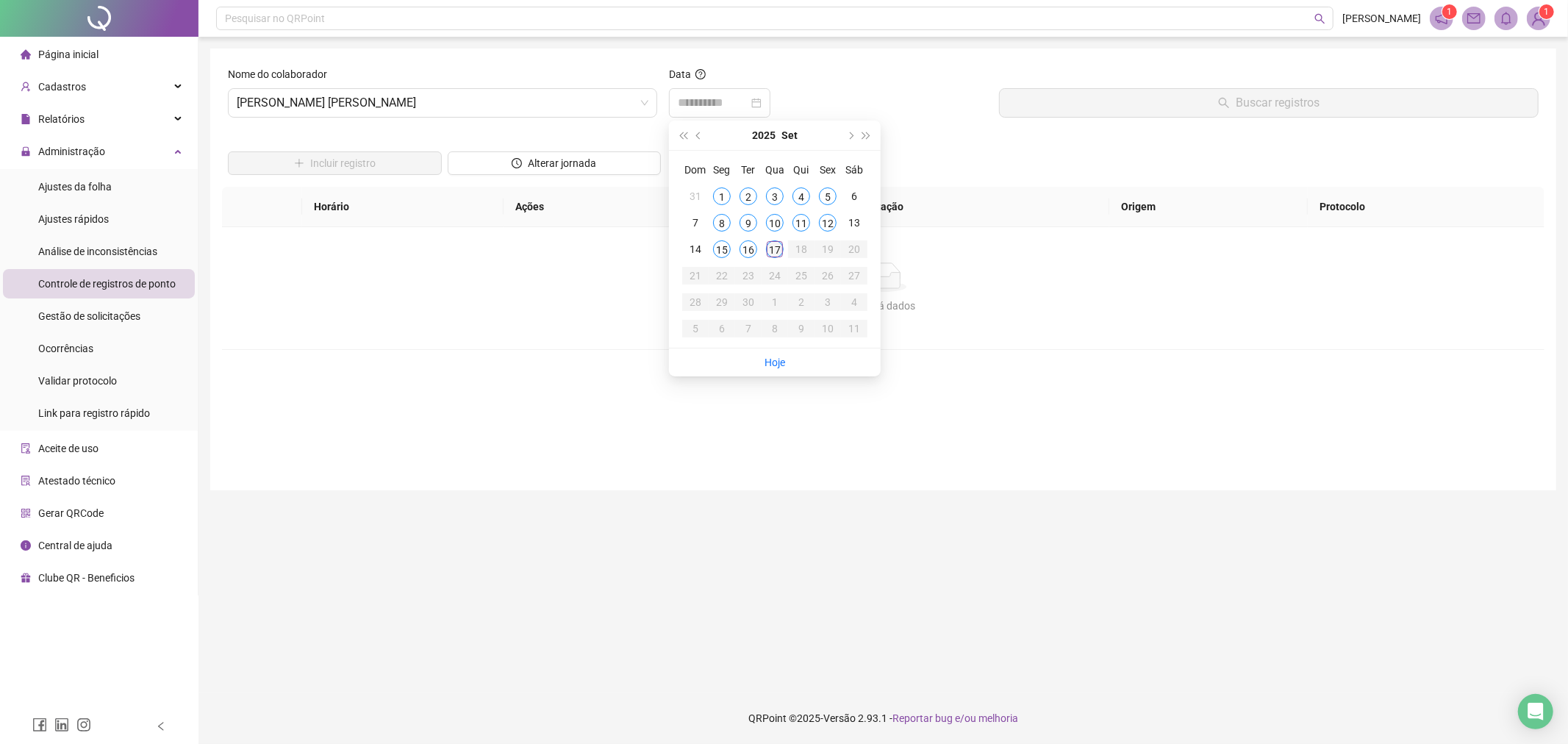
click at [777, 252] on div "17" at bounding box center [775, 249] width 17 height 17
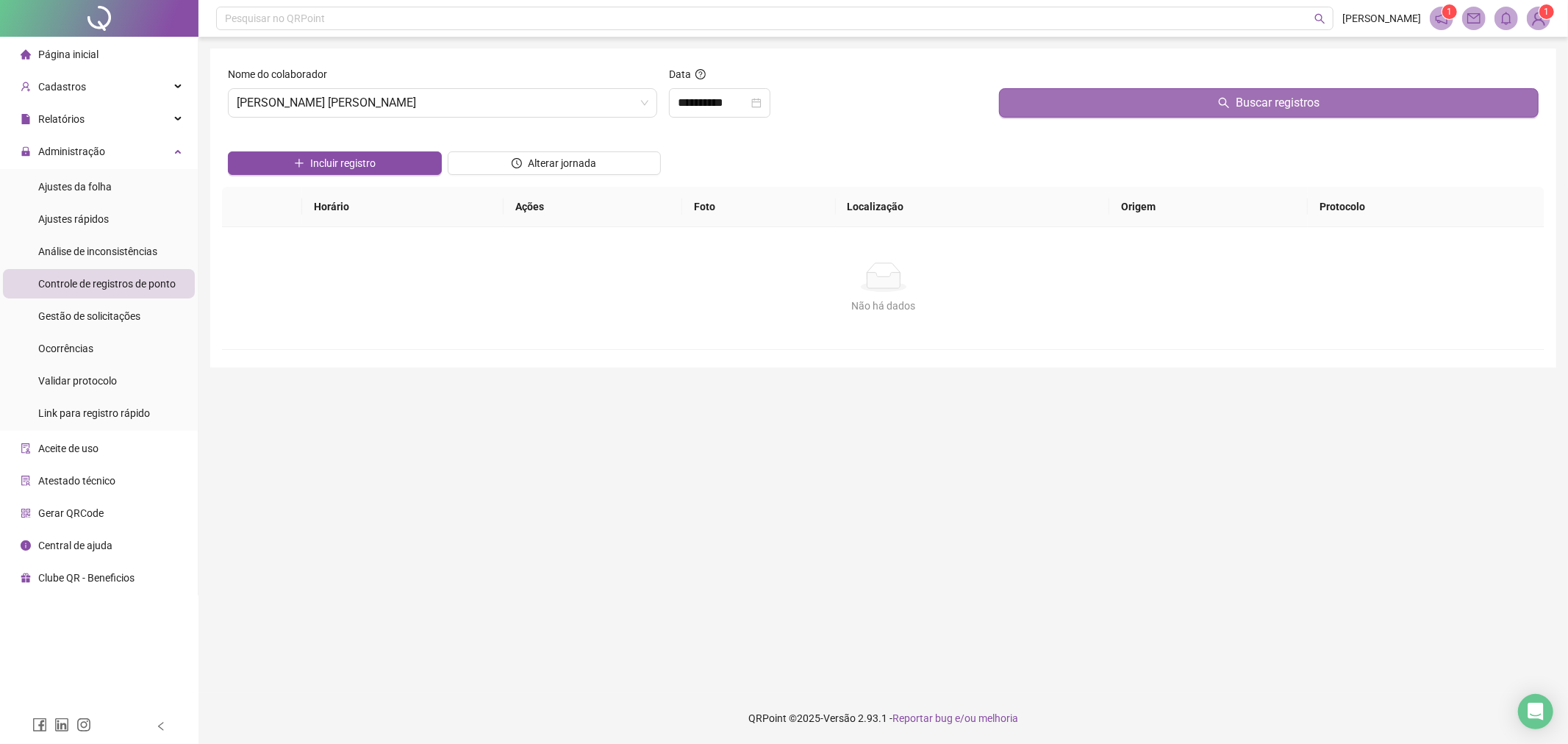
drag, startPoint x: 1186, startPoint y: 69, endPoint x: 1151, endPoint y: 99, distance: 46.1
click at [1172, 85] on div at bounding box center [1269, 77] width 540 height 22
click at [1144, 103] on button "Buscar registros" at bounding box center [1269, 103] width 540 height 29
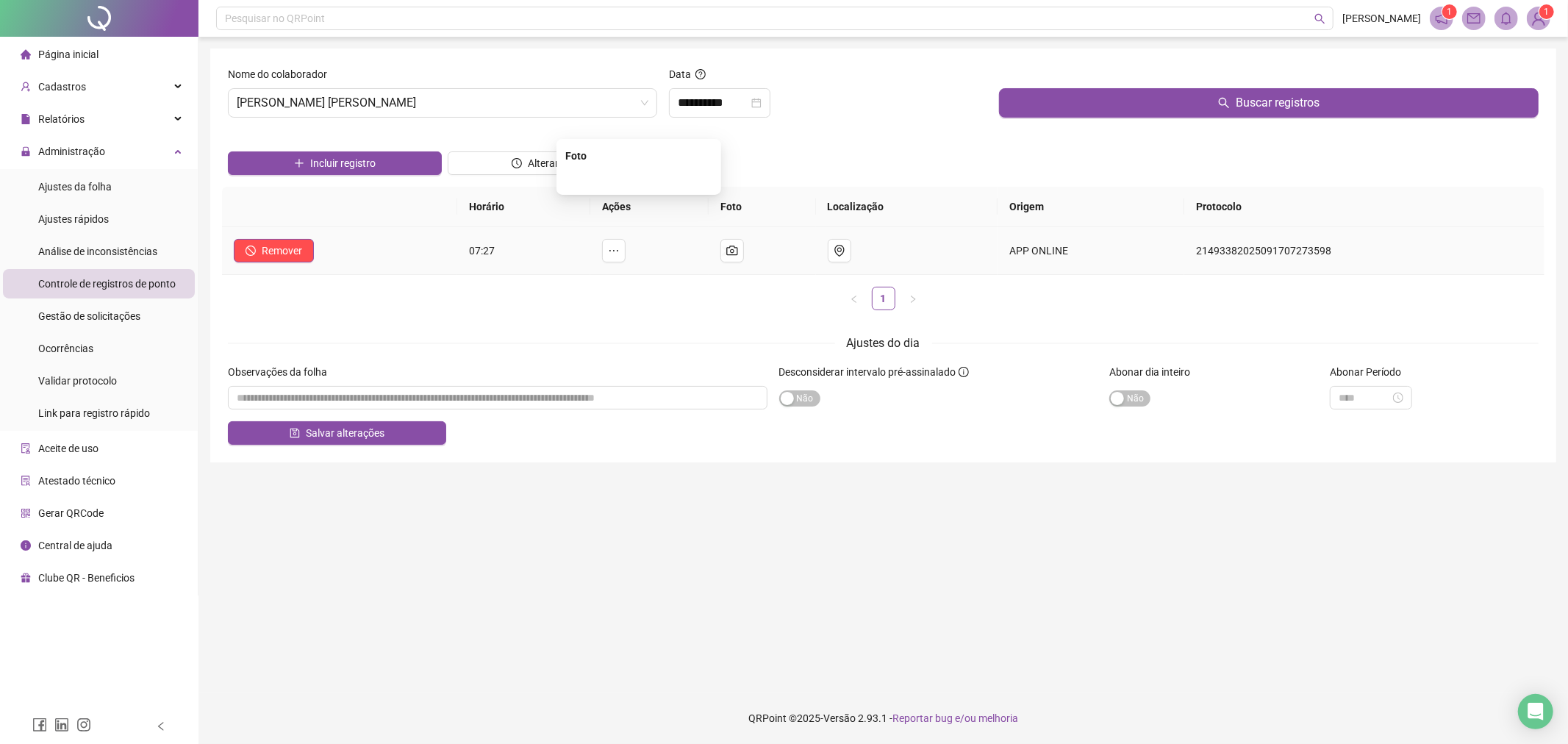
click at [639, 178] on img at bounding box center [639, 178] width 0 height 0
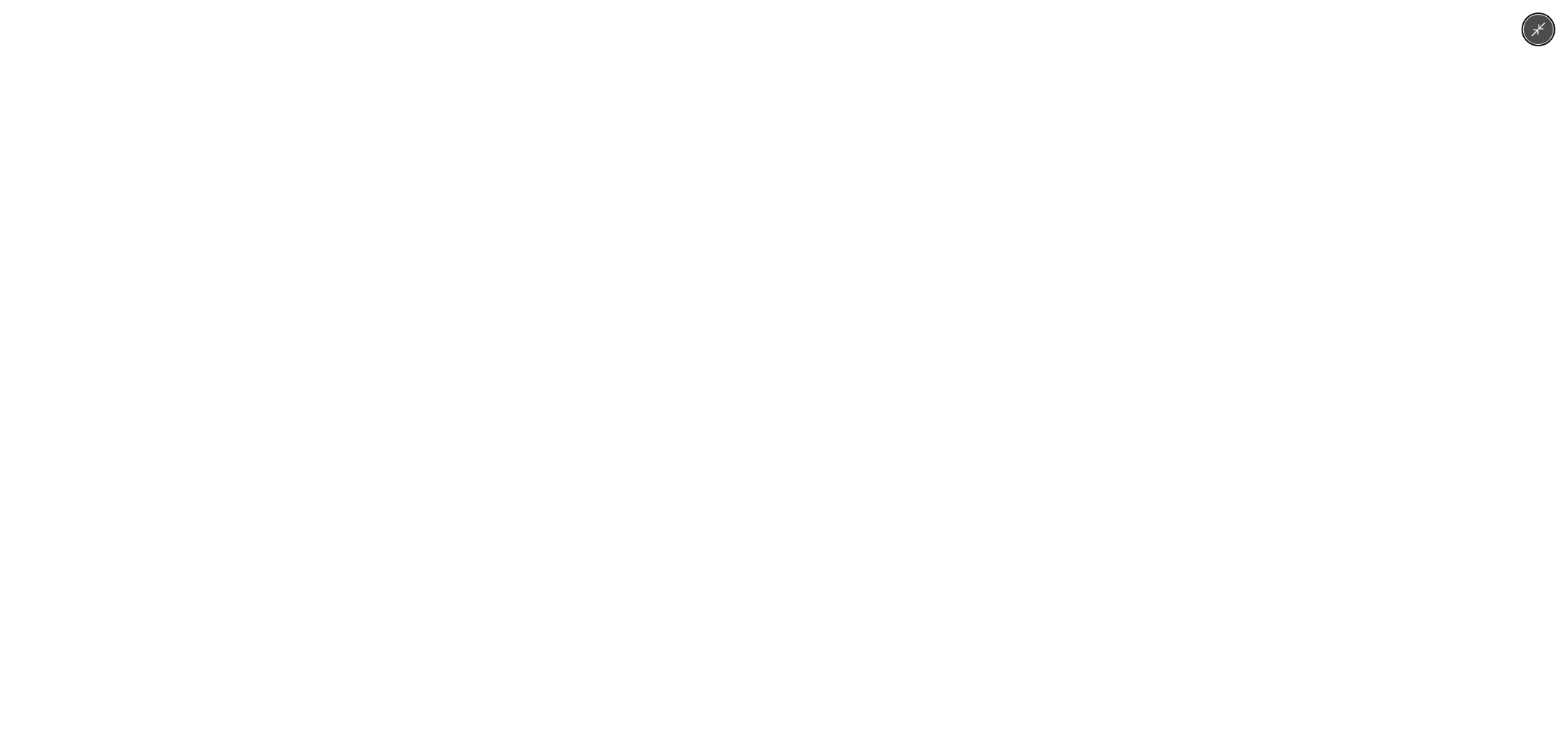
click at [1130, 151] on div at bounding box center [784, 372] width 1568 height 744
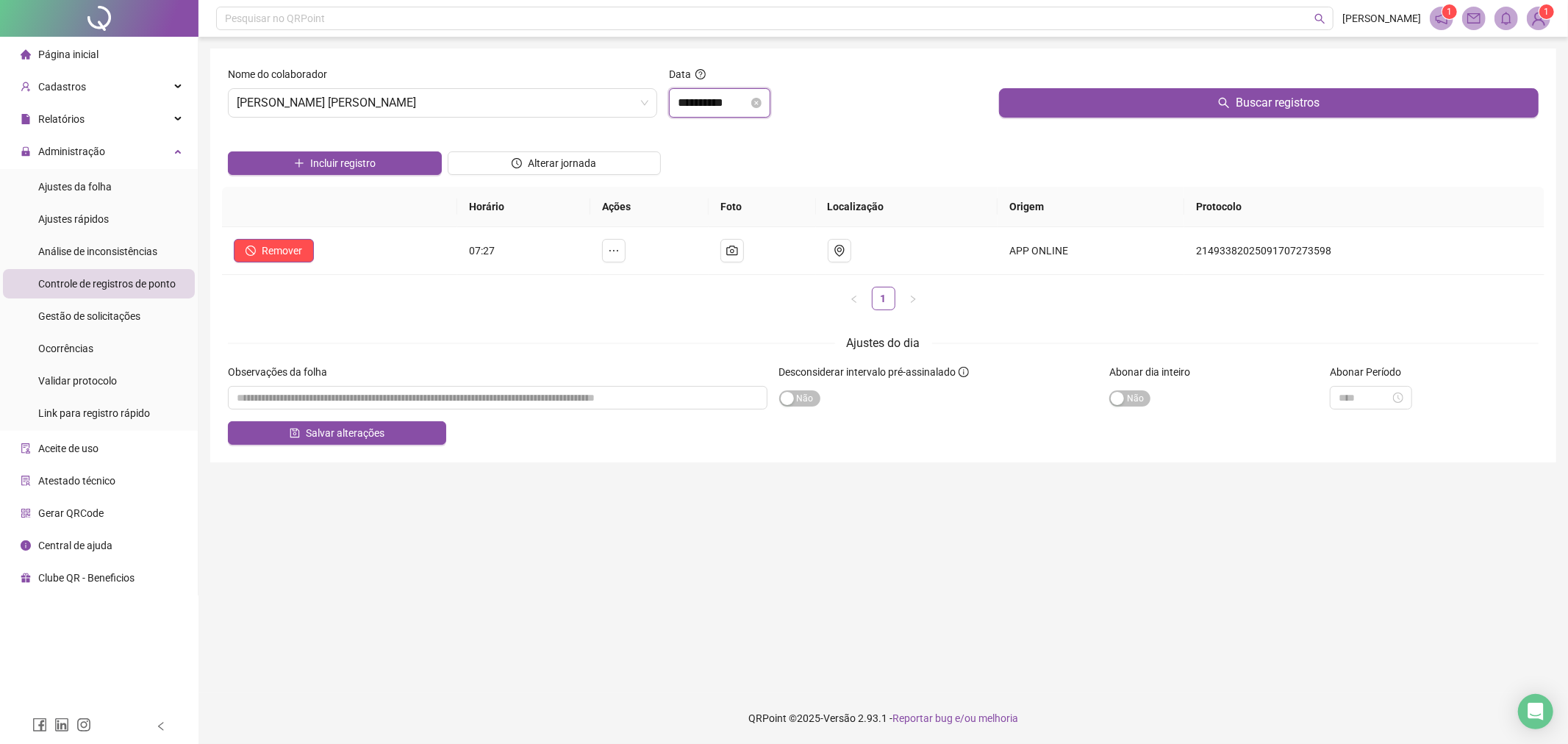
click at [726, 101] on input "**********" at bounding box center [713, 103] width 70 height 17
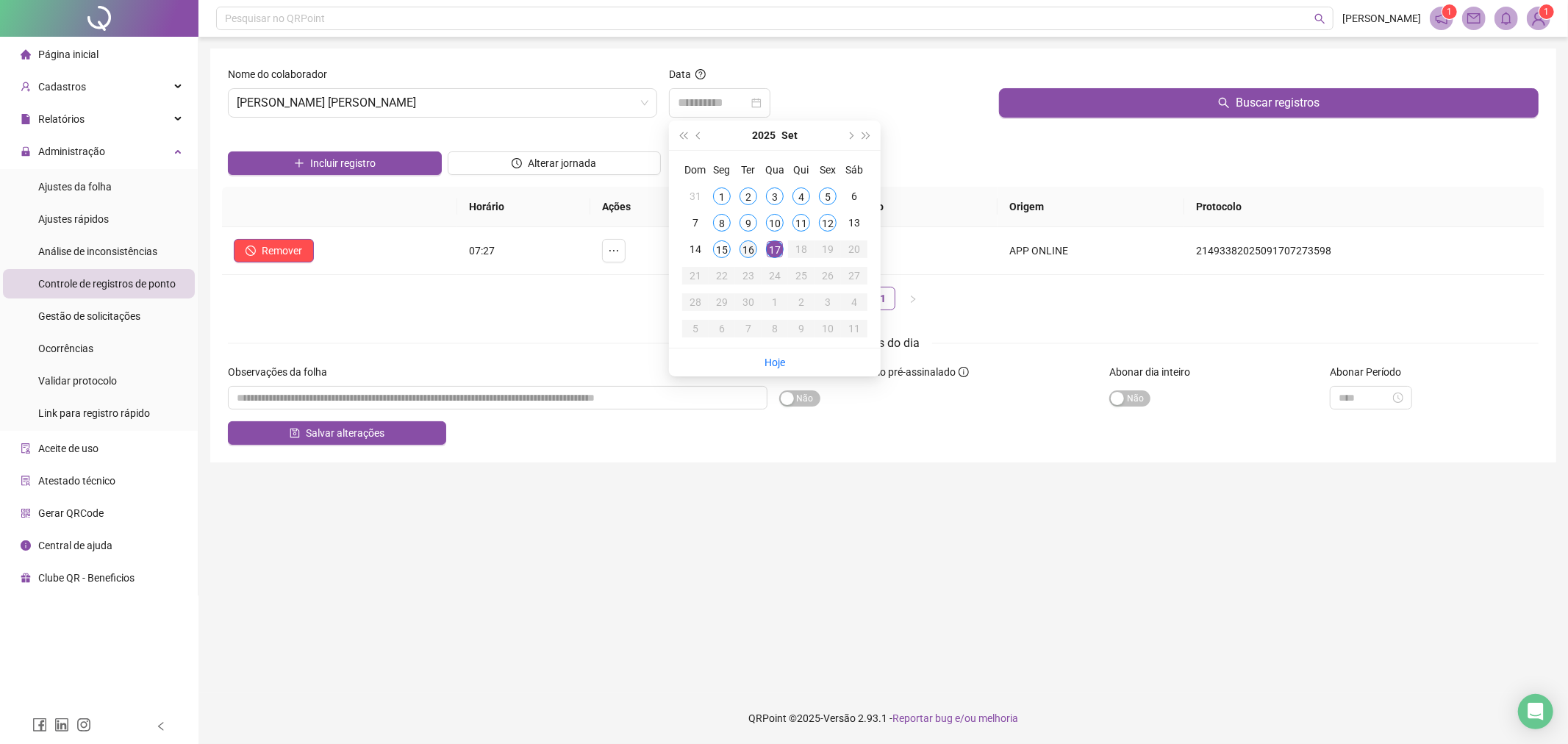
click at [747, 249] on div "16" at bounding box center [748, 249] width 17 height 17
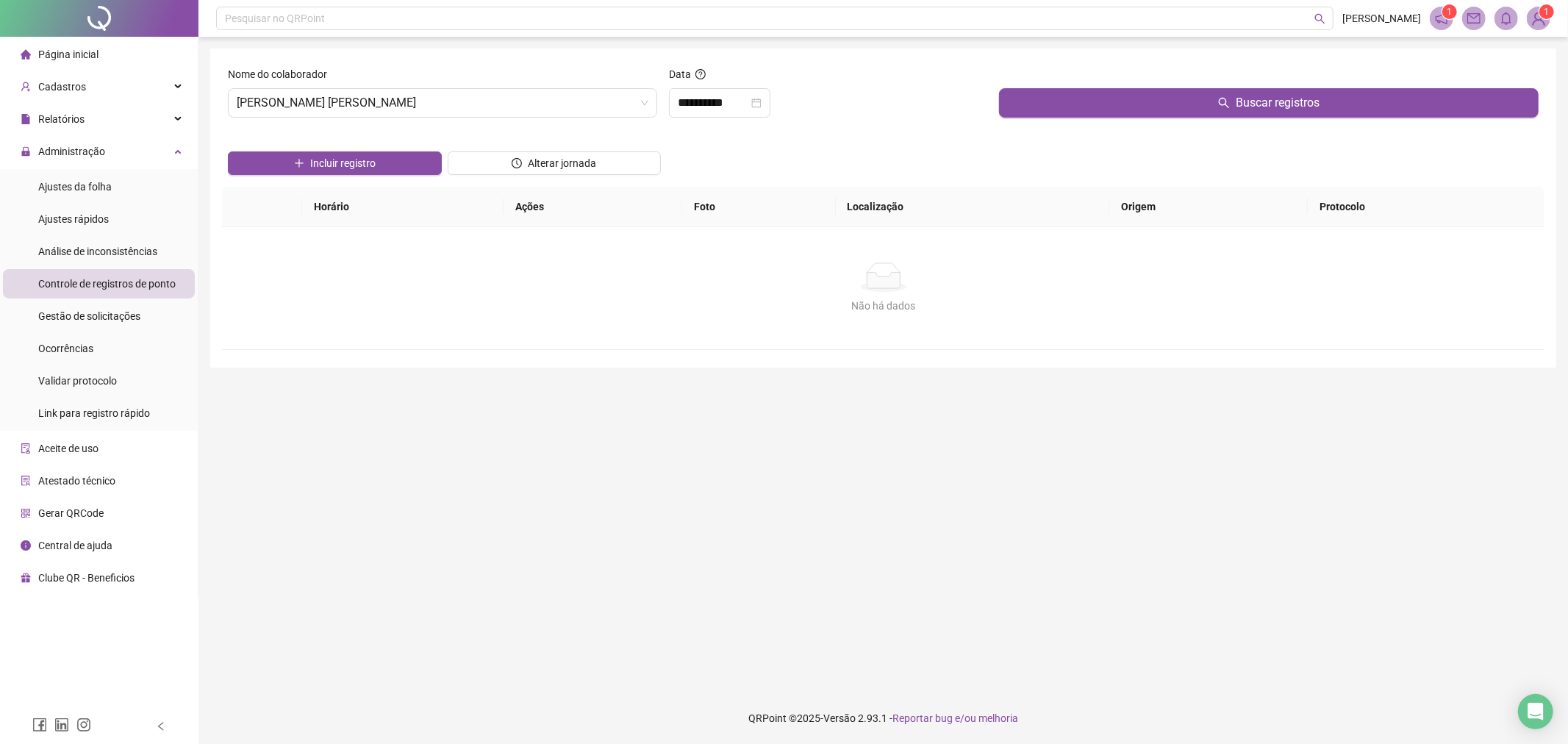
drag, startPoint x: 1143, startPoint y: 68, endPoint x: 1138, endPoint y: 78, distance: 11.2
click at [1143, 69] on div at bounding box center [1269, 77] width 540 height 22
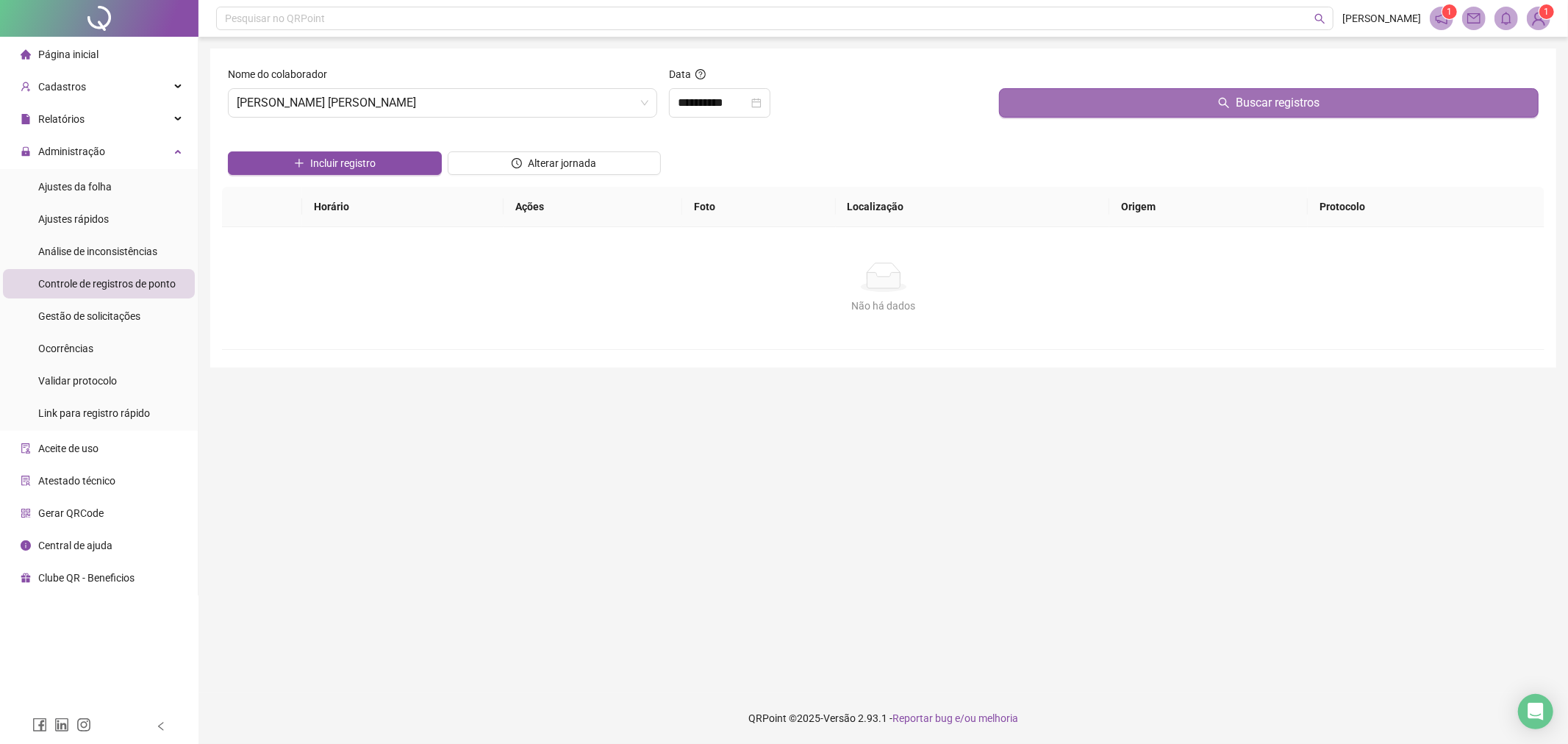
click at [1131, 93] on button "Buscar registros" at bounding box center [1269, 103] width 540 height 29
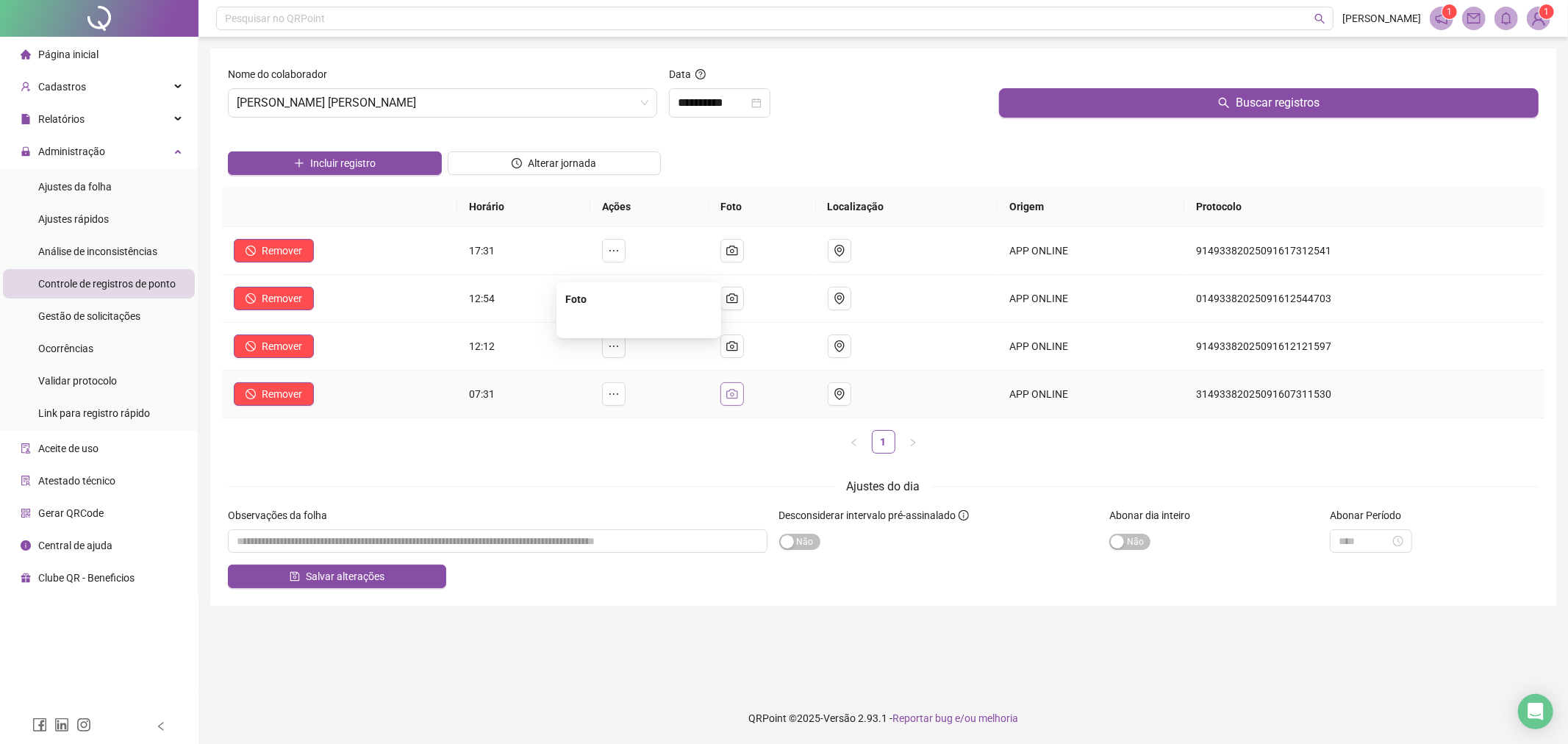
click at [733, 395] on button "button" at bounding box center [732, 394] width 24 height 24
click at [639, 322] on img at bounding box center [639, 322] width 0 height 0
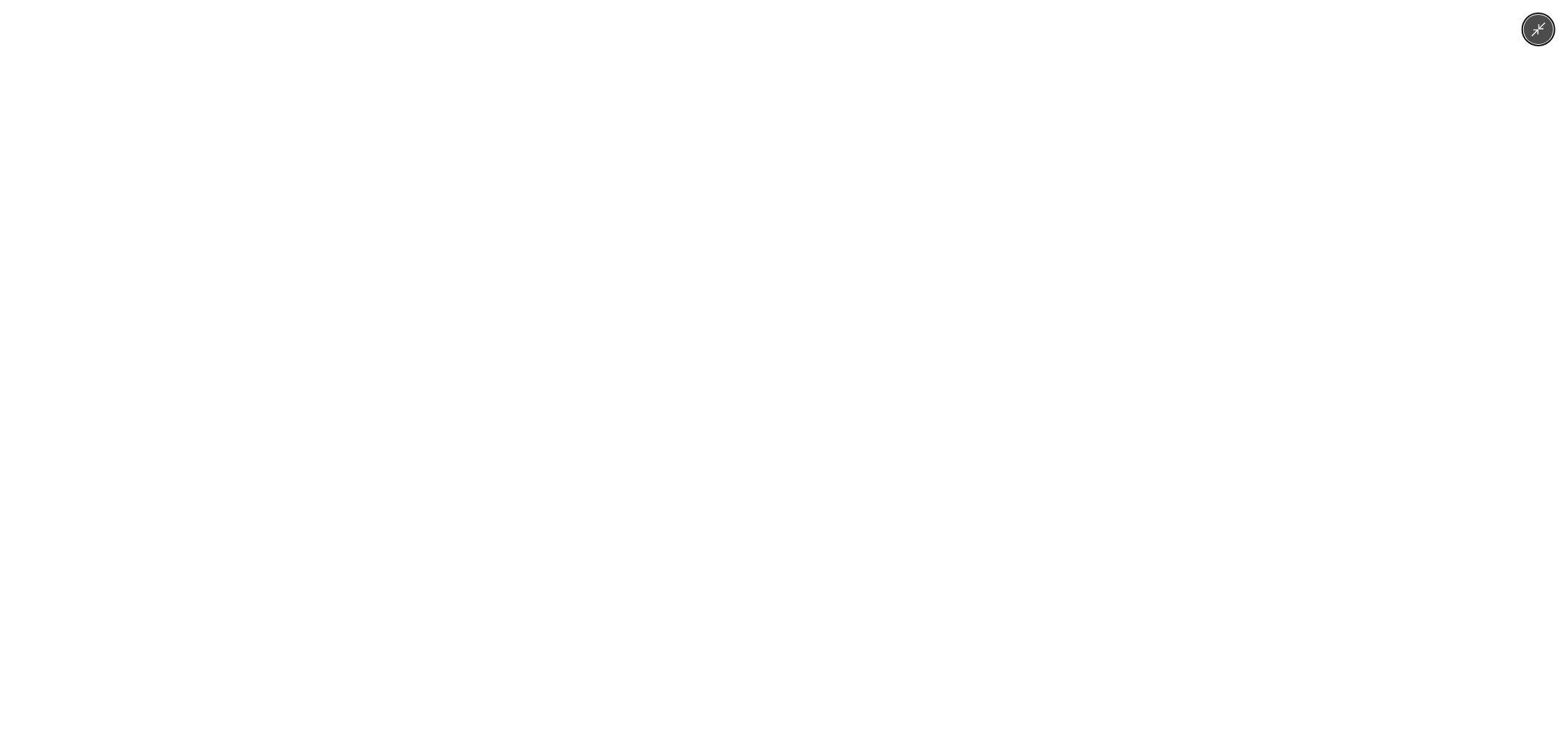
click at [1116, 426] on div at bounding box center [784, 372] width 1568 height 744
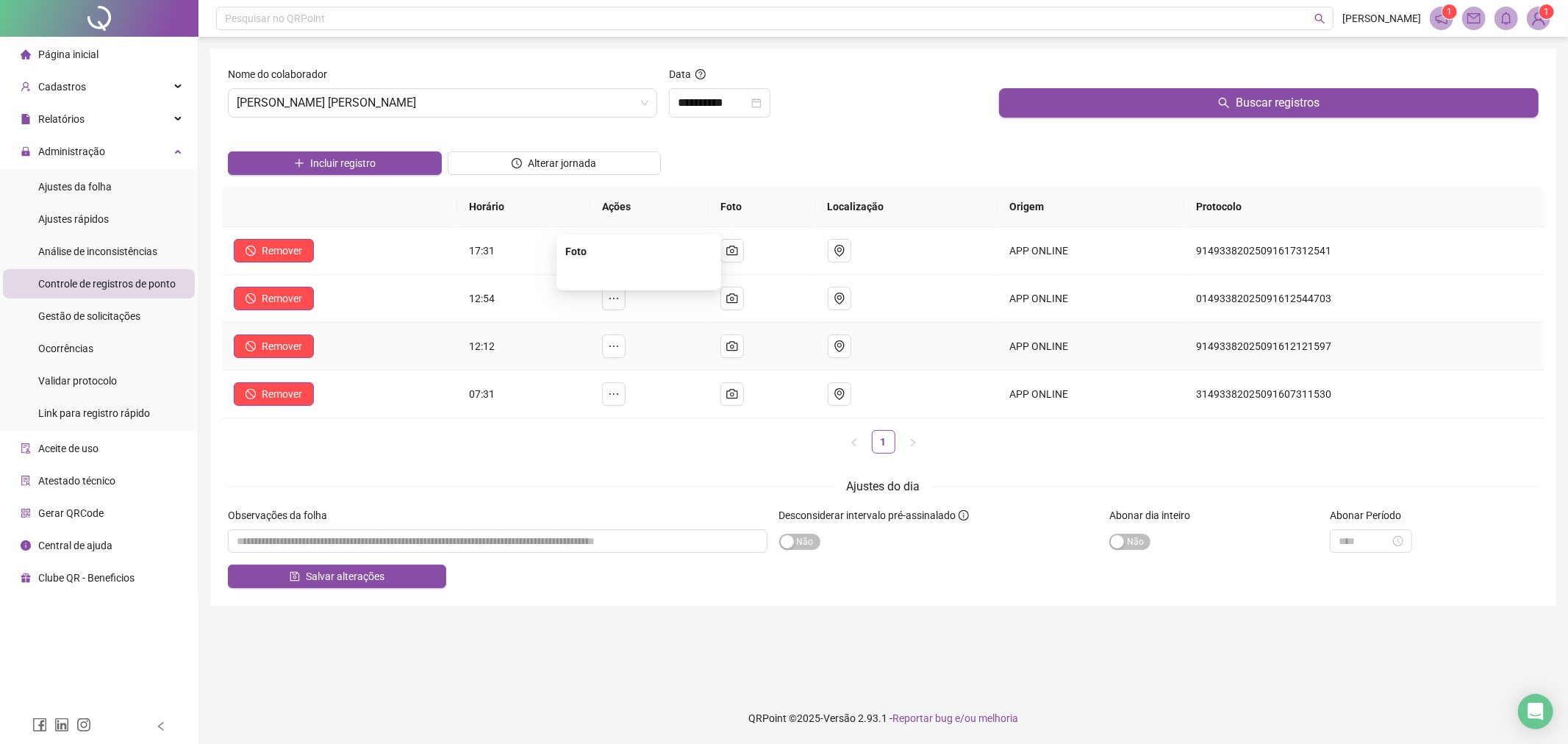
click at [639, 274] on img at bounding box center [639, 274] width 0 height 0
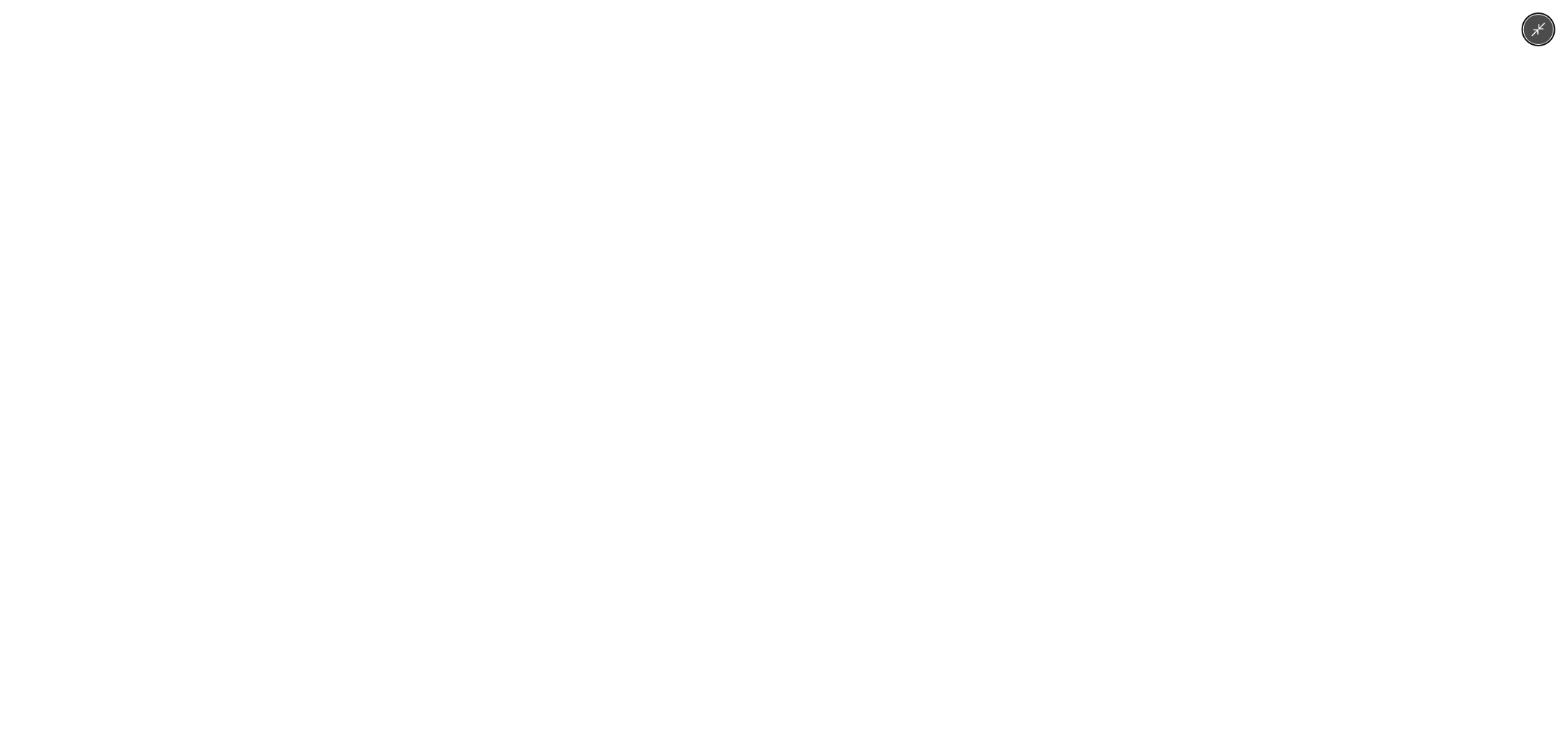
click at [1107, 424] on div at bounding box center [784, 372] width 1568 height 744
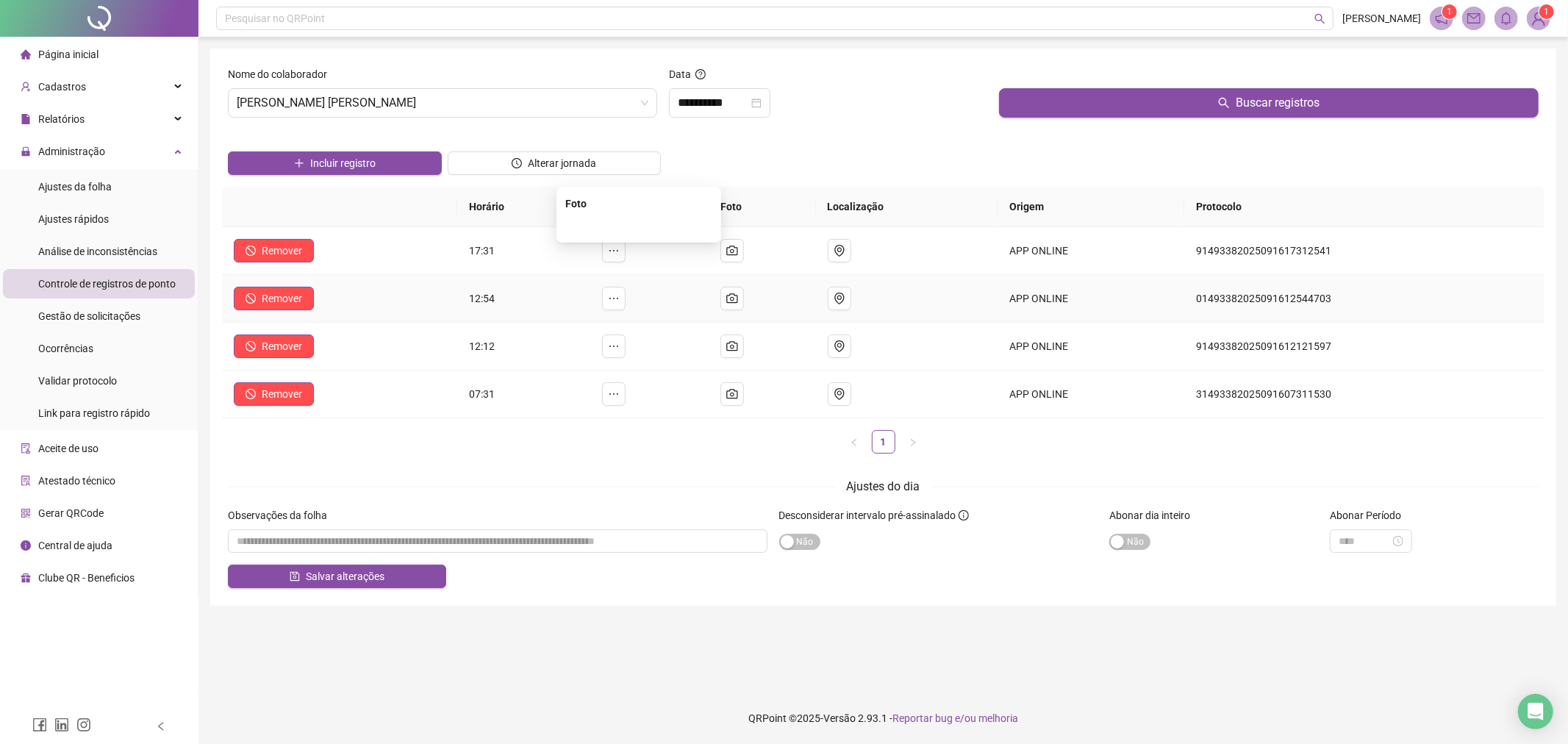
click at [639, 226] on img at bounding box center [639, 226] width 0 height 0
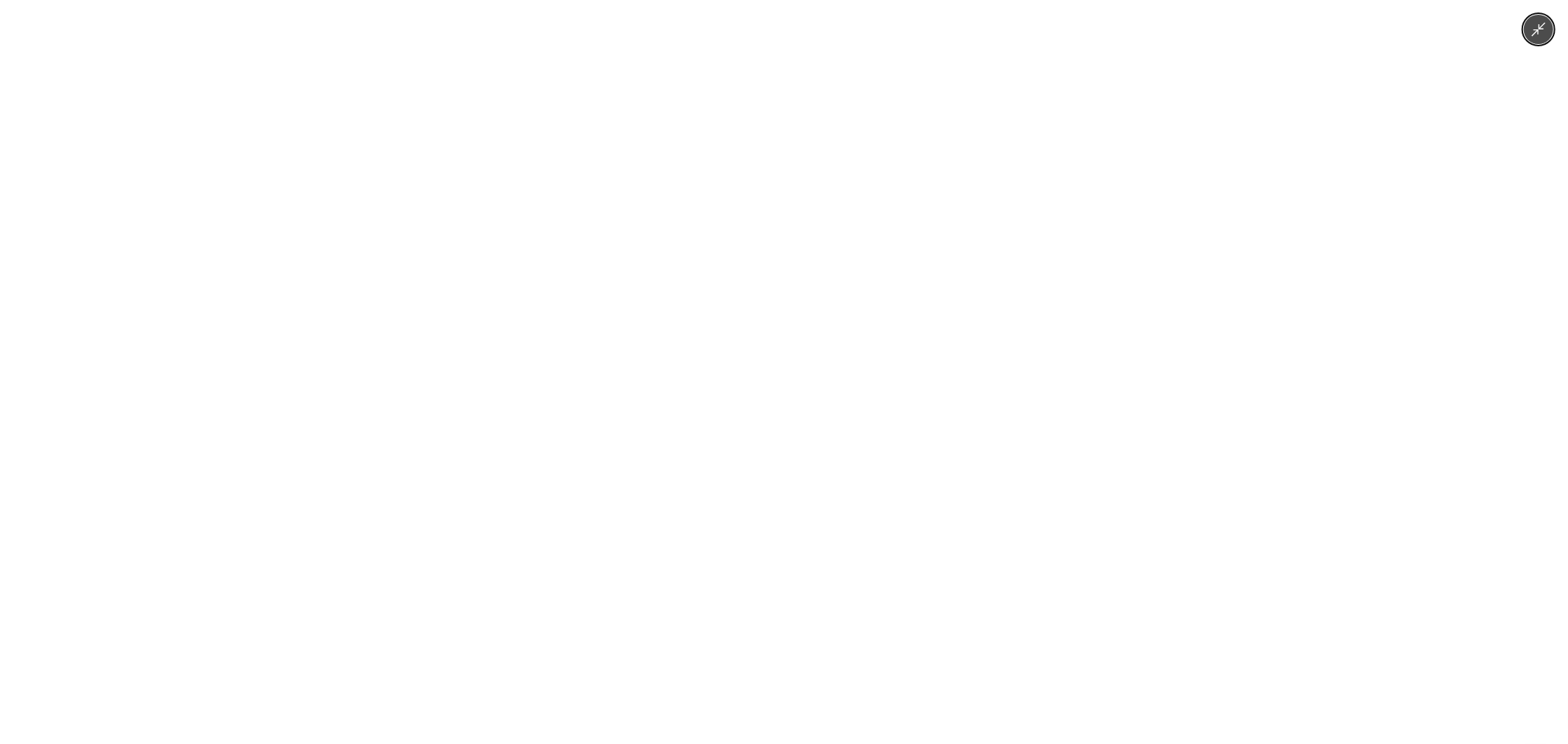
click at [1101, 245] on div at bounding box center [784, 372] width 1568 height 744
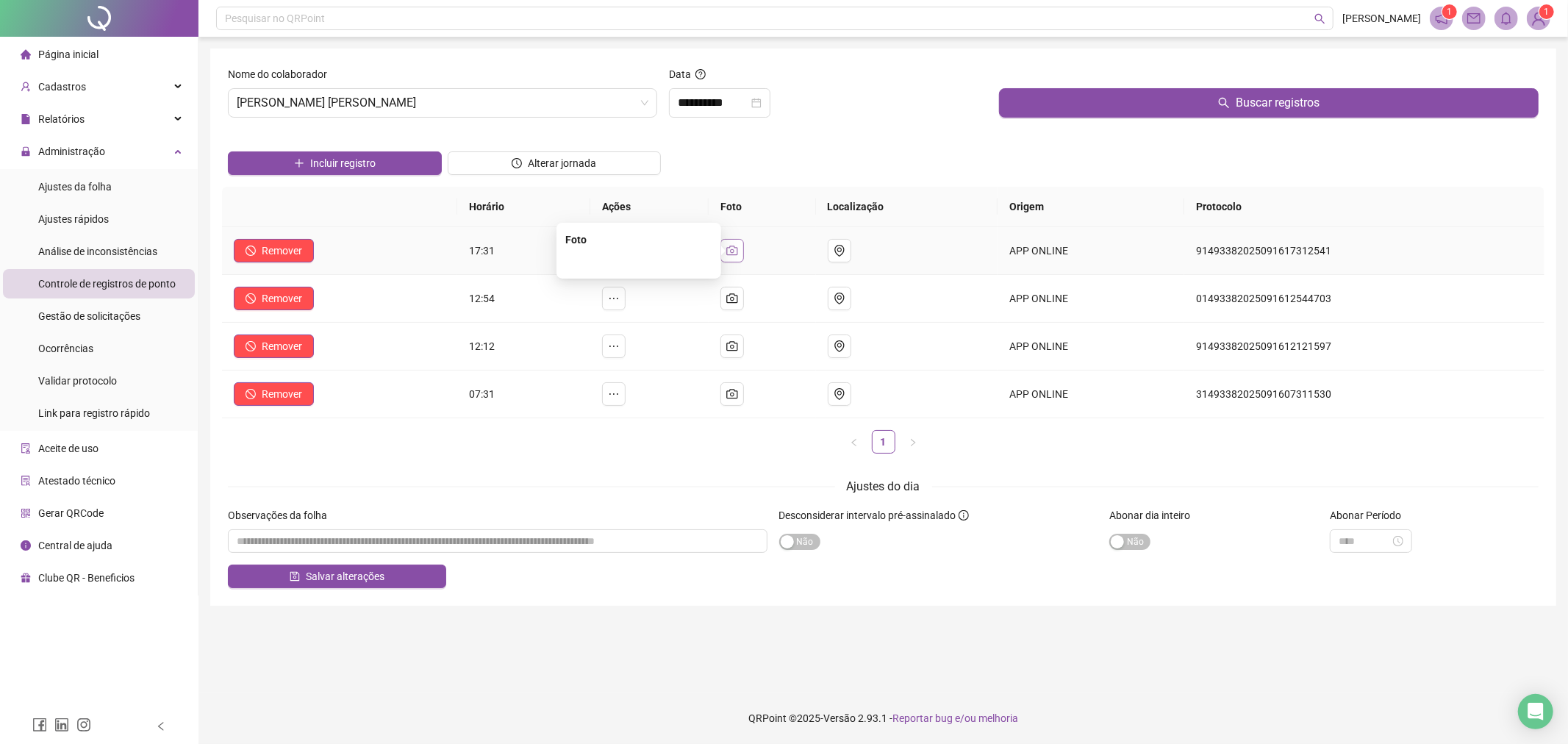
click at [744, 249] on button "button" at bounding box center [732, 251] width 24 height 24
click at [639, 178] on img at bounding box center [639, 178] width 0 height 0
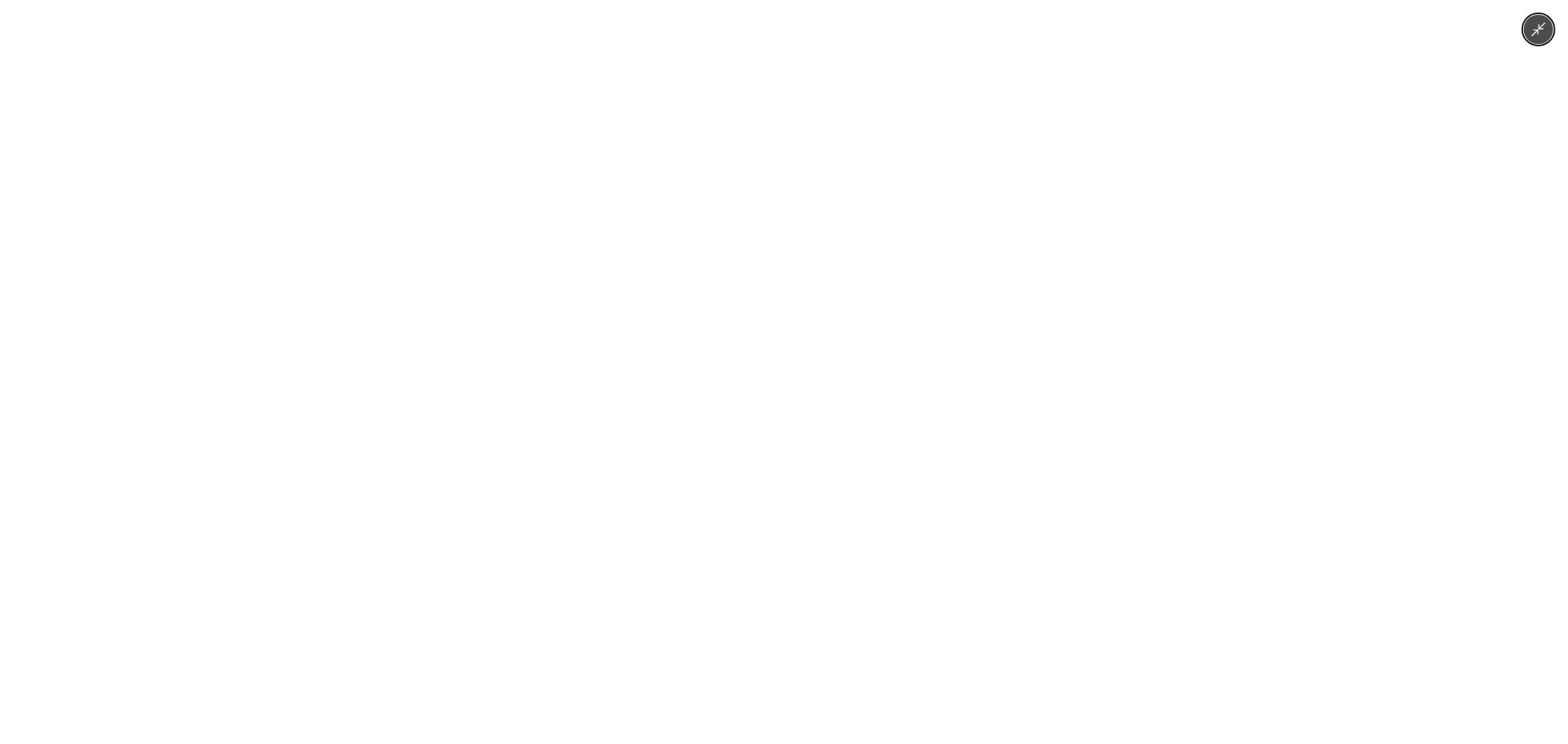
click at [1129, 181] on div at bounding box center [784, 372] width 1568 height 744
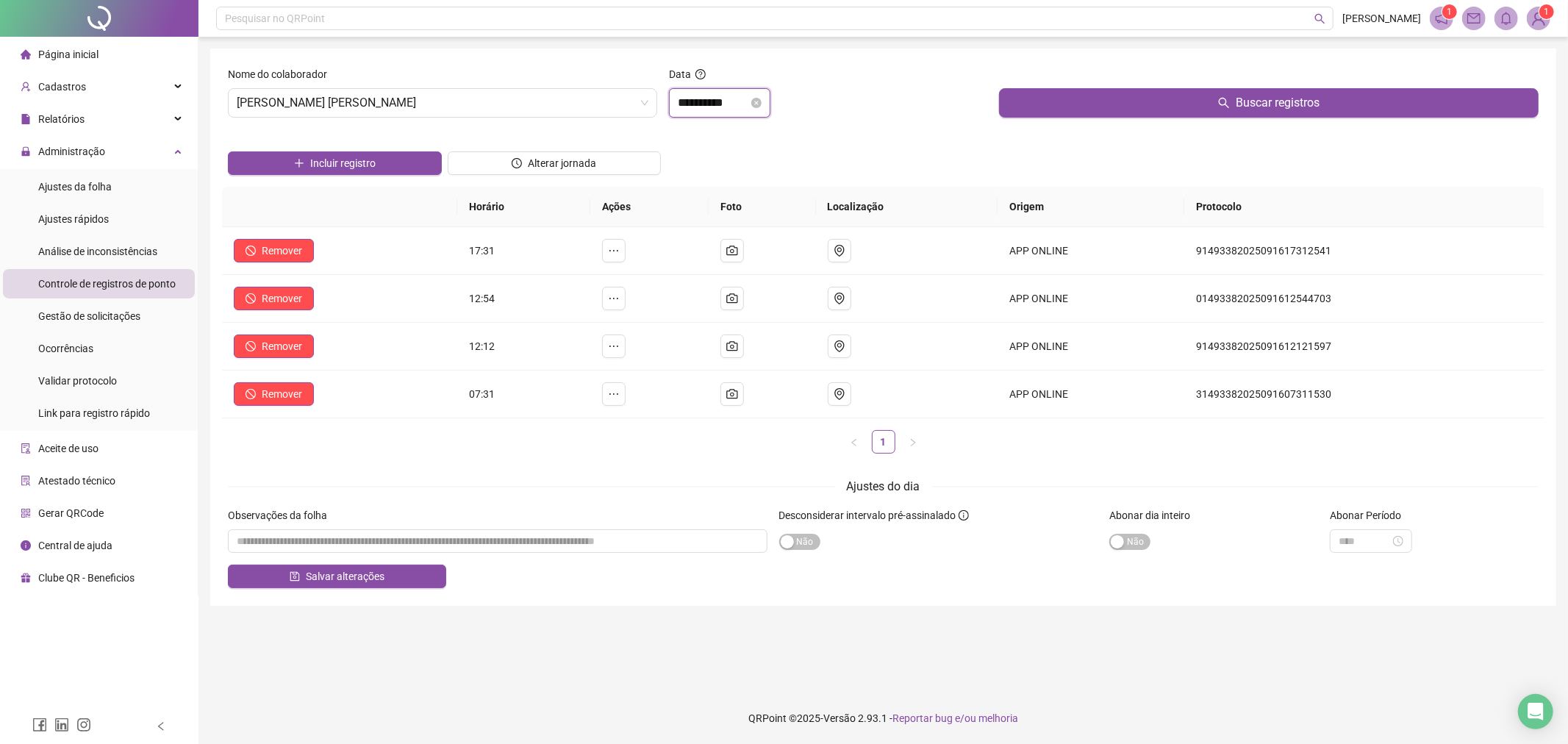
click at [747, 100] on input "**********" at bounding box center [713, 103] width 70 height 17
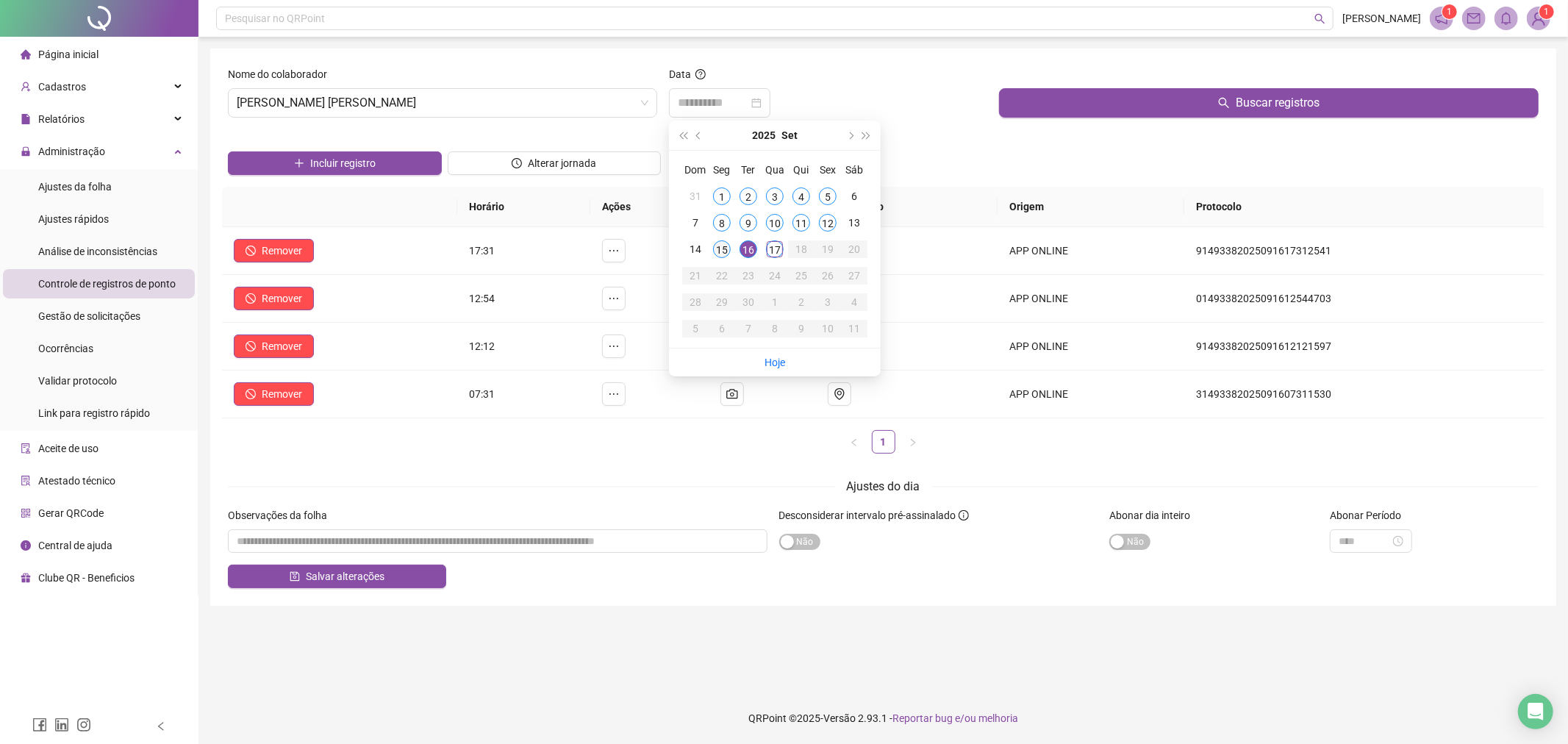
click at [720, 247] on div "15" at bounding box center [722, 249] width 17 height 17
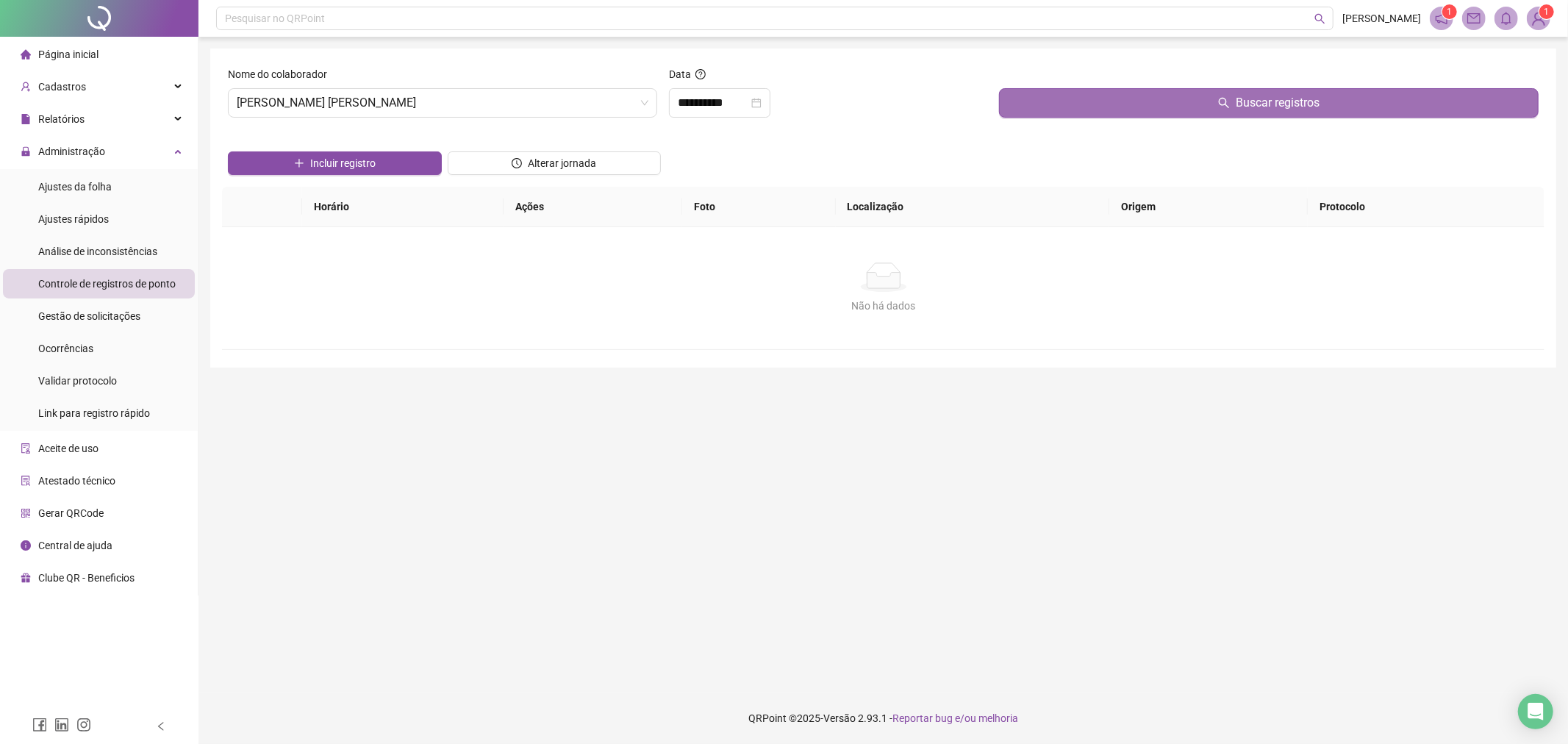
click at [1110, 113] on button "Buscar registros" at bounding box center [1269, 103] width 540 height 29
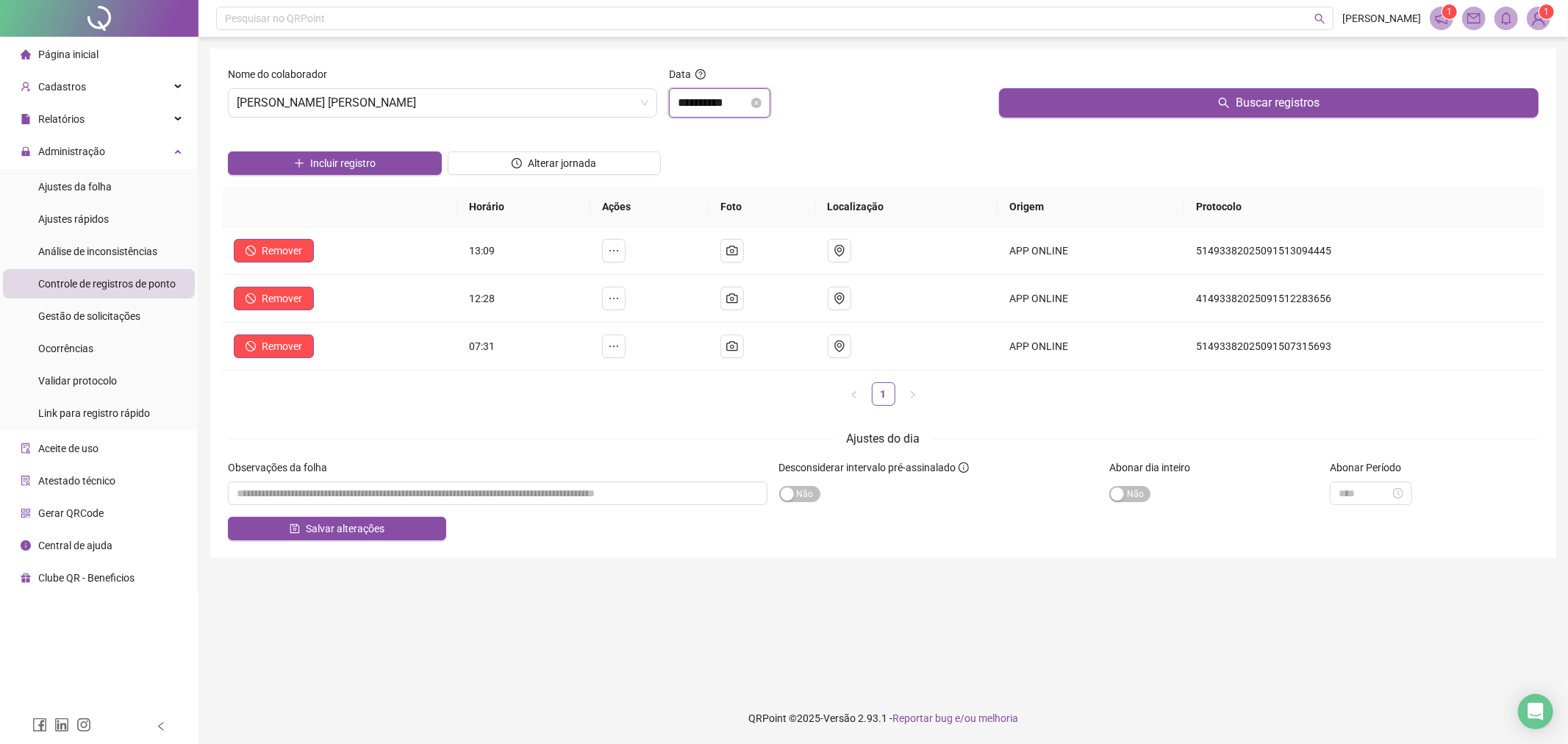
click at [692, 101] on input "**********" at bounding box center [713, 103] width 70 height 17
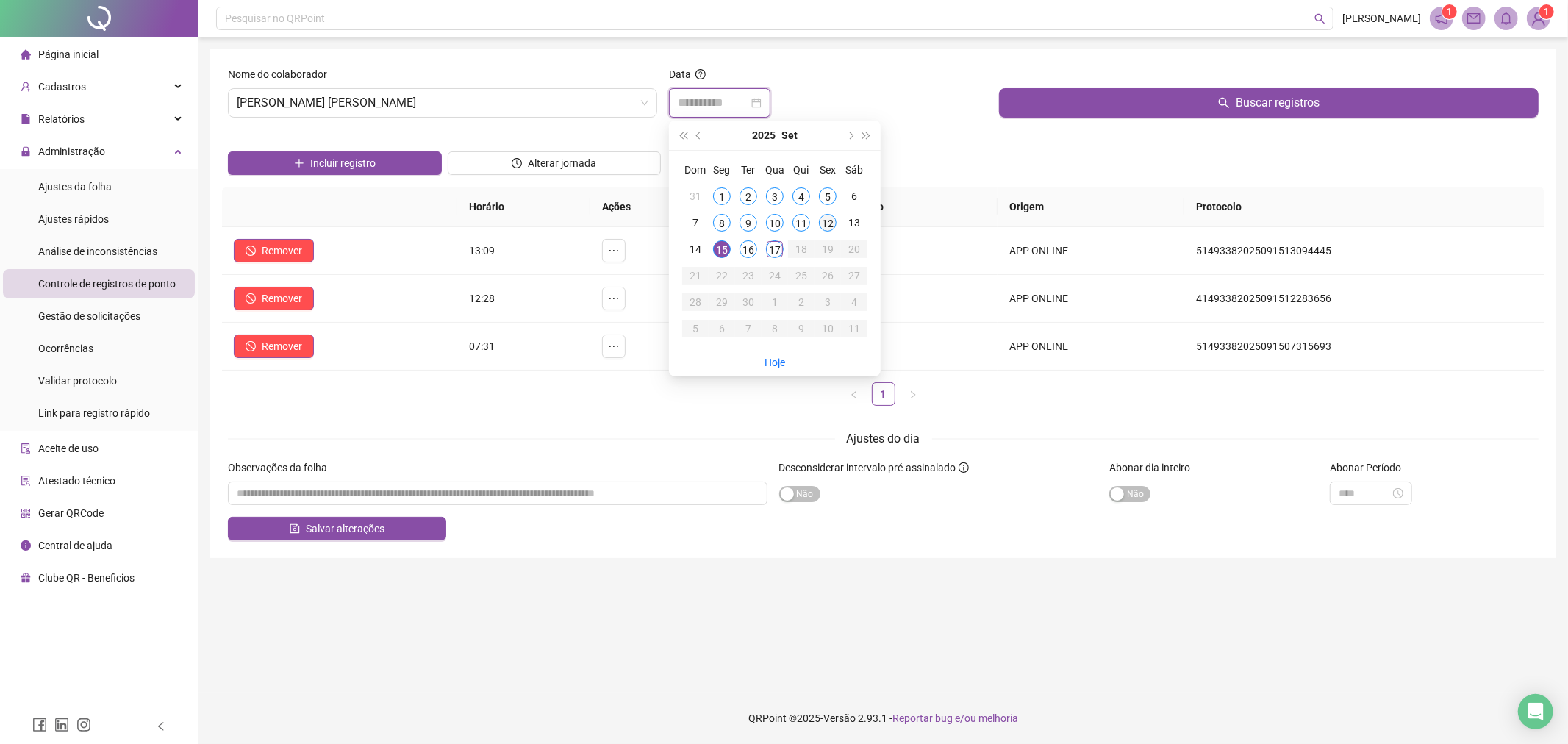
type input "**********"
click at [826, 219] on div "12" at bounding box center [828, 222] width 17 height 17
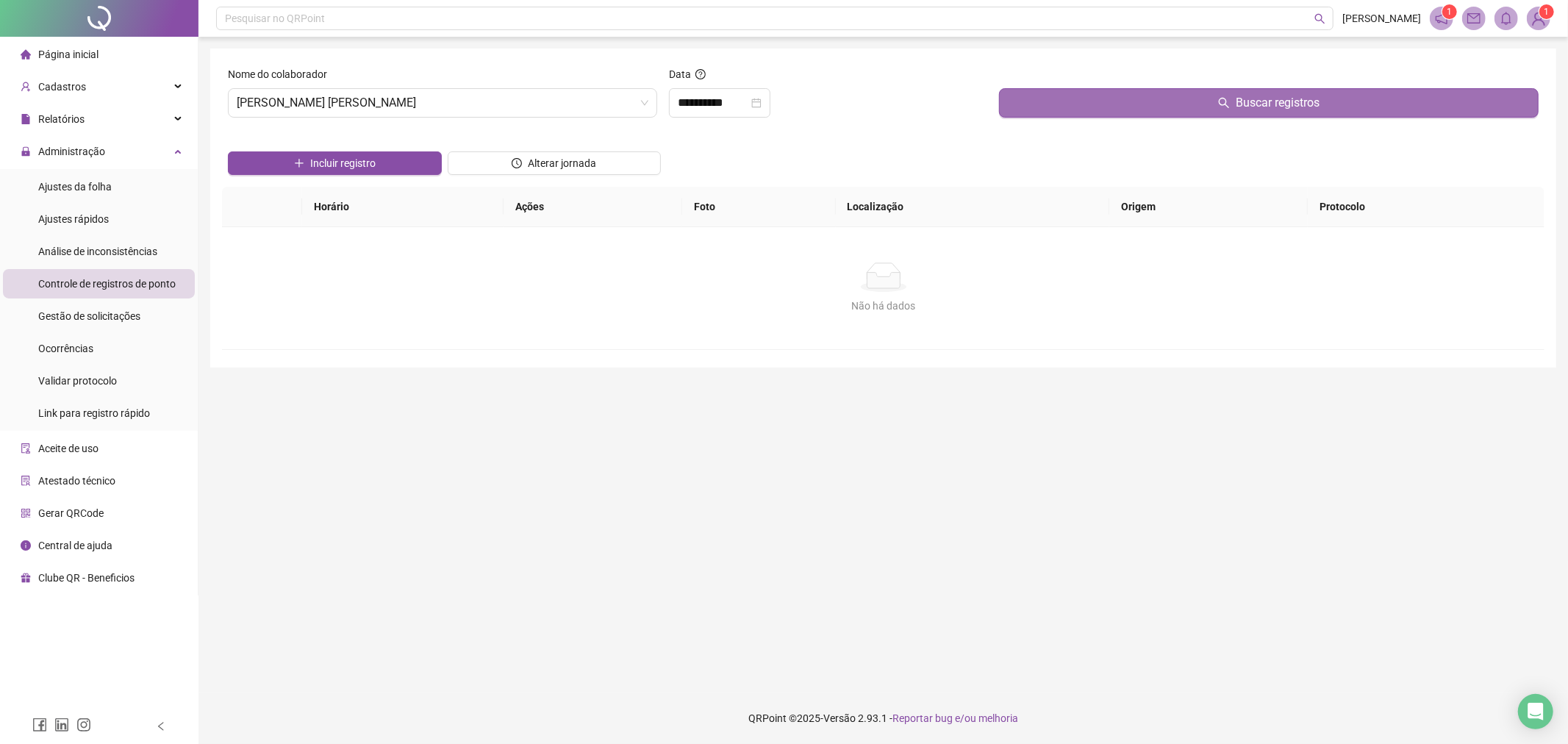
click at [1088, 92] on button "Buscar registros" at bounding box center [1269, 103] width 540 height 29
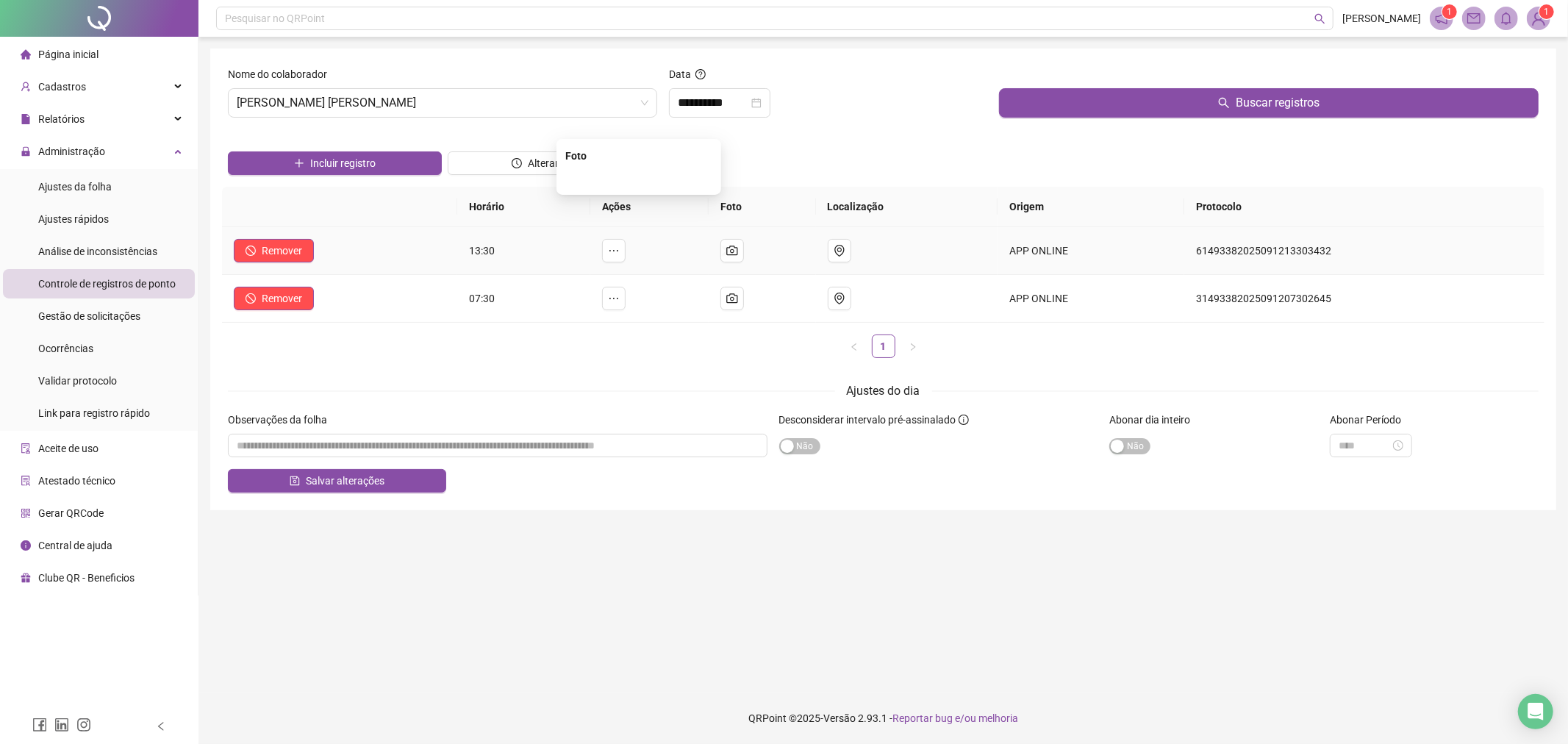
click at [686, 186] on div at bounding box center [638, 178] width 147 height 16
click at [639, 178] on img at bounding box center [639, 178] width 0 height 0
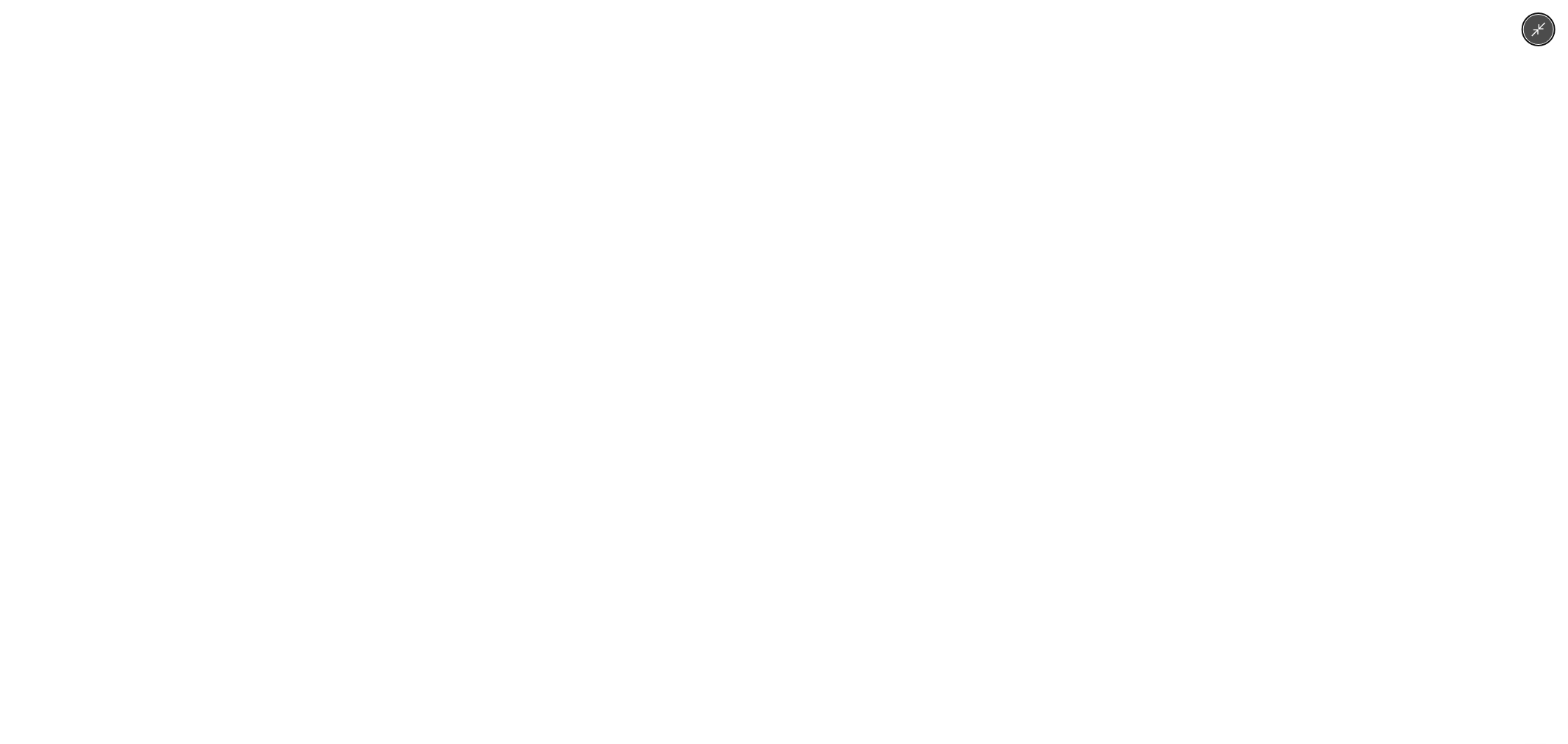
click at [1042, 244] on div at bounding box center [784, 372] width 1568 height 744
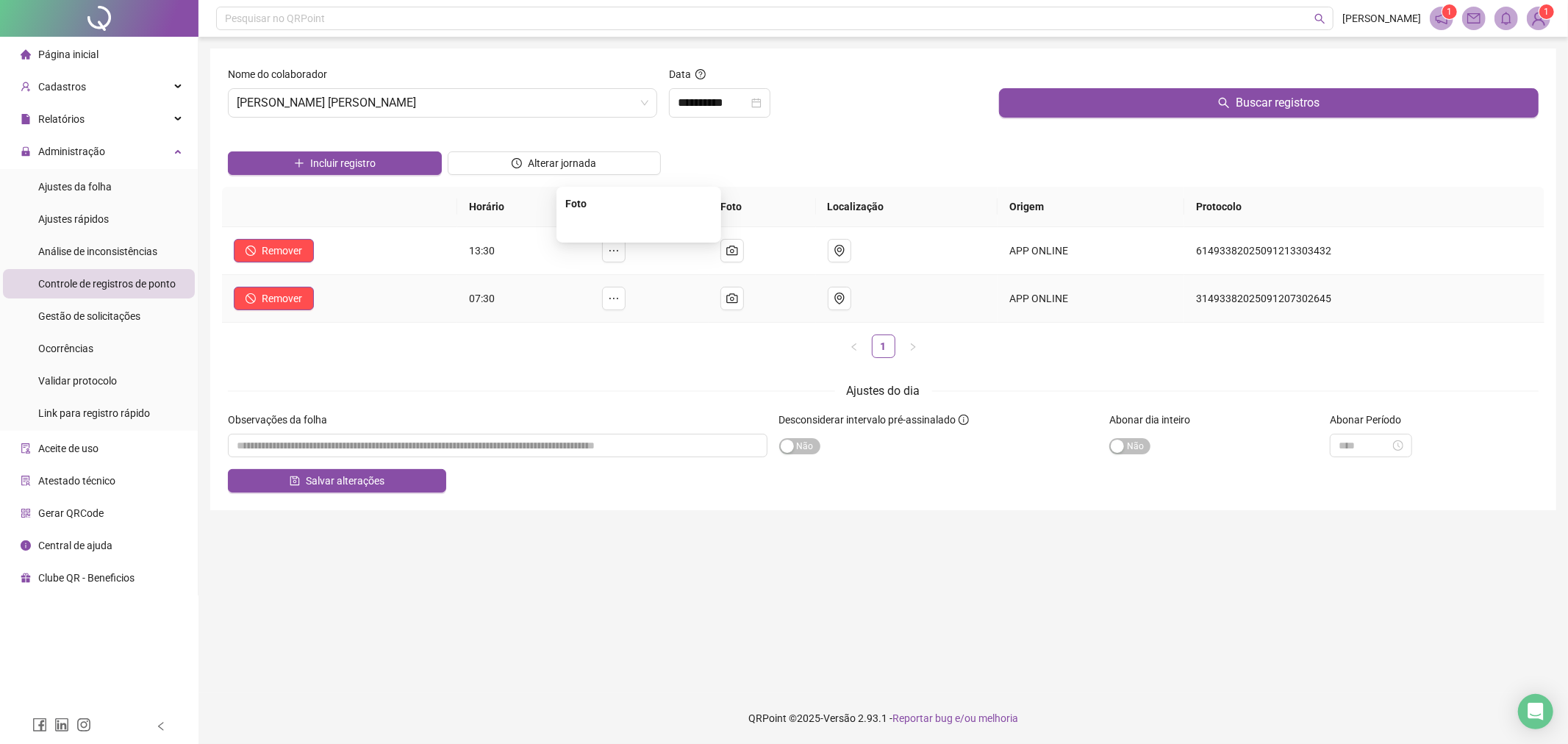
click at [639, 226] on img at bounding box center [639, 226] width 0 height 0
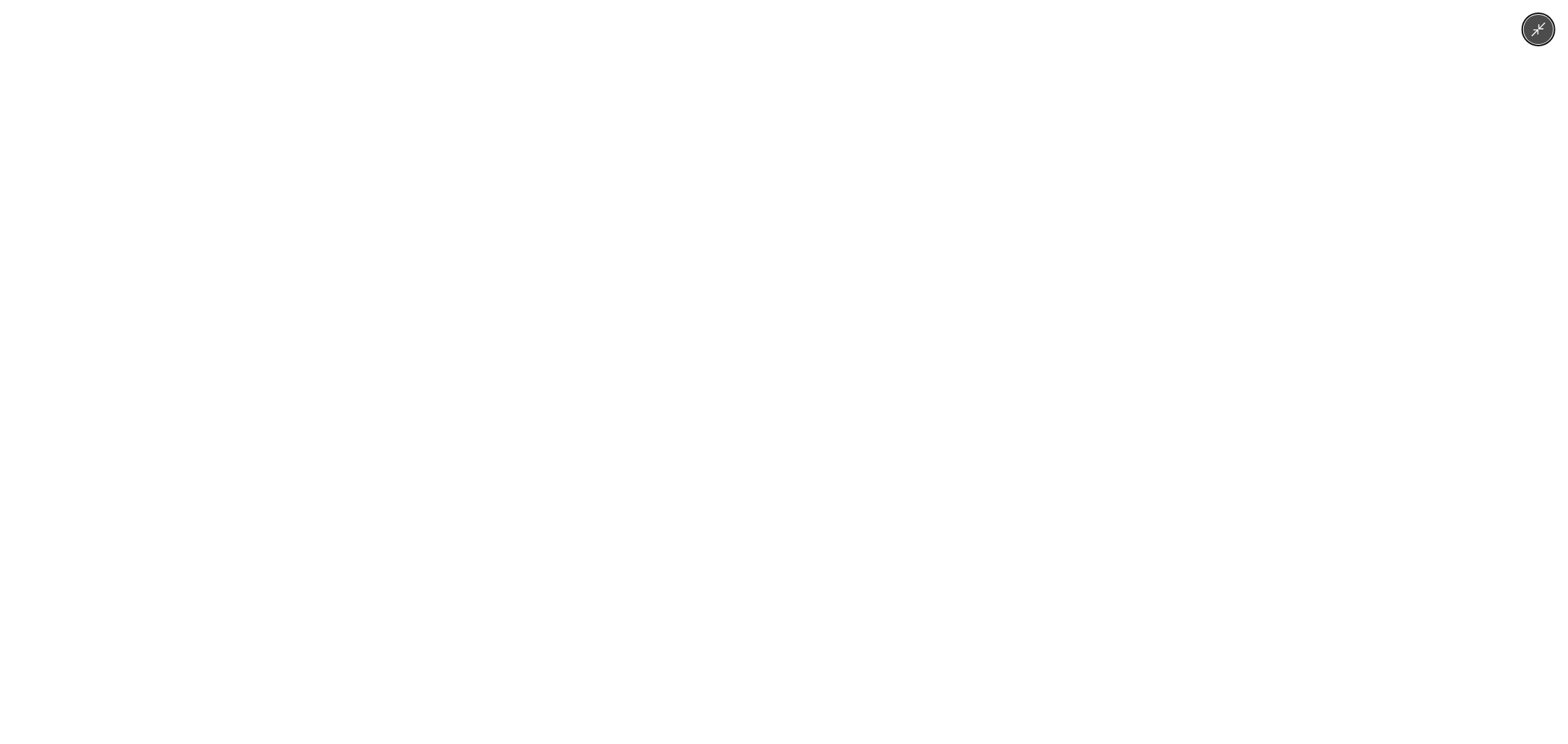
click at [1211, 388] on div at bounding box center [784, 372] width 1568 height 744
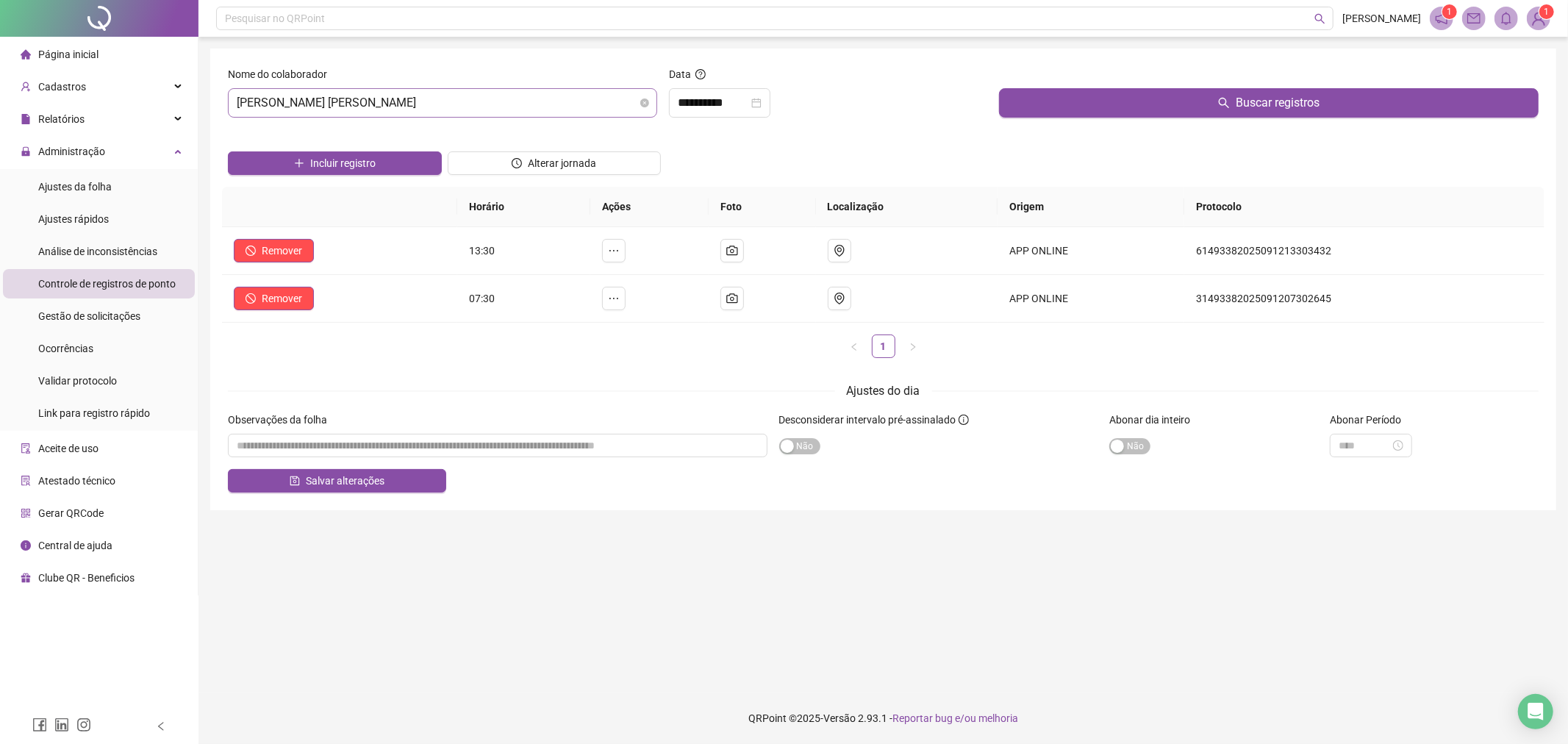
click at [436, 101] on span "[PERSON_NAME] [PERSON_NAME]" at bounding box center [443, 103] width 412 height 28
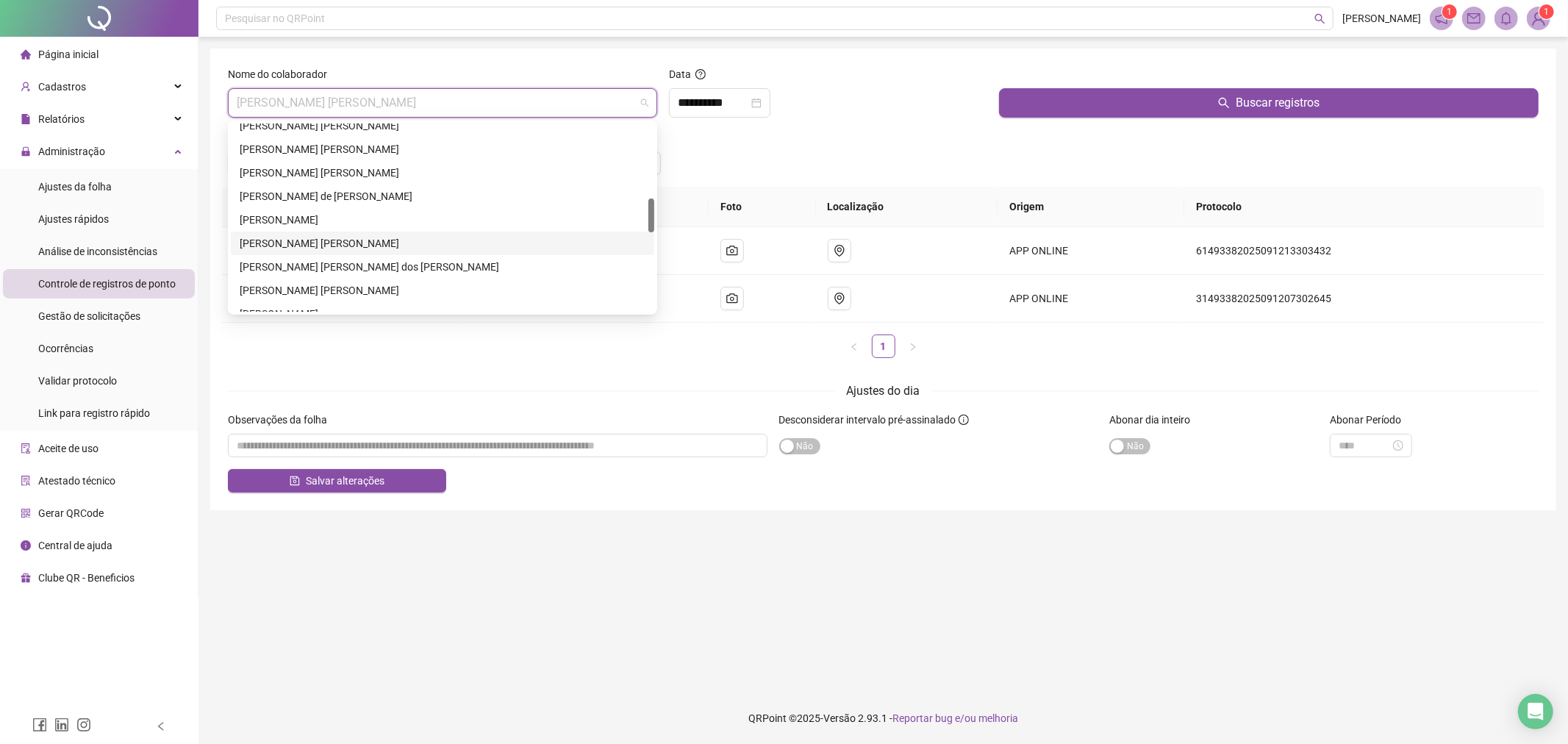
scroll to position [491, 0]
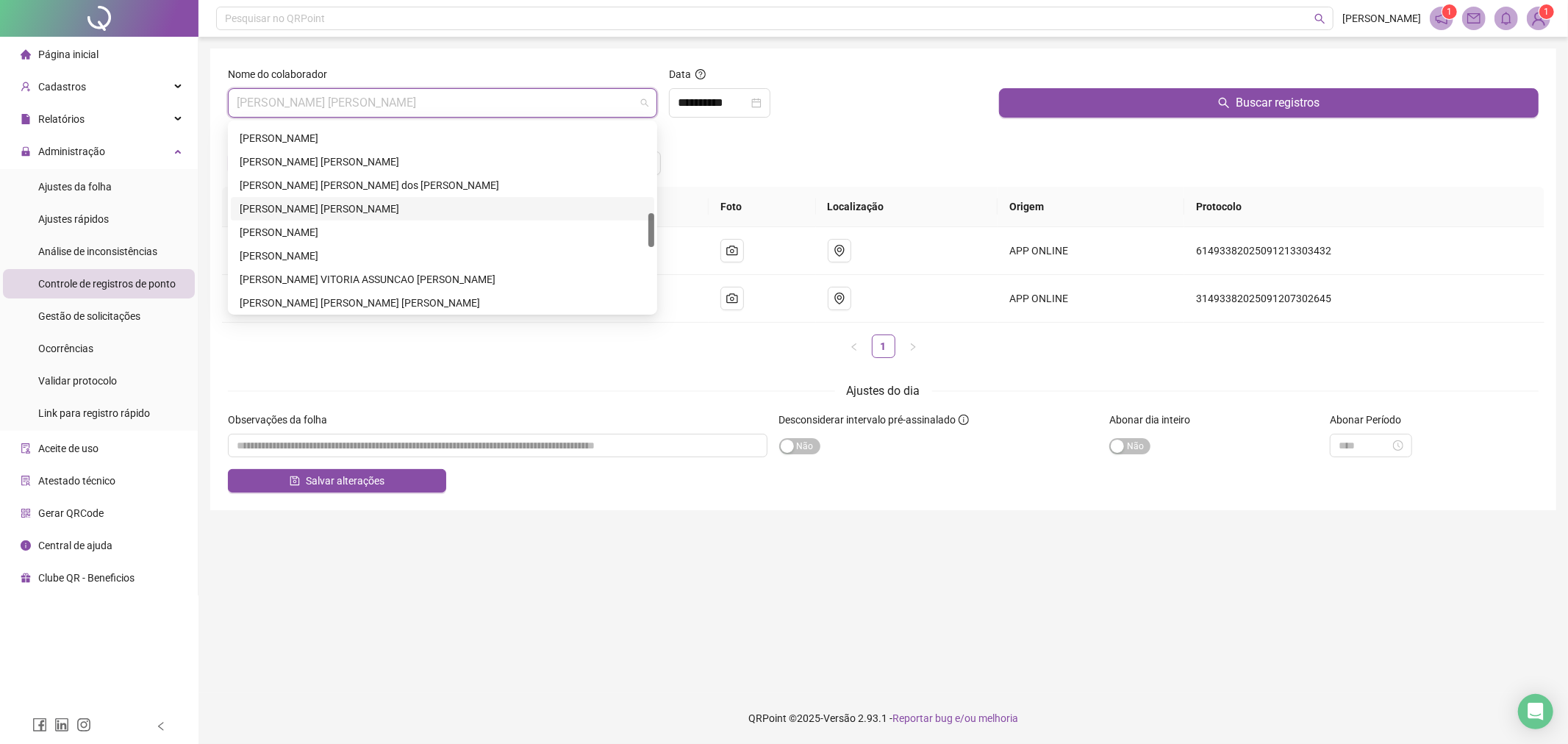
click at [445, 200] on div "[PERSON_NAME] [PERSON_NAME]" at bounding box center [443, 208] width 406 height 16
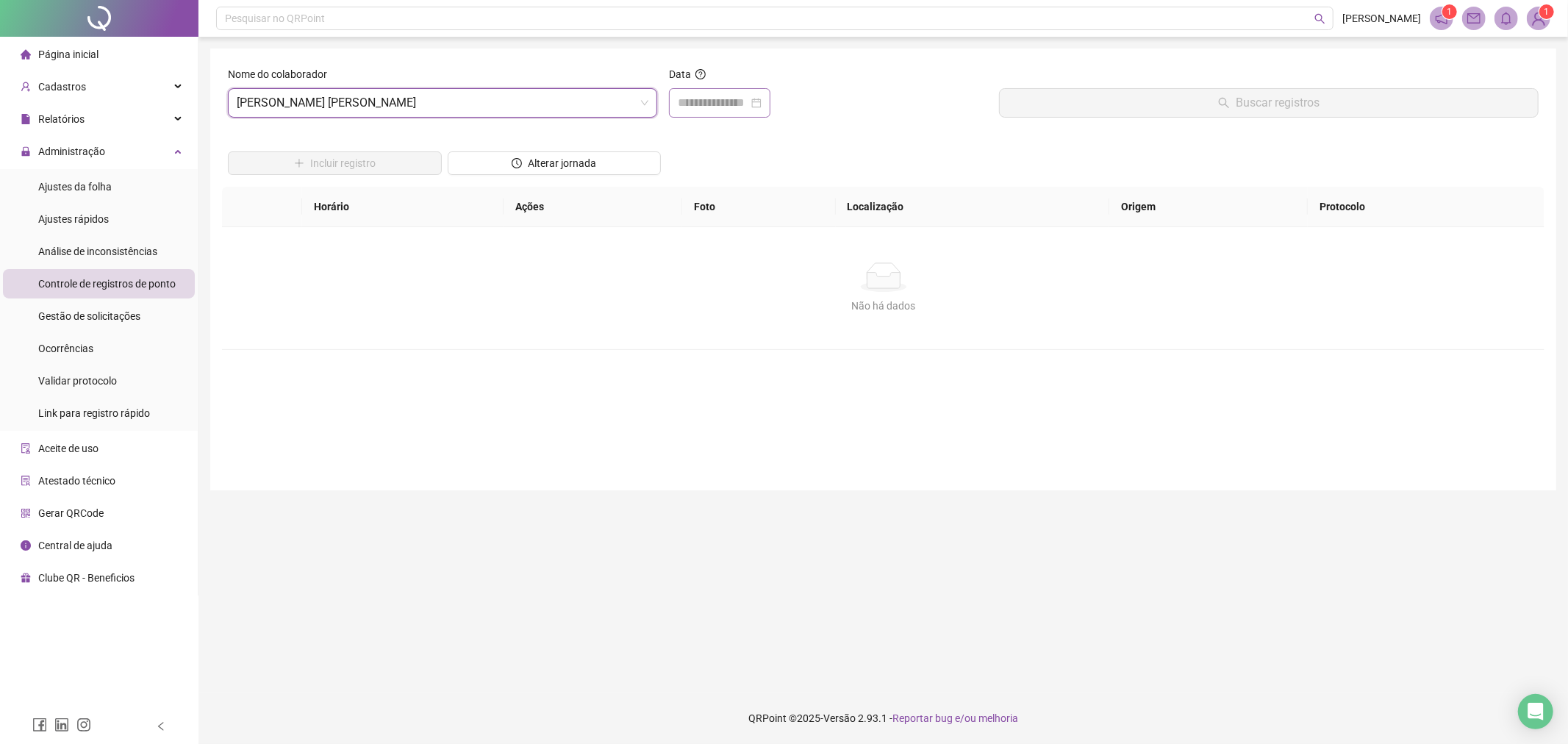
drag, startPoint x: 694, startPoint y: 88, endPoint x: 697, endPoint y: 99, distance: 11.4
click at [694, 88] on div at bounding box center [720, 103] width 102 height 29
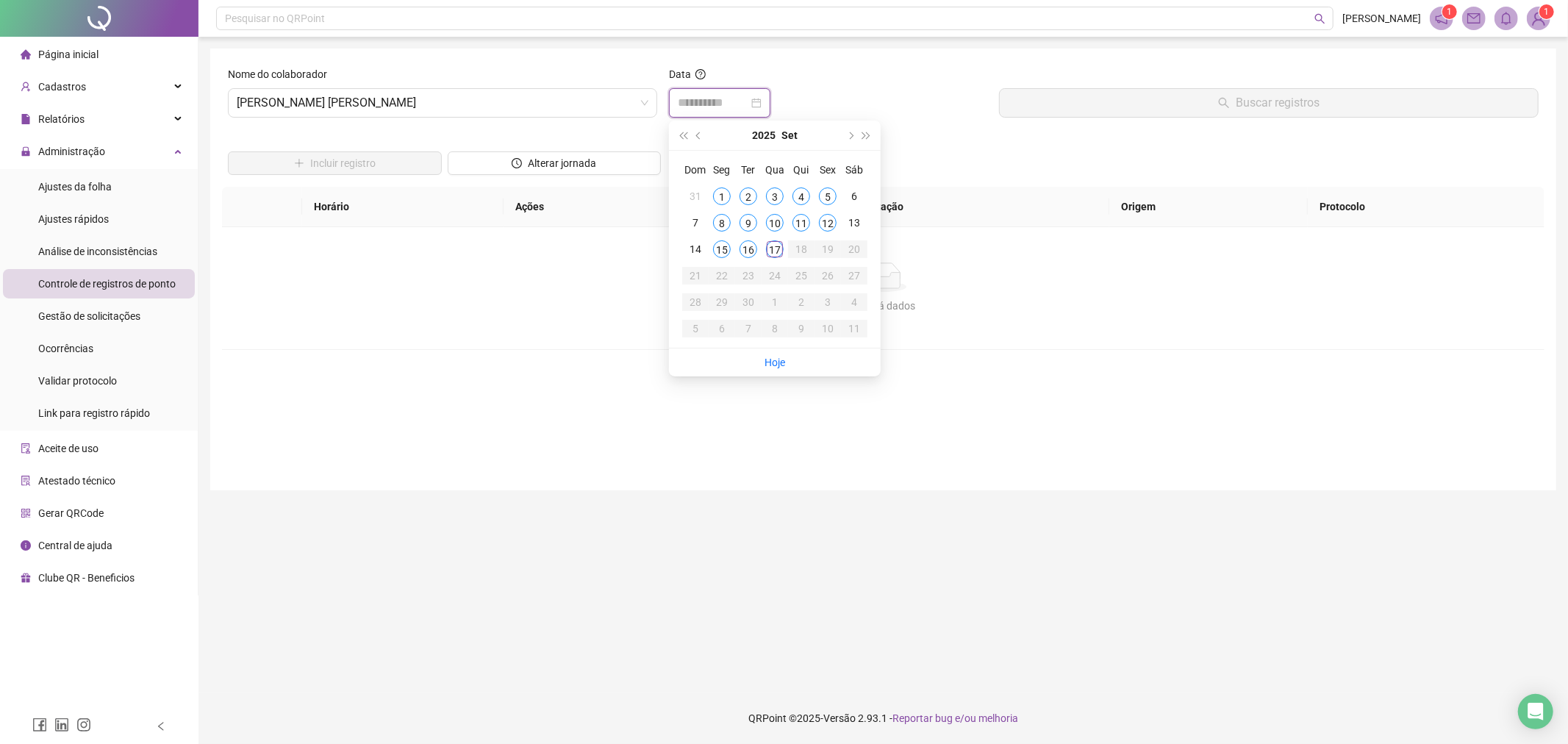
type input "**********"
click at [784, 259] on td "17" at bounding box center [775, 249] width 27 height 27
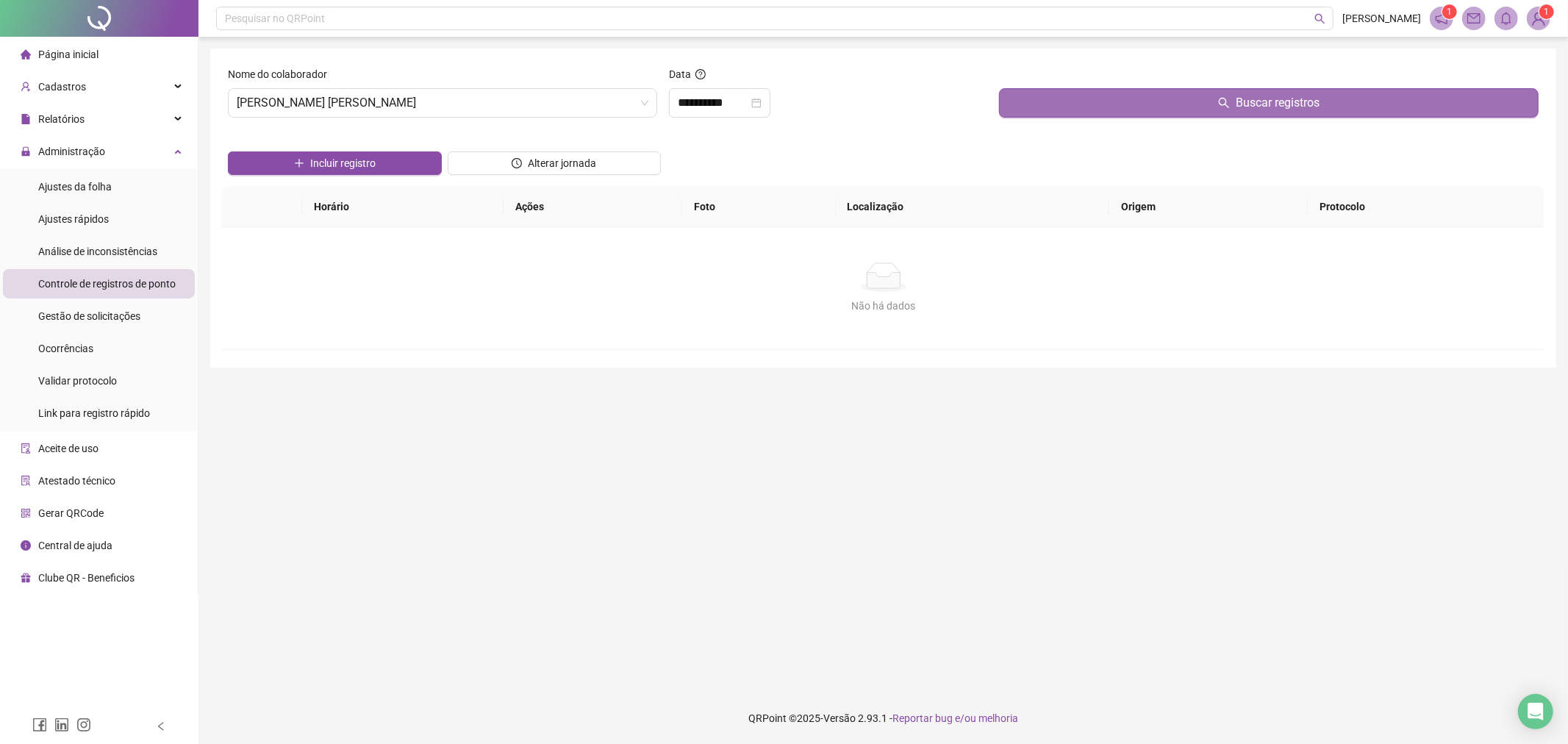
click at [1085, 110] on button "Buscar registros" at bounding box center [1269, 103] width 540 height 29
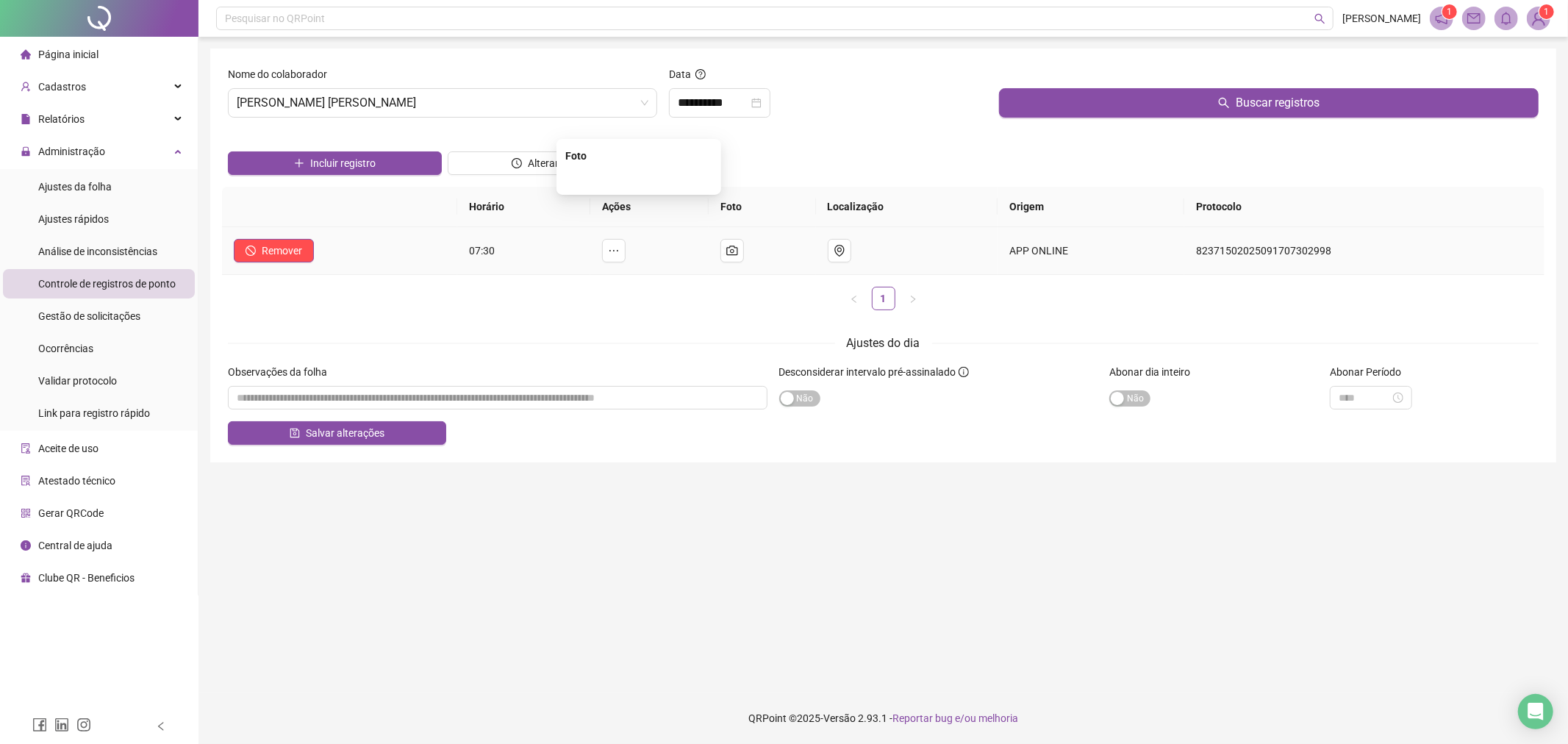
click at [639, 178] on img at bounding box center [639, 178] width 0 height 0
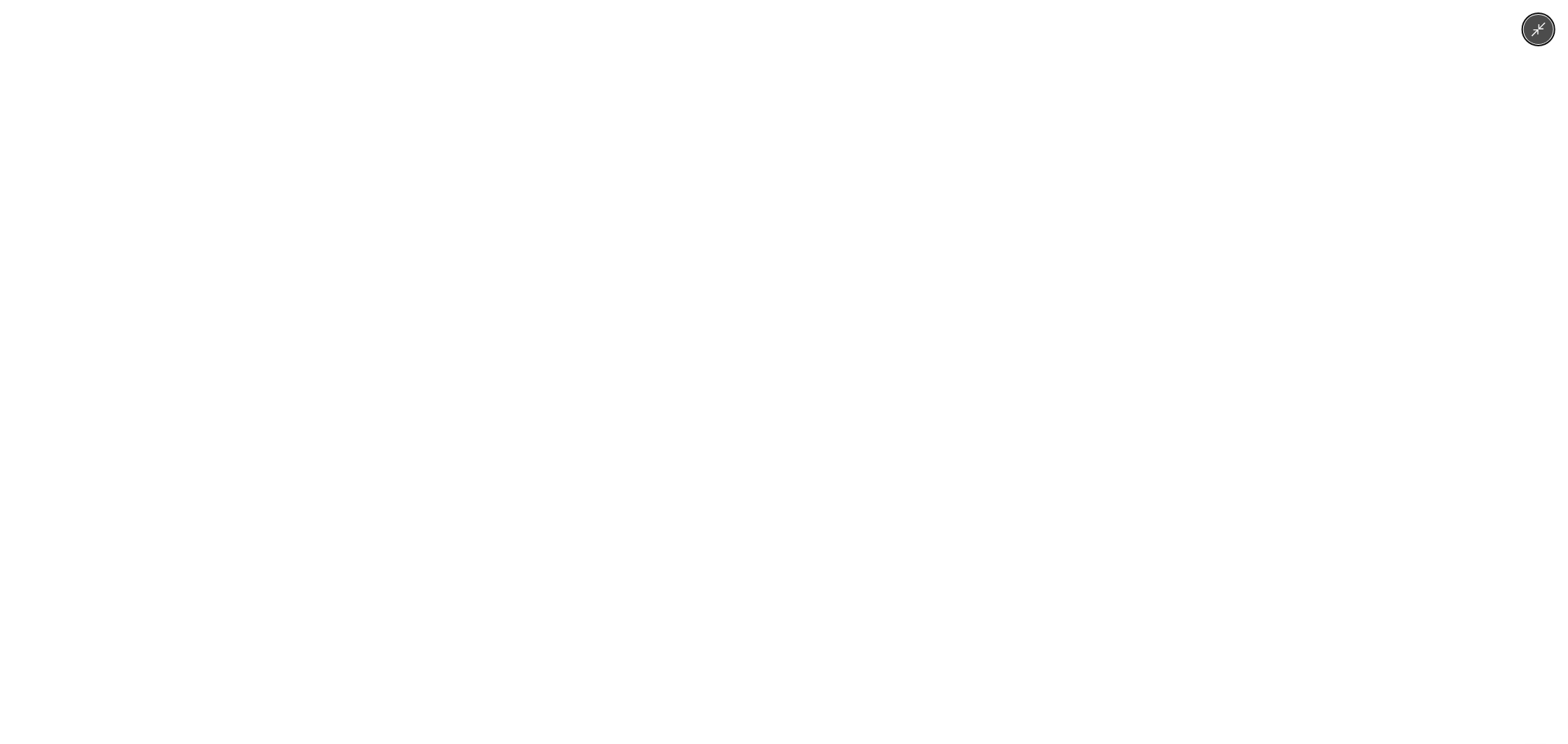
click at [1068, 234] on div at bounding box center [784, 372] width 1568 height 744
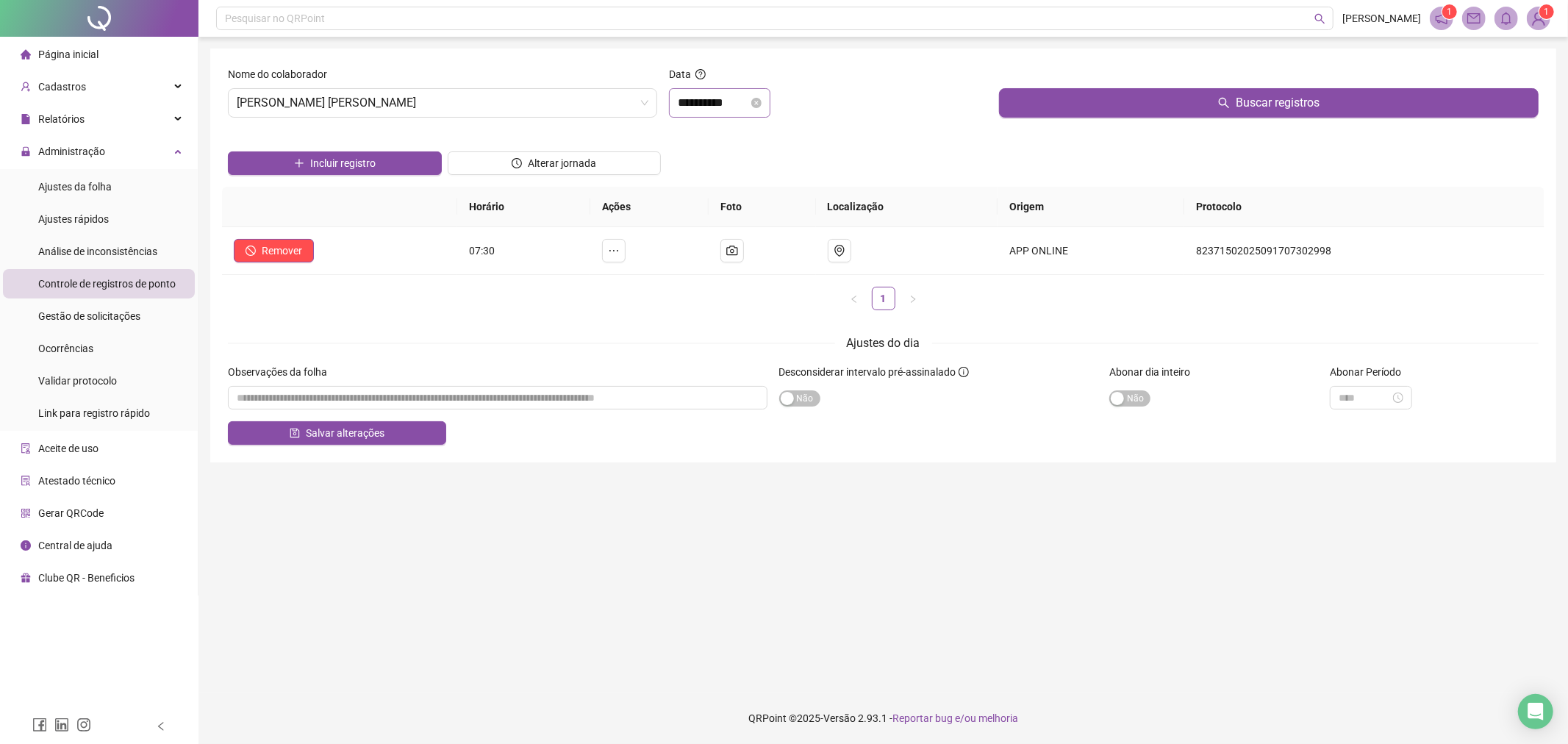
click at [708, 91] on div "**********" at bounding box center [720, 103] width 102 height 29
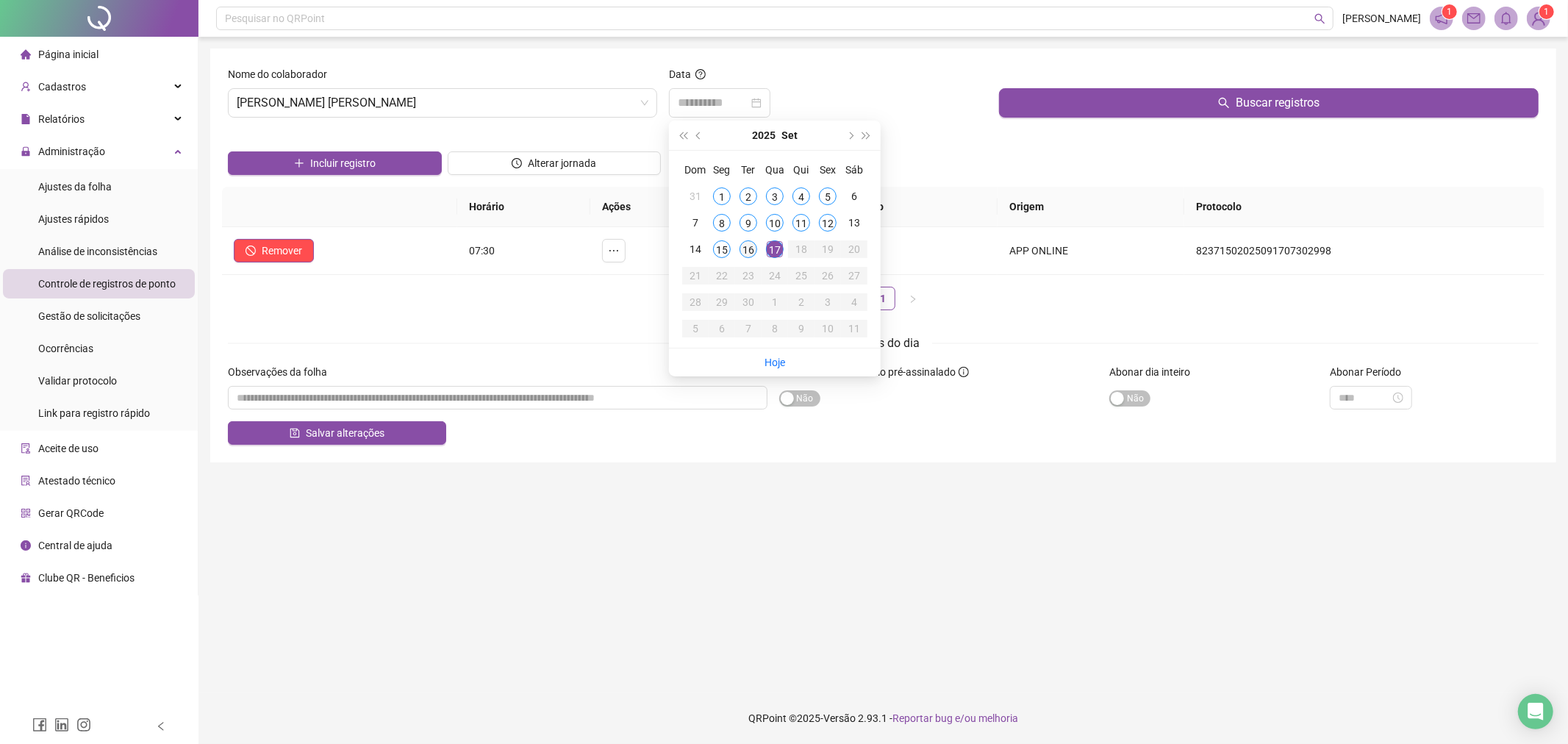
click at [736, 253] on td "16" at bounding box center [749, 249] width 27 height 27
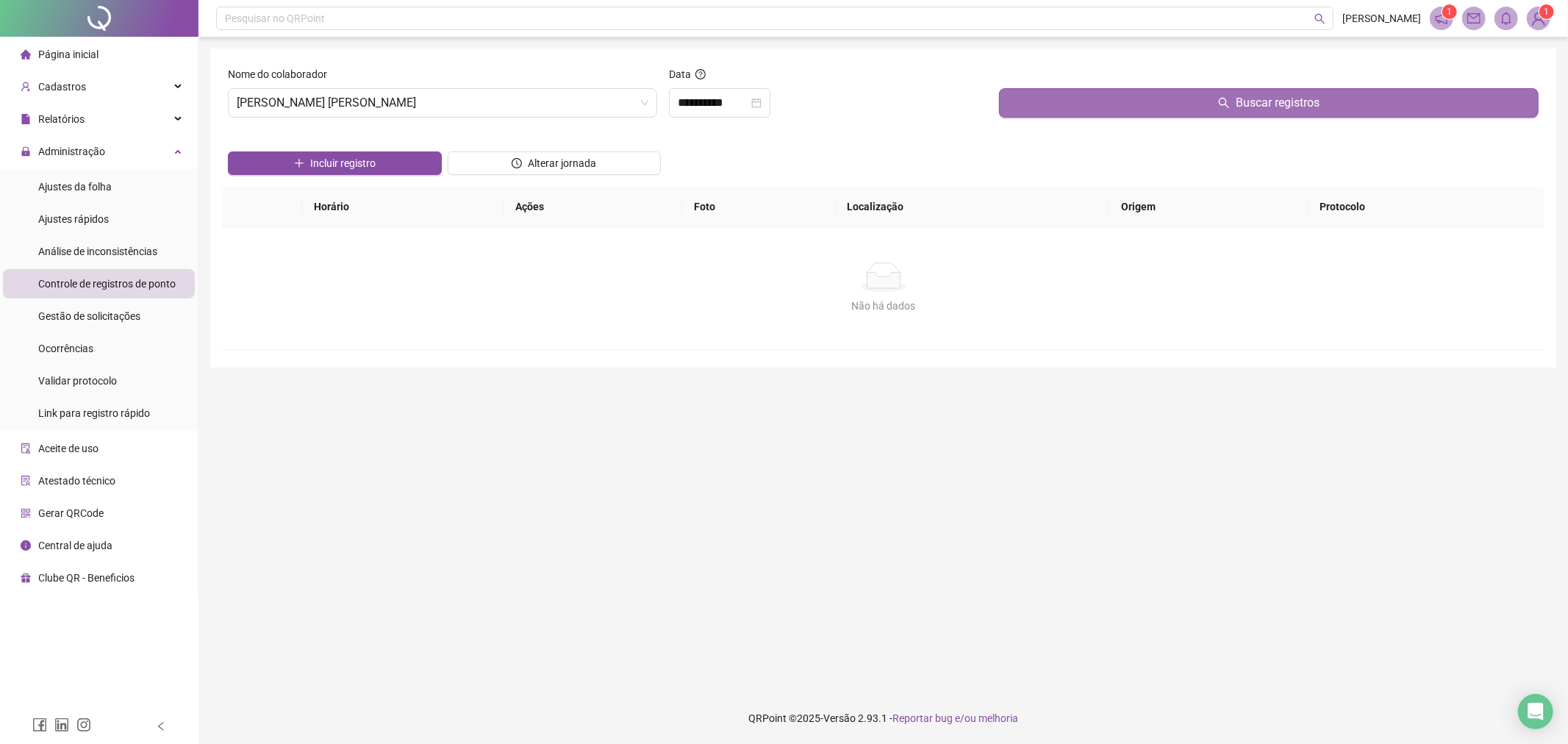
click at [1093, 104] on button "Buscar registros" at bounding box center [1269, 103] width 540 height 29
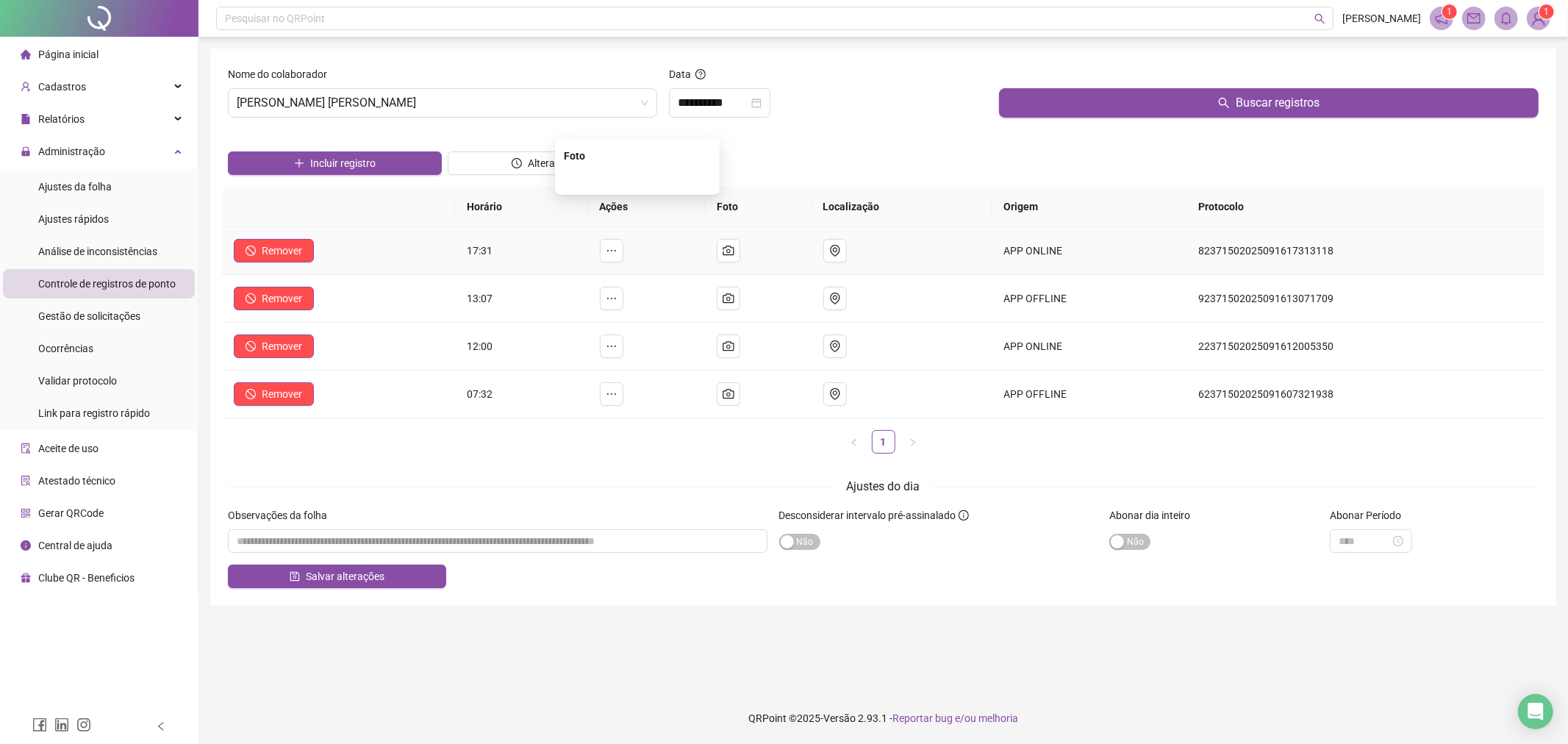
click at [638, 178] on img at bounding box center [638, 178] width 0 height 0
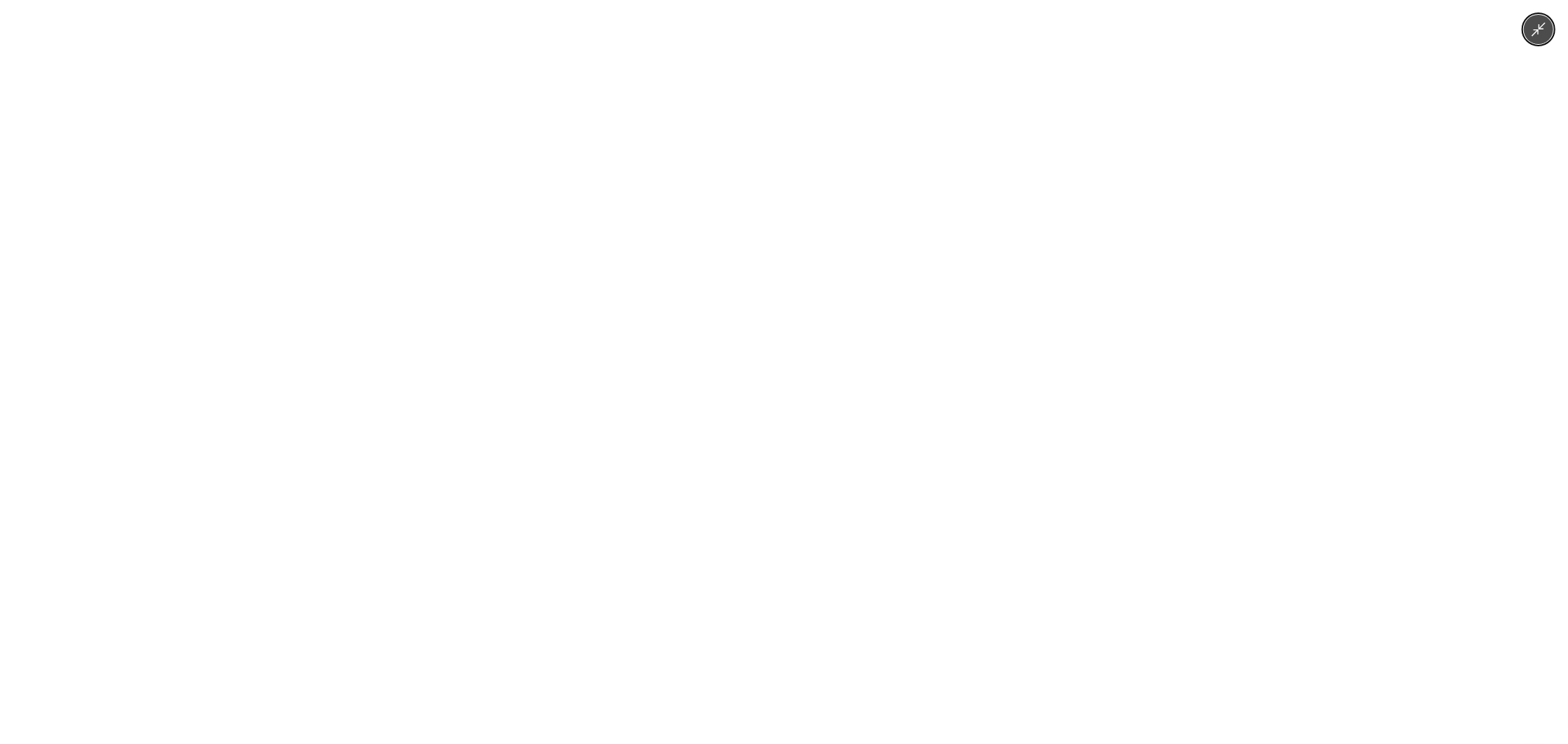
click at [1080, 206] on div at bounding box center [784, 372] width 1568 height 744
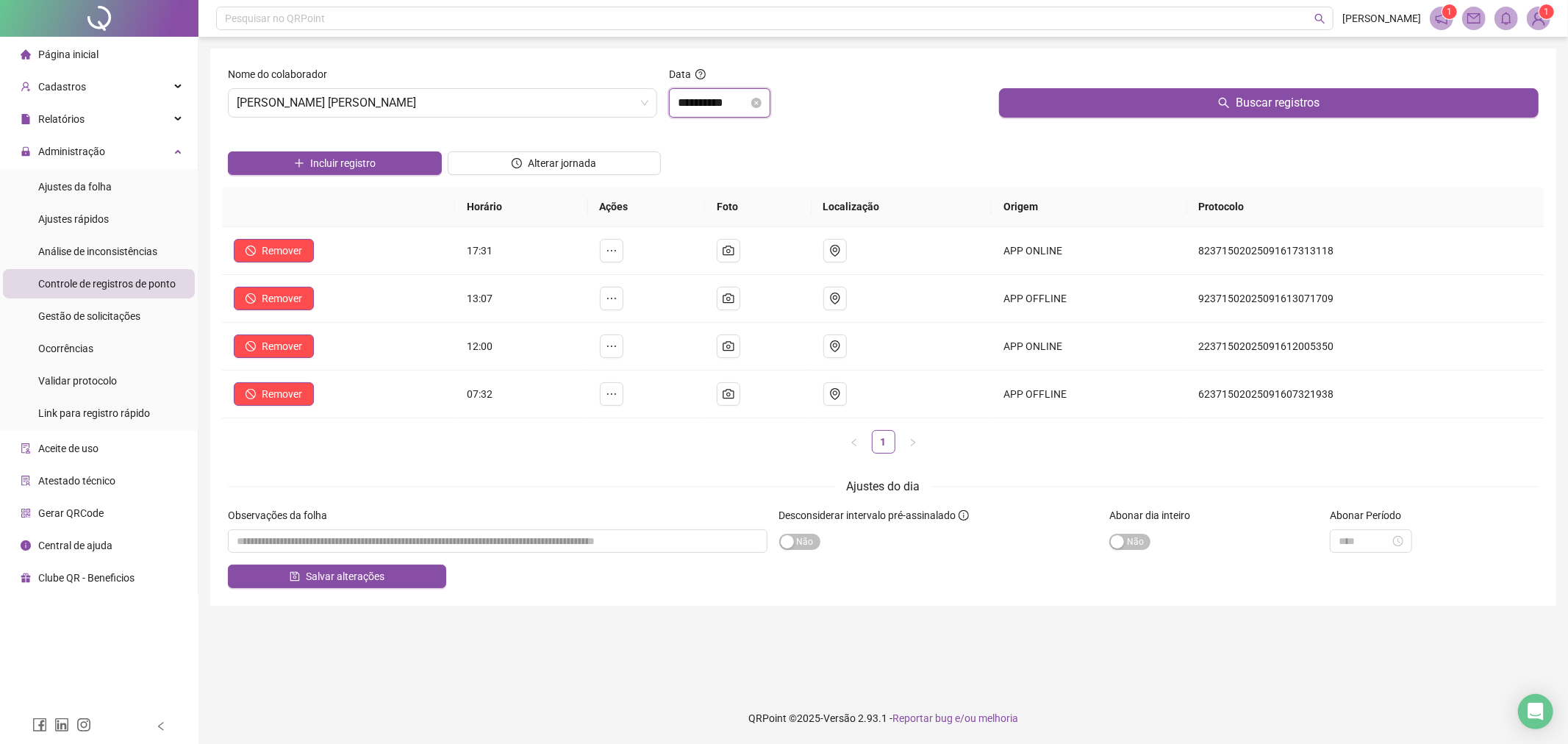
click at [687, 103] on input "**********" at bounding box center [713, 103] width 70 height 17
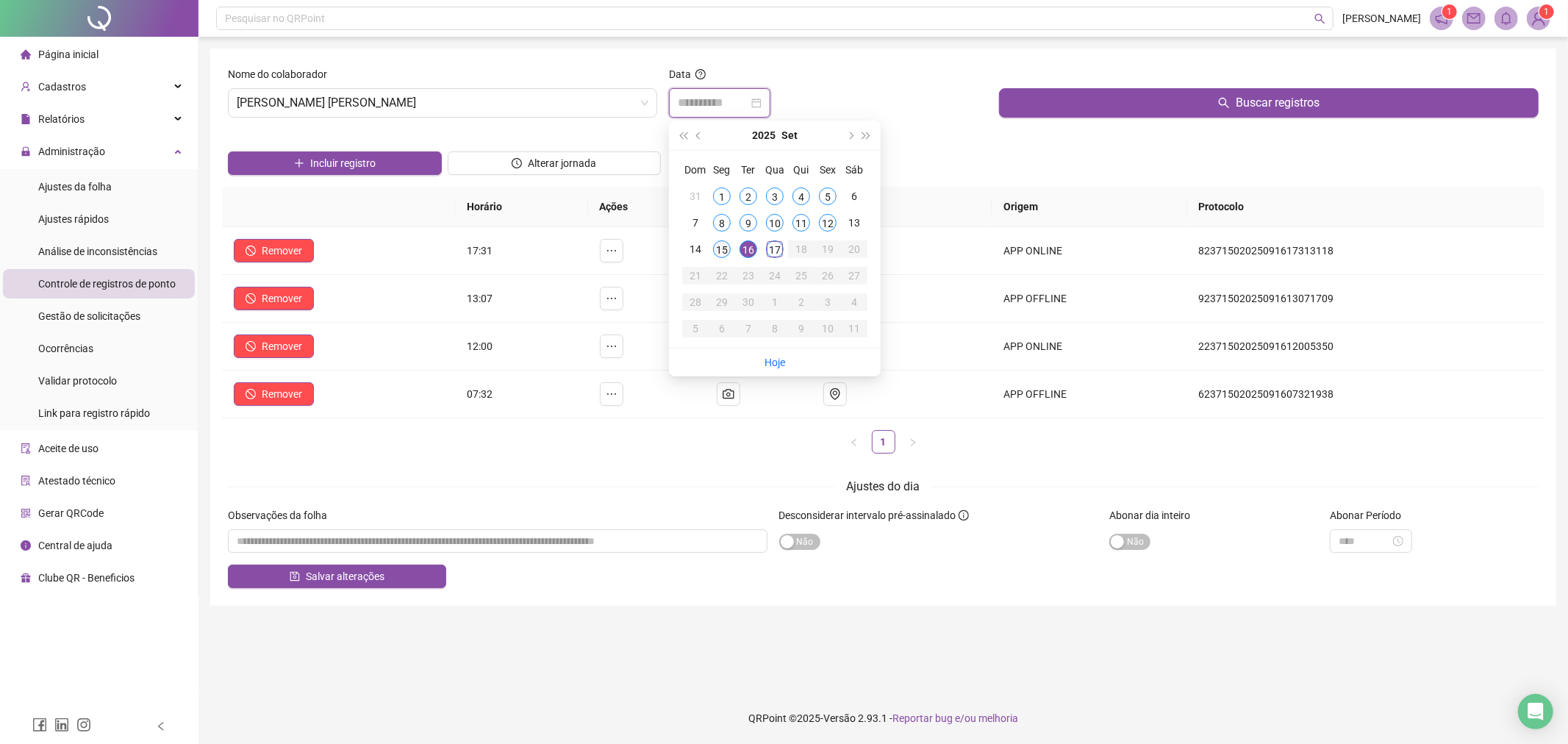
type input "**********"
click at [723, 252] on div "15" at bounding box center [722, 249] width 17 height 17
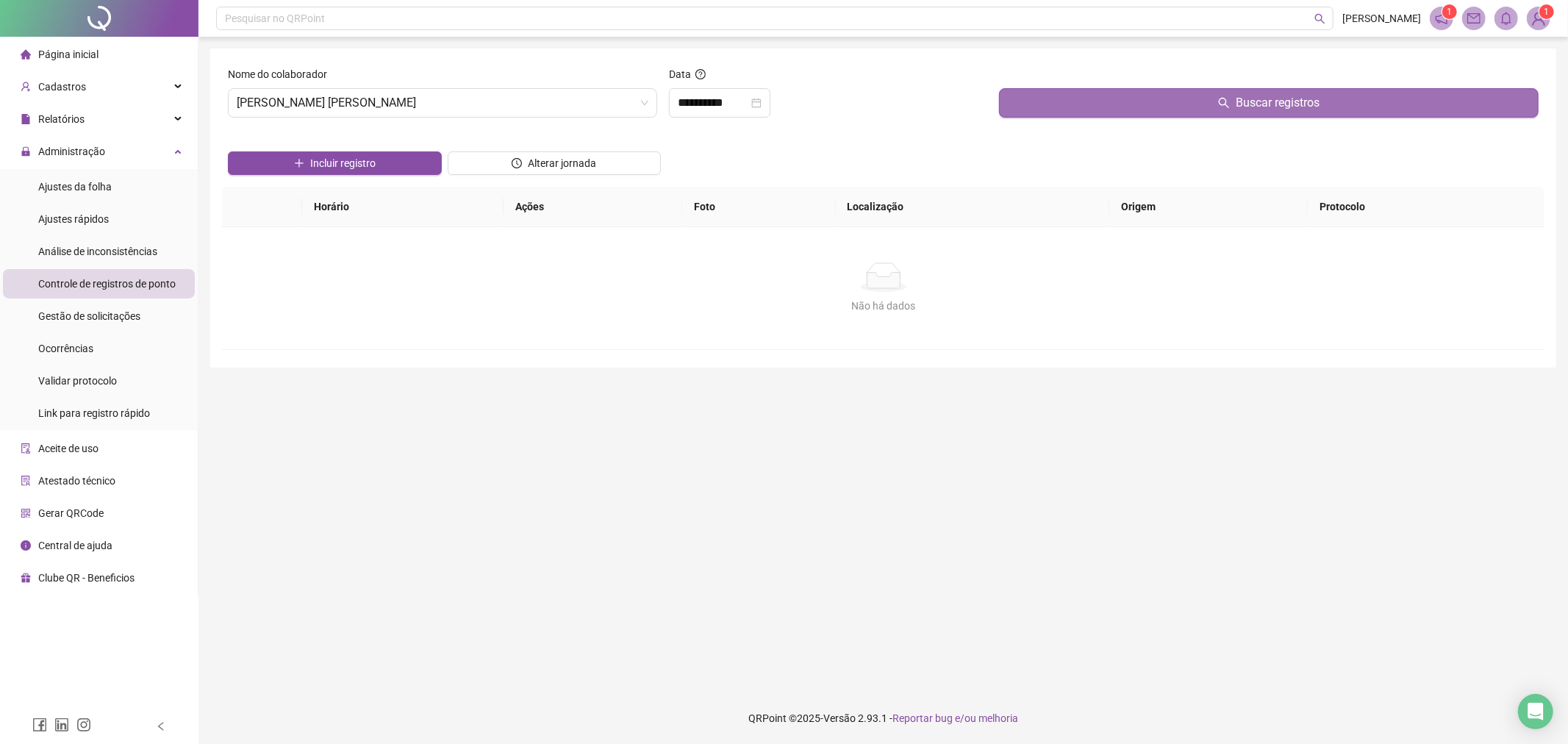
drag, startPoint x: 1148, startPoint y: 82, endPoint x: 1141, endPoint y: 92, distance: 12.2
click at [1148, 85] on div at bounding box center [1269, 77] width 540 height 22
click at [1138, 96] on button "Buscar registros" at bounding box center [1269, 103] width 540 height 29
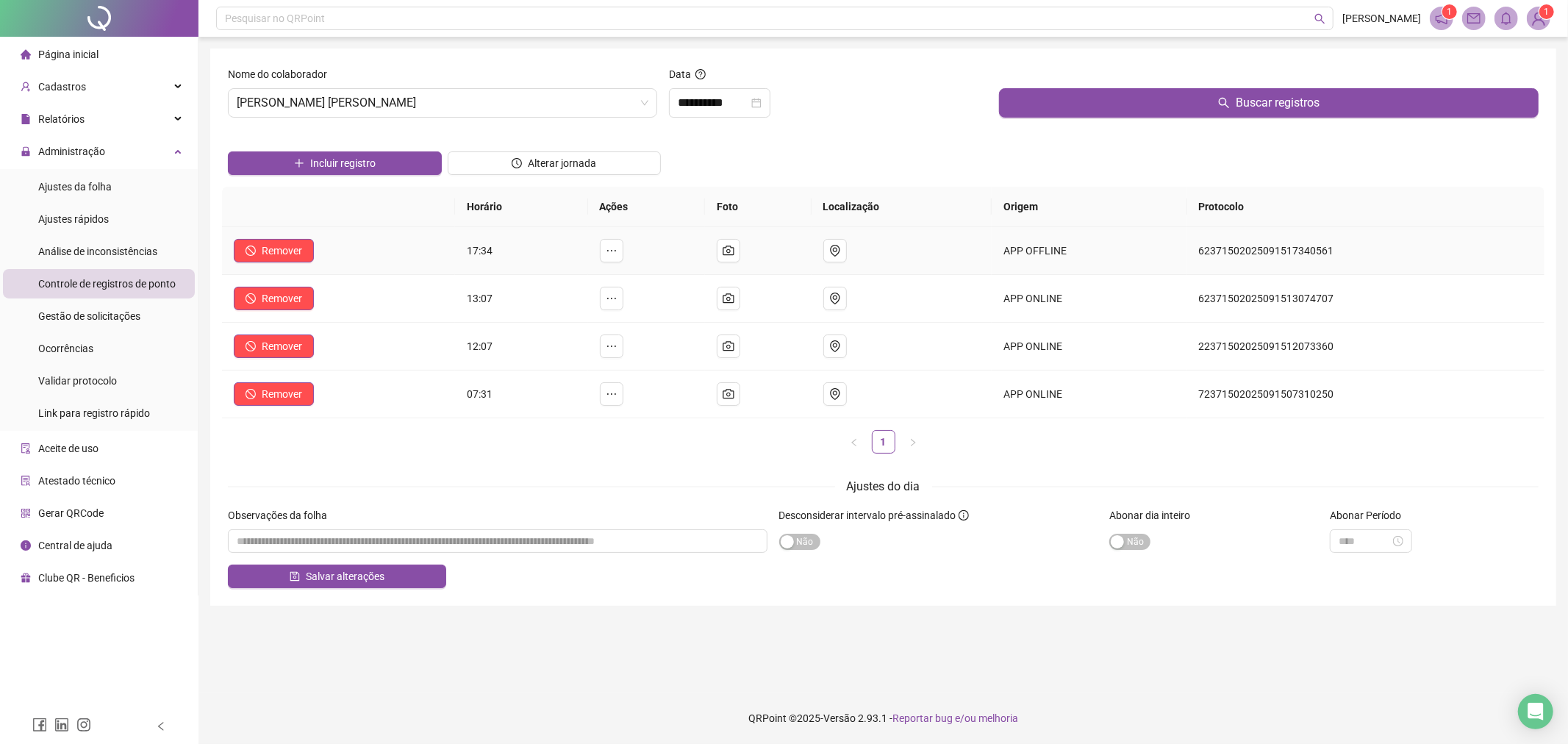
click at [587, 249] on td "17:34" at bounding box center [522, 251] width 133 height 48
